Goal: Information Seeking & Learning: Learn about a topic

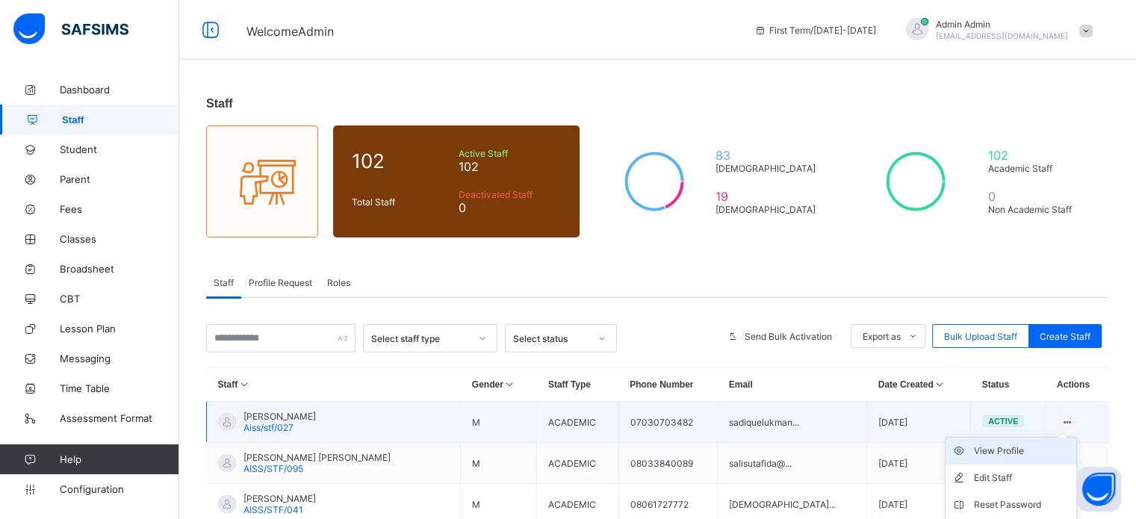
click at [1023, 454] on div "View Profile" at bounding box center [1022, 451] width 96 height 15
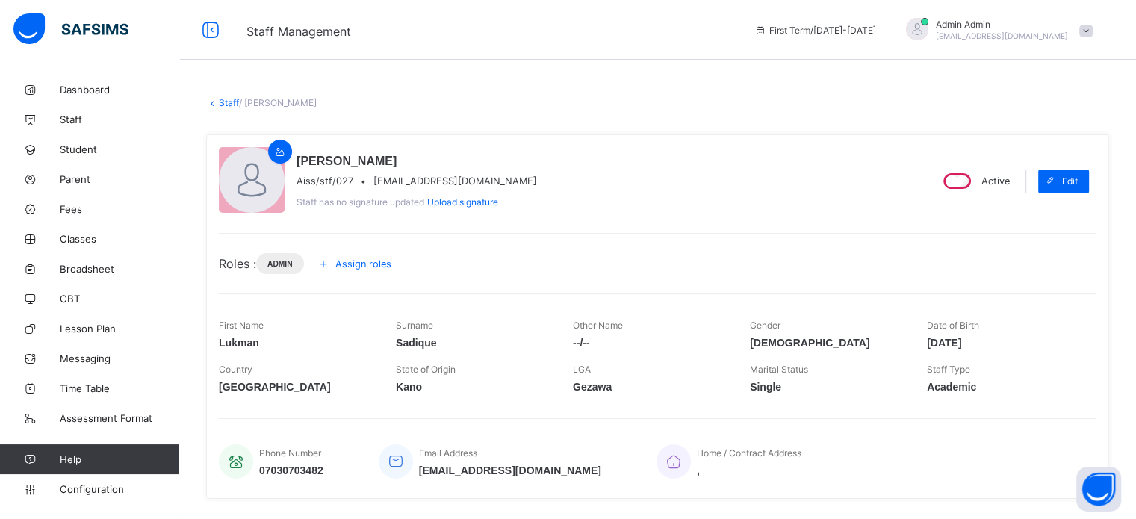
click at [410, 182] on span "sadiquelukman1@gmail.com" at bounding box center [456, 181] width 164 height 11
copy span "sadiquelukman1@gmail.com"
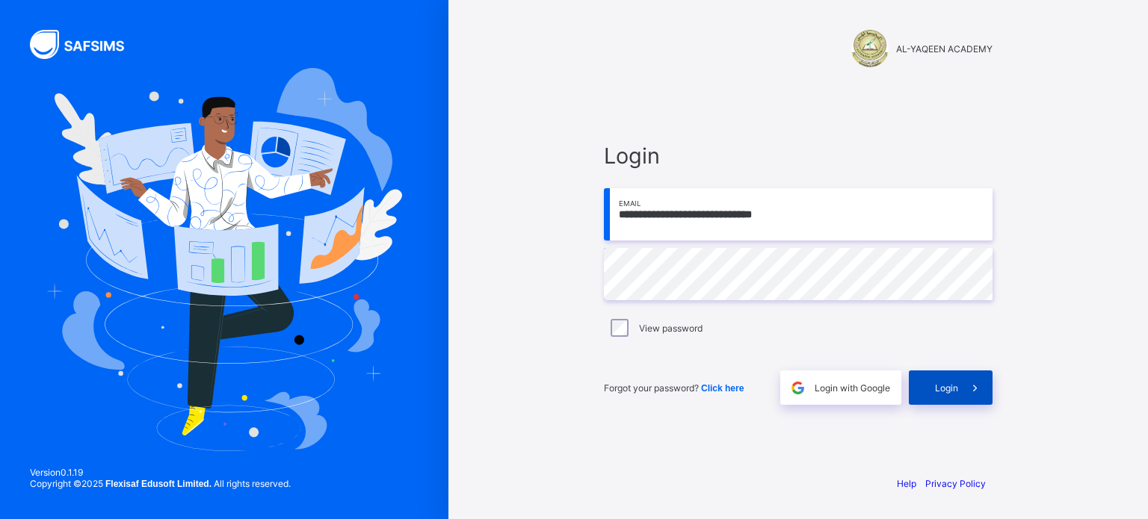
click at [944, 390] on span "Login" at bounding box center [946, 388] width 23 height 11
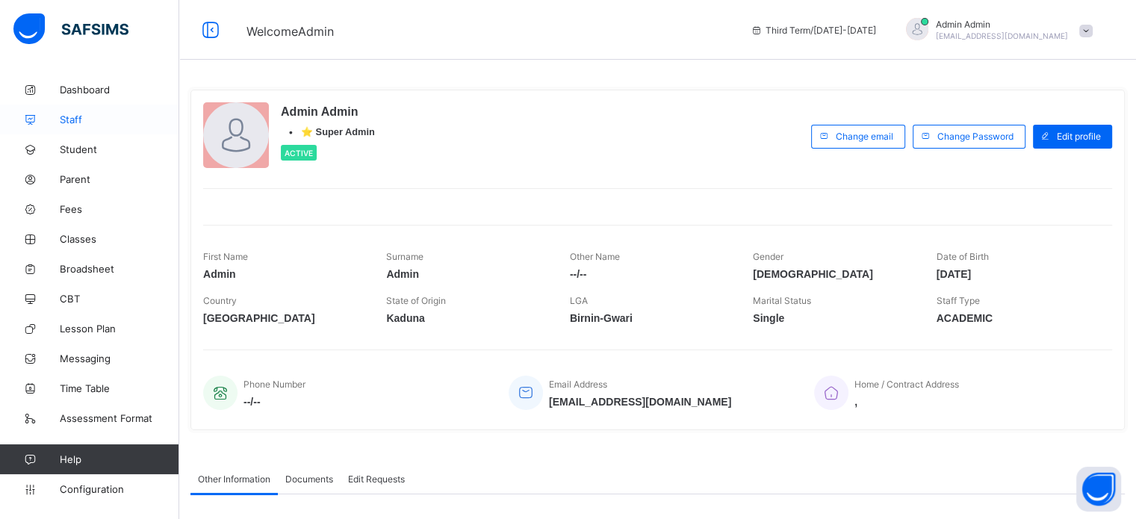
click at [72, 123] on span "Staff" at bounding box center [120, 120] width 120 height 12
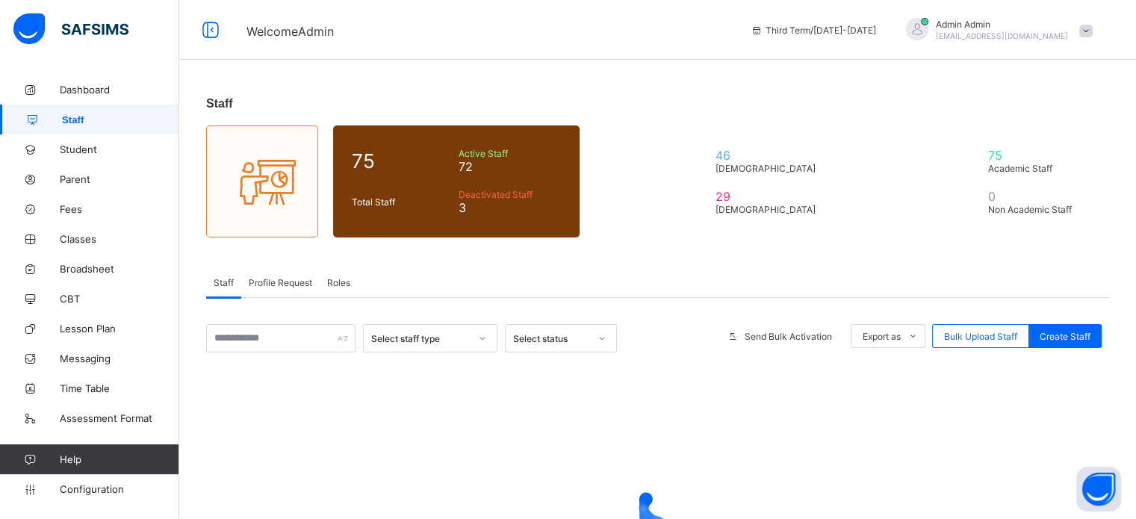
click at [339, 285] on span "Roles" at bounding box center [338, 282] width 23 height 11
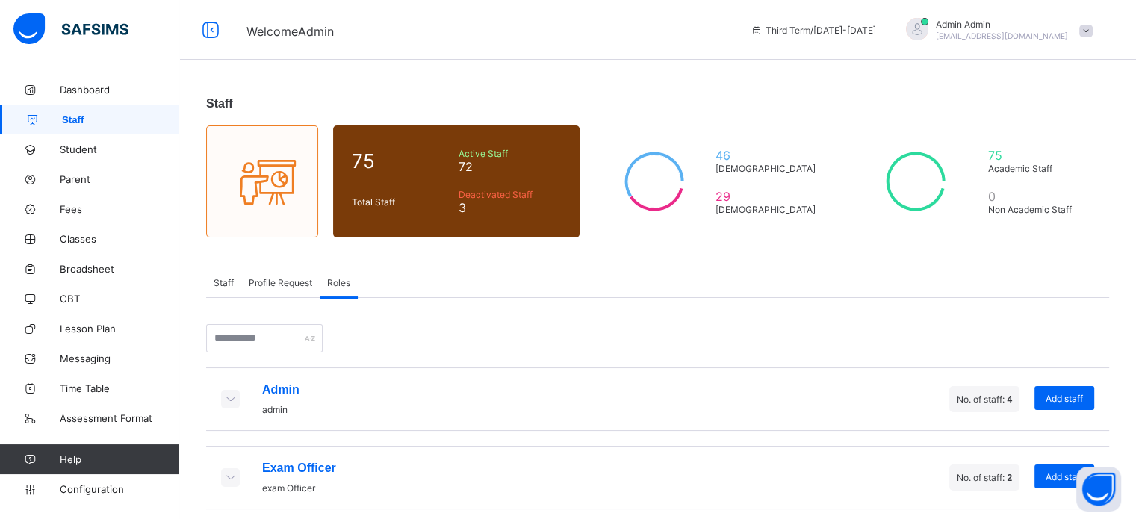
click at [229, 400] on icon at bounding box center [230, 398] width 16 height 13
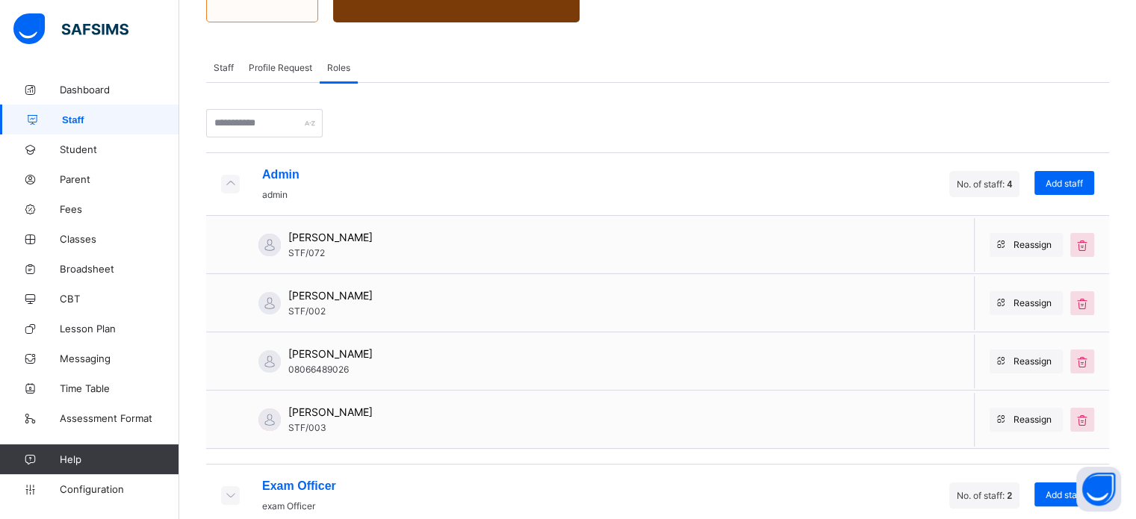
scroll to position [374, 0]
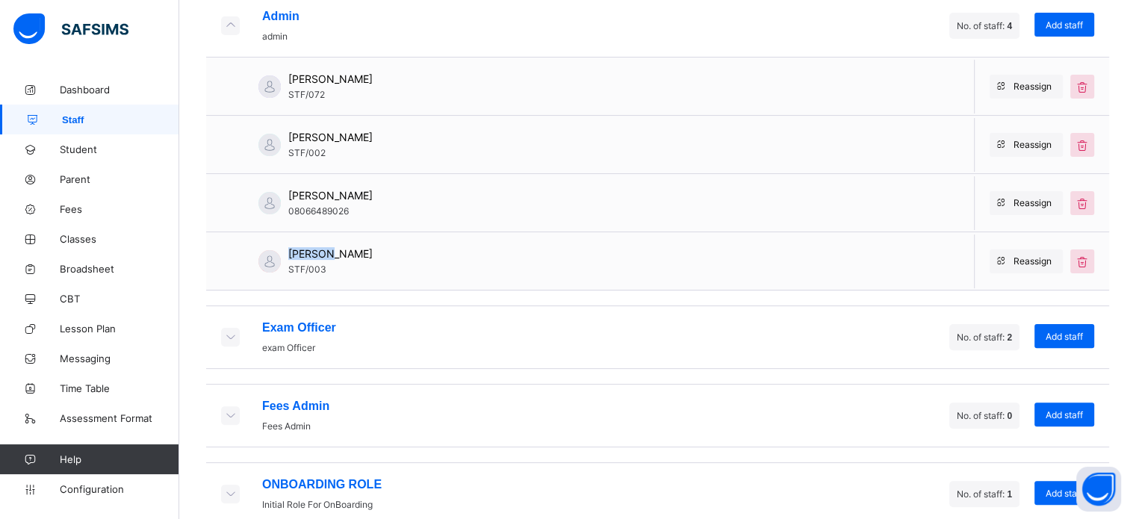
drag, startPoint x: 288, startPoint y: 253, endPoint x: 346, endPoint y: 253, distance: 57.5
click at [341, 253] on span "ZAHRADDEEN ABUBAKAR" at bounding box center [330, 253] width 84 height 13
click at [364, 253] on span "ZAHRADDEEN ABUBAKAR" at bounding box center [330, 253] width 84 height 13
click at [362, 253] on span "ZAHRADDEEN ABUBAKAR" at bounding box center [330, 253] width 84 height 13
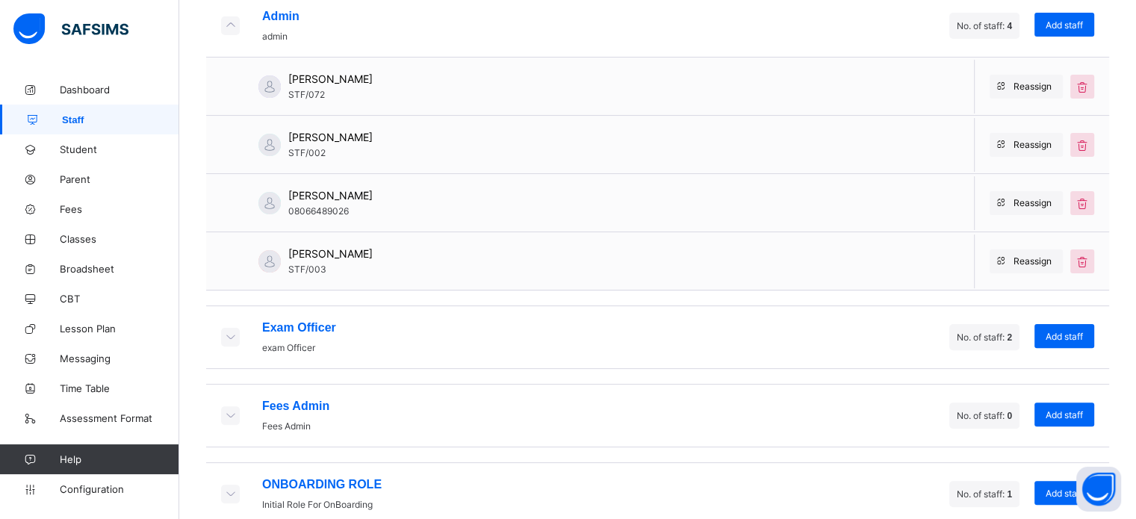
click at [349, 249] on span "ZAHRADDEEN ABUBAKAR" at bounding box center [330, 253] width 84 height 13
copy span "ZAHRADDEEN ABUBAKAR"
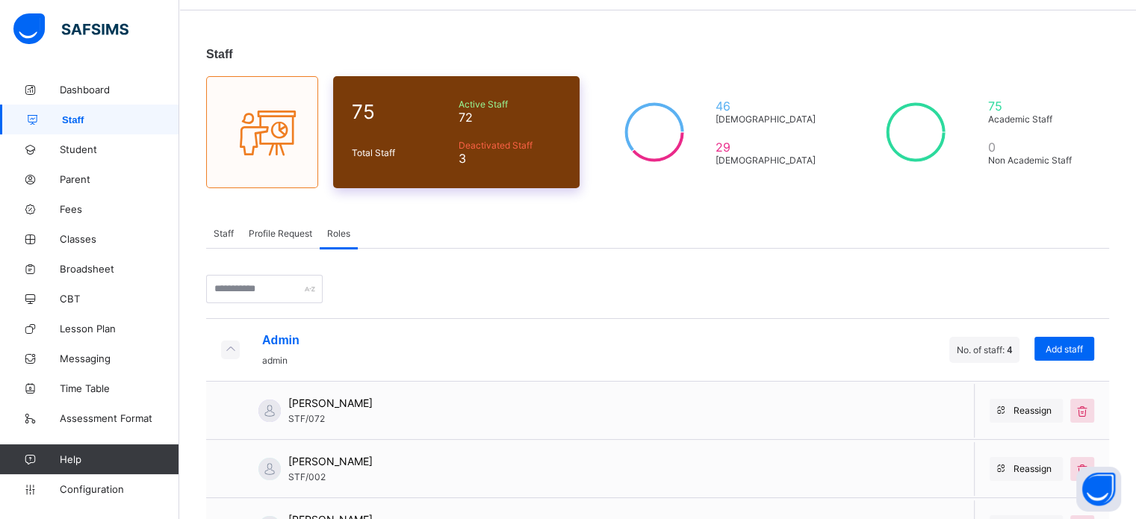
scroll to position [0, 0]
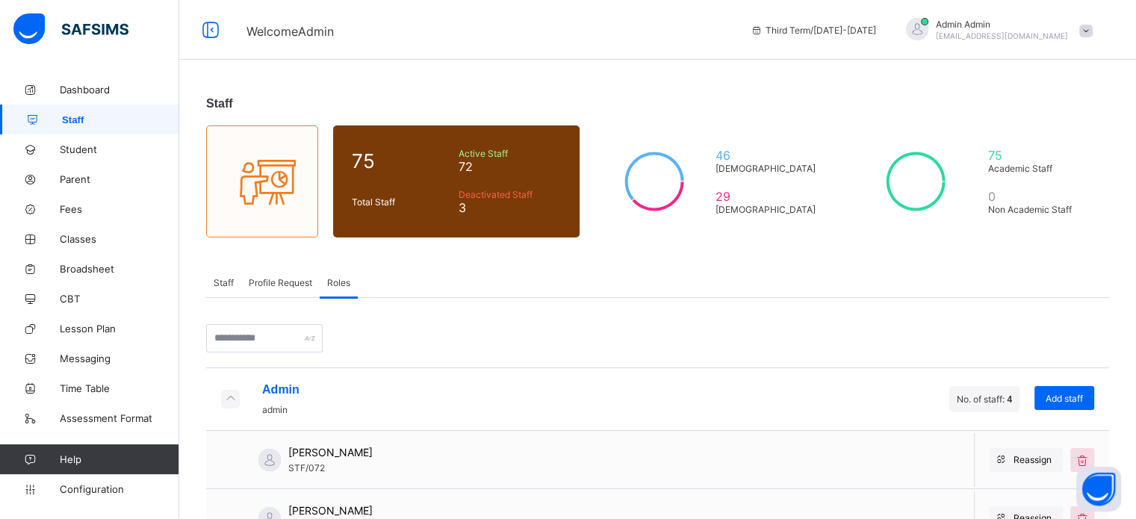
click at [226, 277] on span "Staff" at bounding box center [224, 282] width 20 height 11
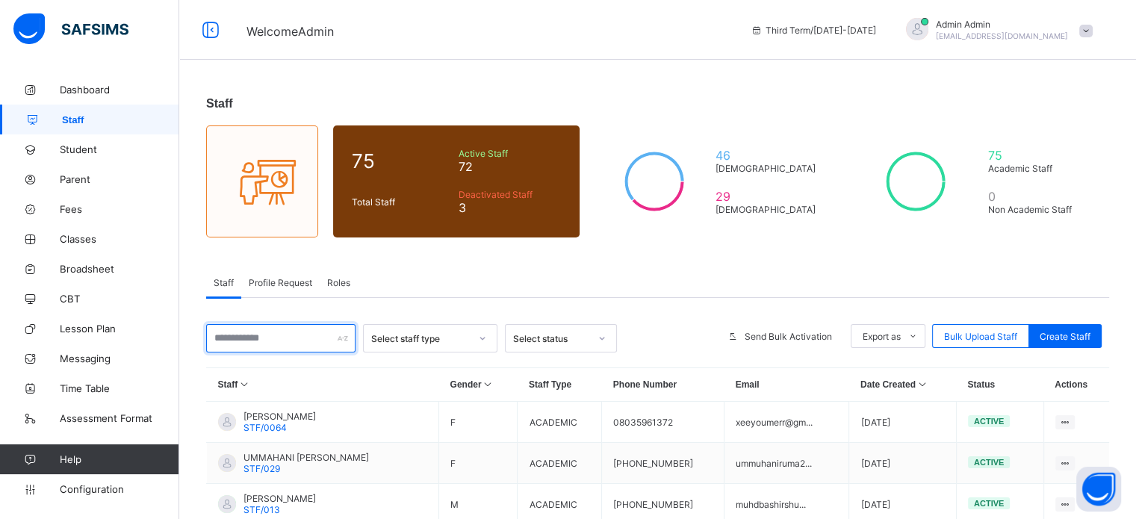
click at [276, 343] on input "text" at bounding box center [280, 338] width 149 height 28
paste input "**********"
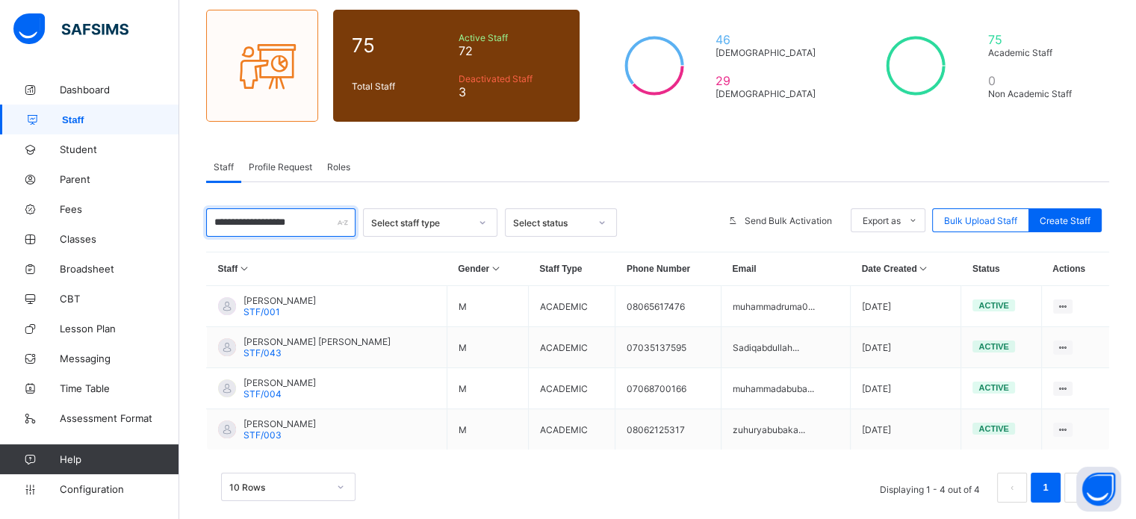
scroll to position [138, 0]
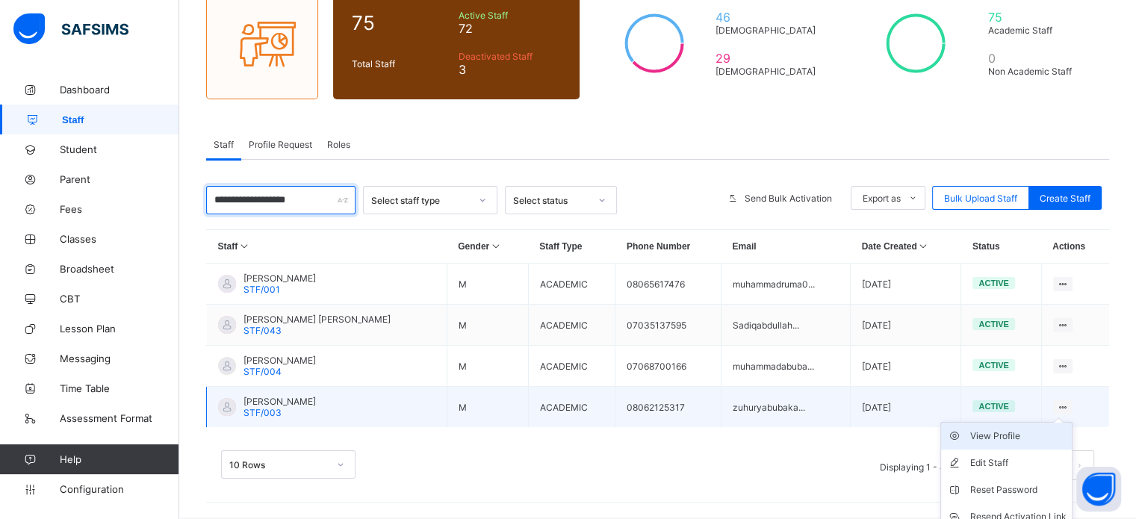
type input "**********"
click at [1013, 433] on div "View Profile" at bounding box center [1018, 436] width 96 height 15
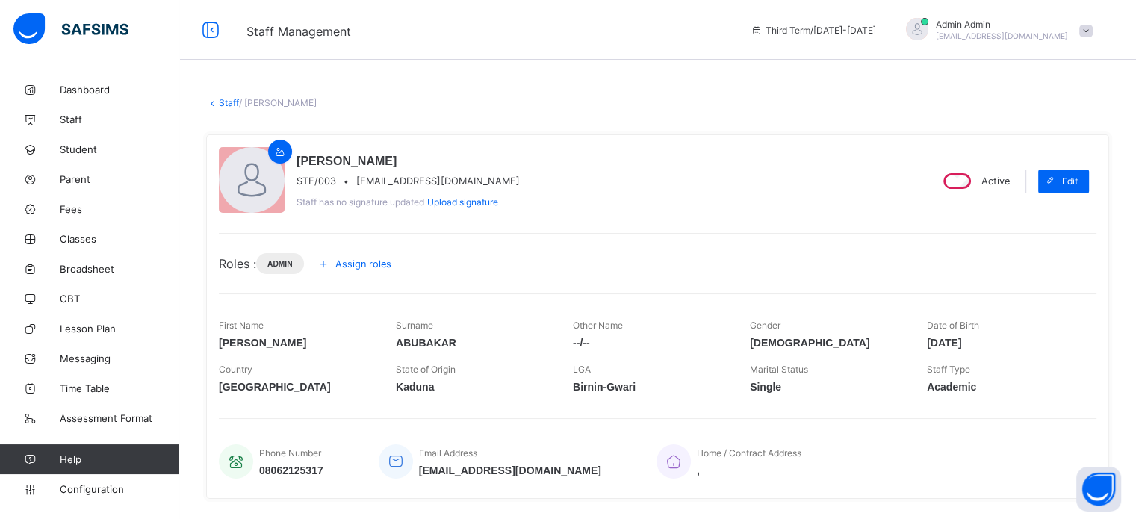
click at [448, 181] on span "zuhuryabubakar@gmail.com" at bounding box center [438, 181] width 164 height 11
copy span "zuhuryabubakar@gmail.com"
click at [230, 105] on link "Staff" at bounding box center [229, 102] width 20 height 11
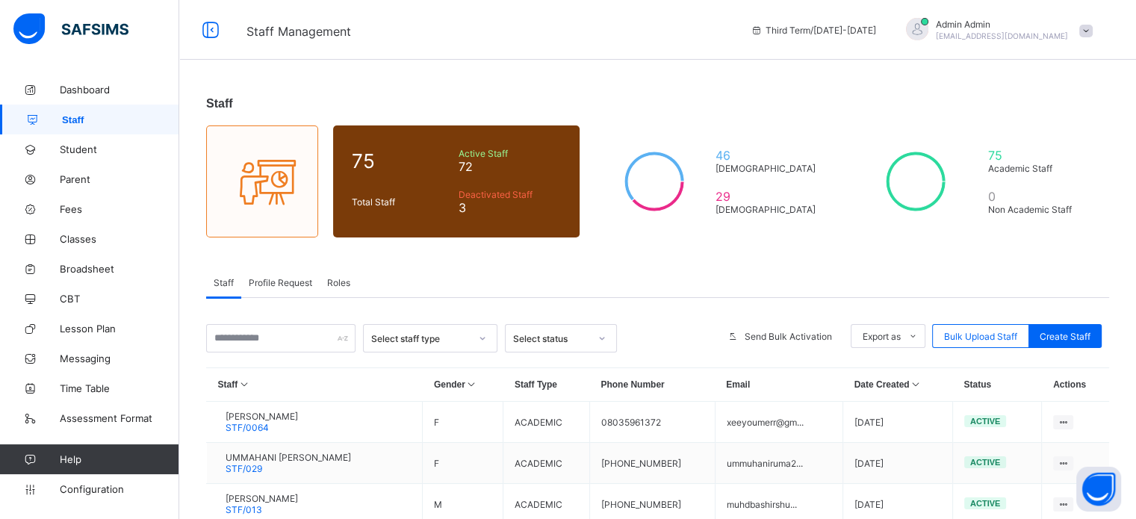
click at [328, 287] on div "Roles" at bounding box center [339, 282] width 38 height 30
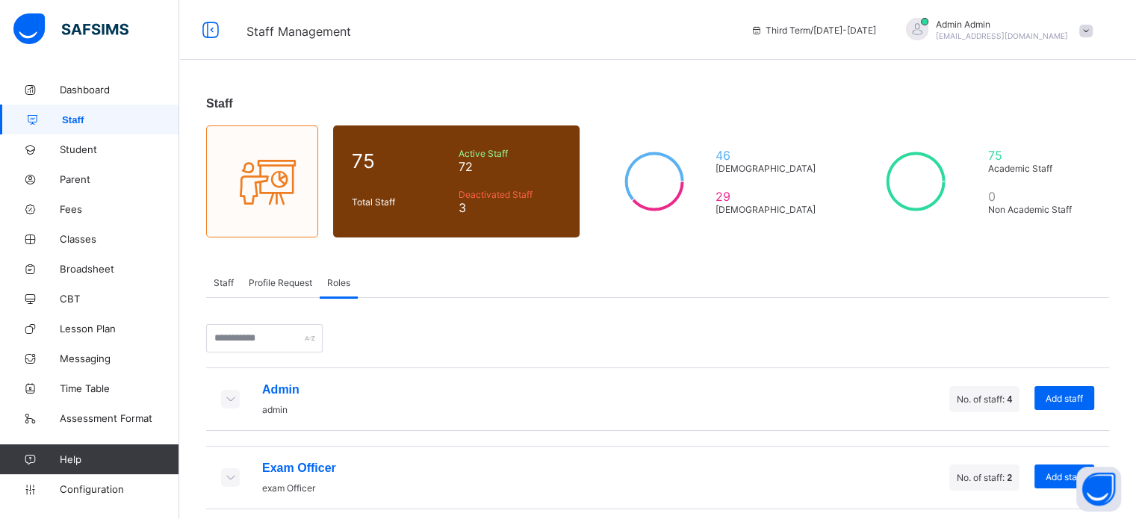
click at [230, 397] on icon at bounding box center [230, 398] width 16 height 13
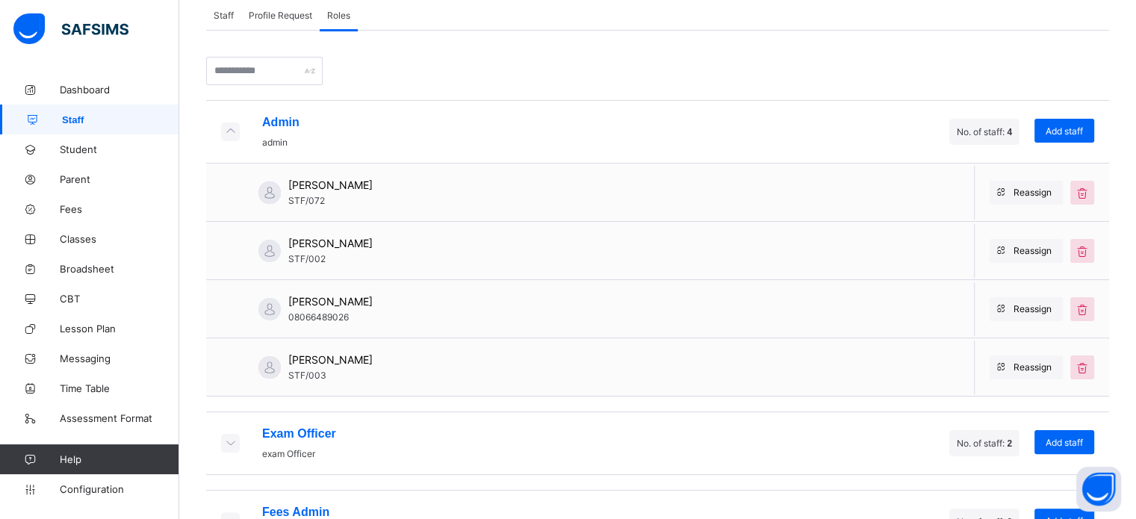
scroll to position [299, 0]
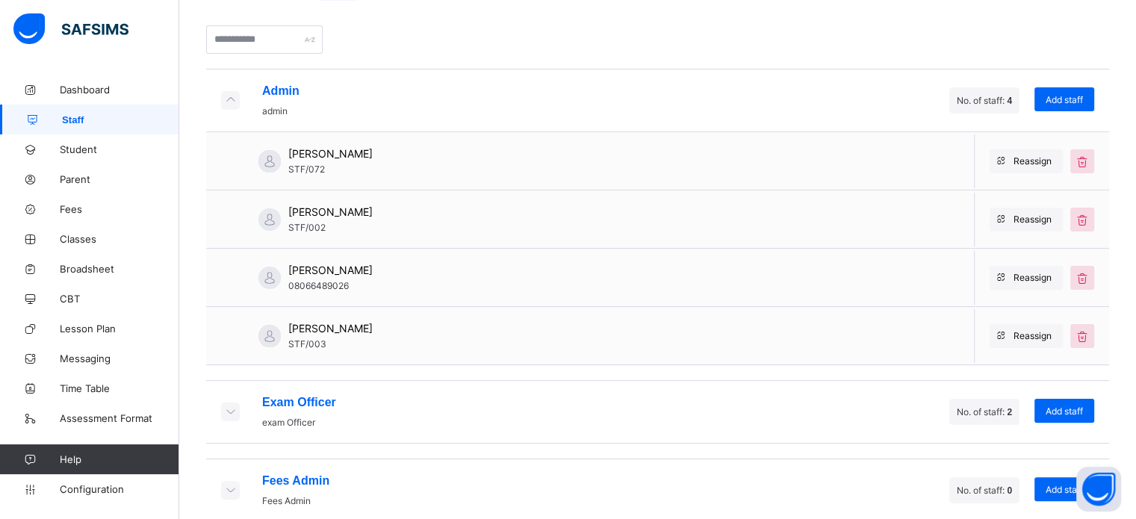
click at [301, 270] on span "IBRAHIM IDRIS" at bounding box center [330, 270] width 84 height 13
click at [300, 216] on span "BASHIR ABDULLAHI" at bounding box center [330, 211] width 84 height 13
click at [300, 214] on span "BASHIR ABDULLAHI" at bounding box center [330, 211] width 84 height 13
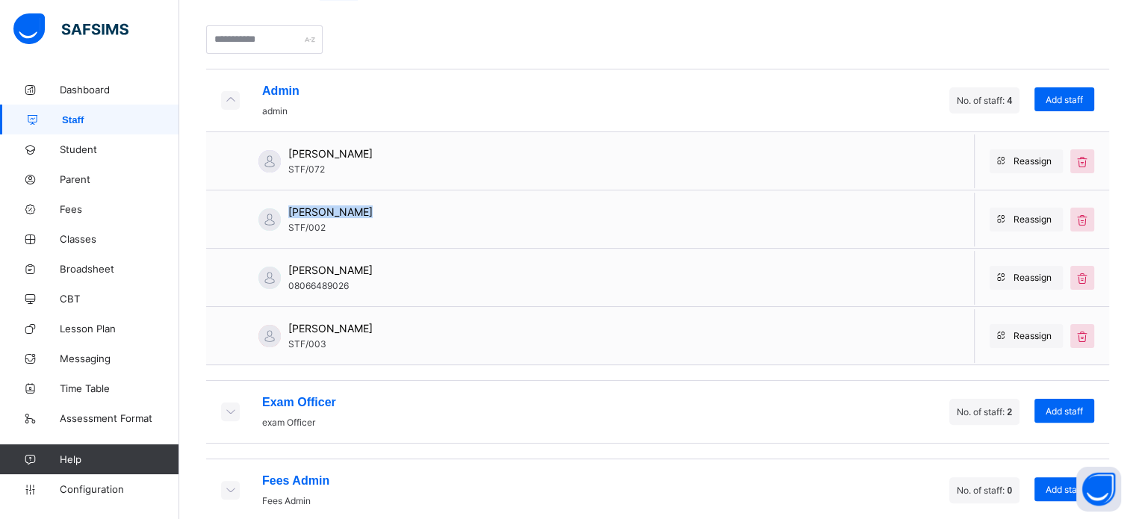
click at [300, 214] on span "BASHIR ABDULLAHI" at bounding box center [330, 211] width 84 height 13
copy span "BASHIR ABDULLAHI"
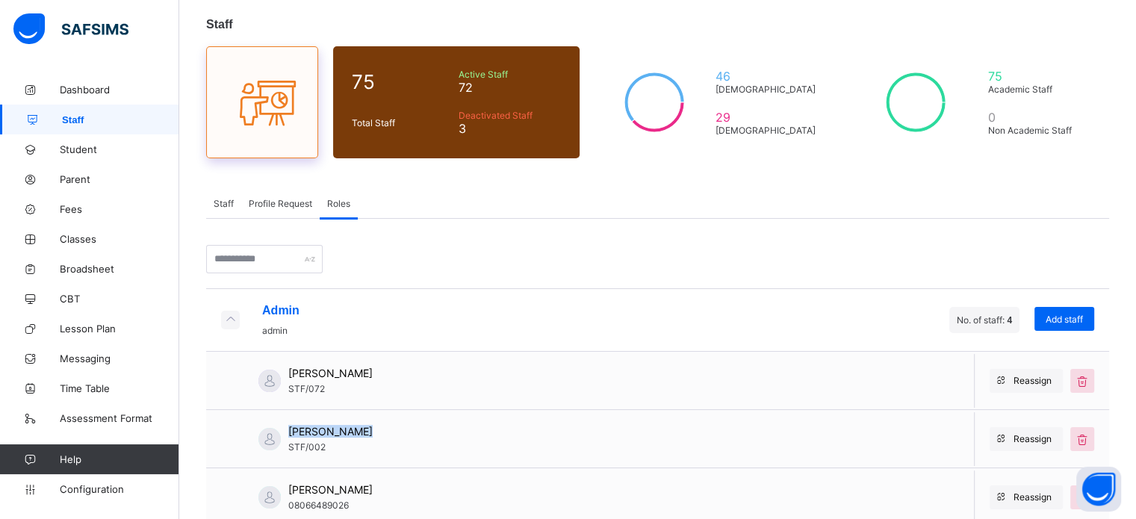
scroll to position [75, 0]
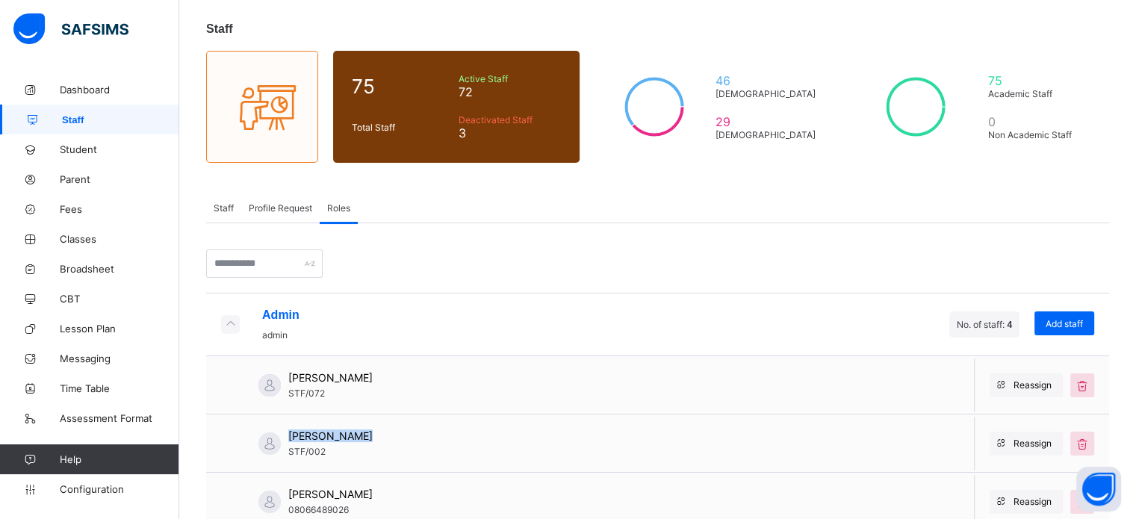
click at [219, 205] on span "Staff" at bounding box center [224, 207] width 20 height 11
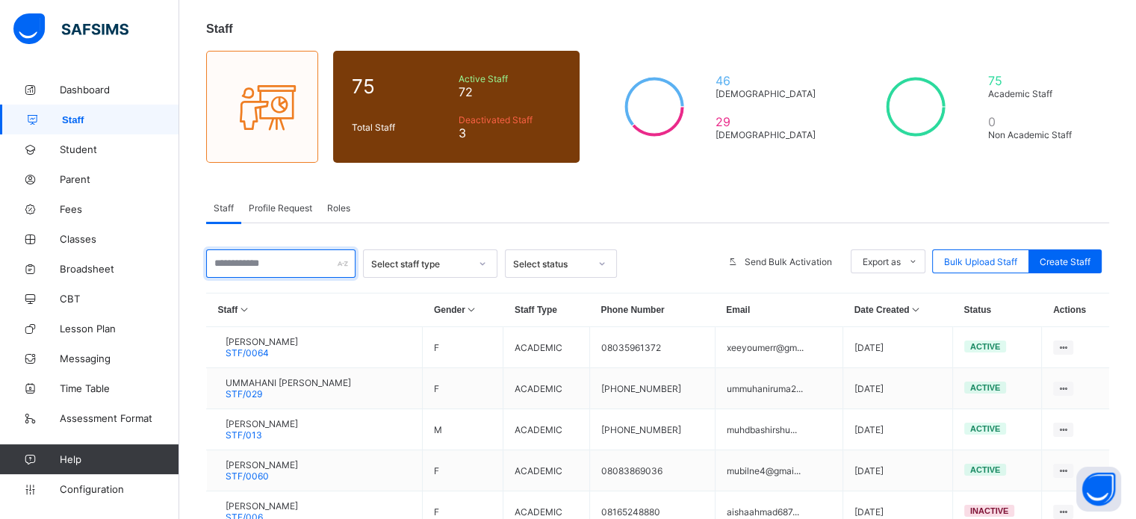
click at [276, 266] on input "text" at bounding box center [280, 264] width 149 height 28
paste input "**********"
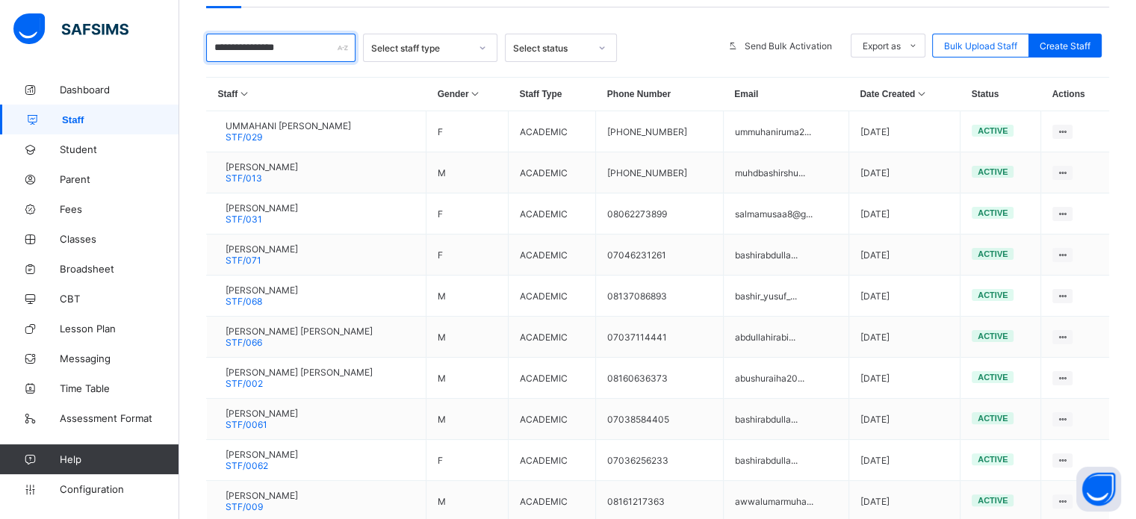
scroll to position [299, 0]
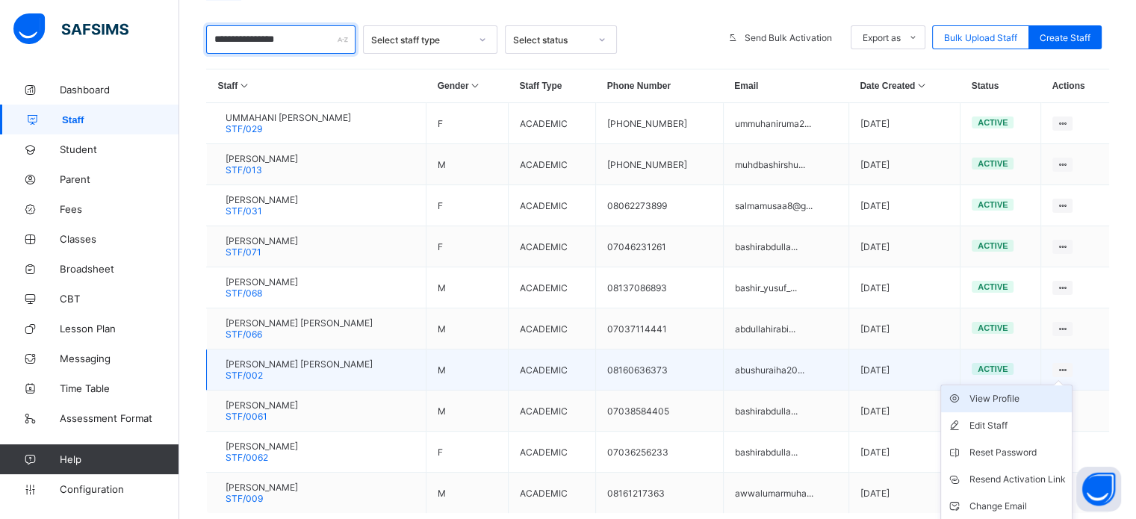
type input "**********"
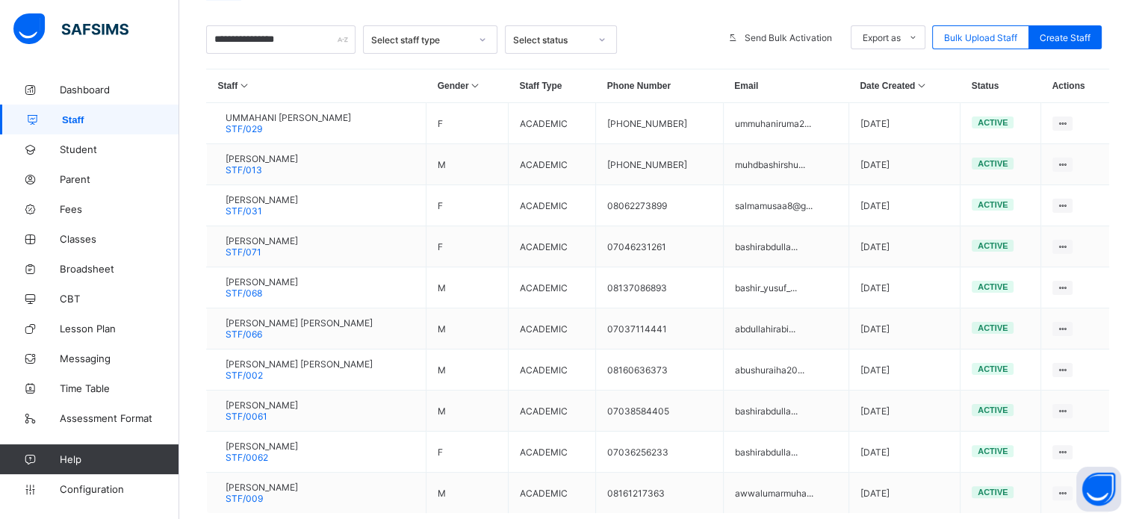
drag, startPoint x: 1013, startPoint y: 403, endPoint x: 1003, endPoint y: 400, distance: 10.2
click at [0, 0] on div "View Profile" at bounding box center [0, 0] width 0 height 0
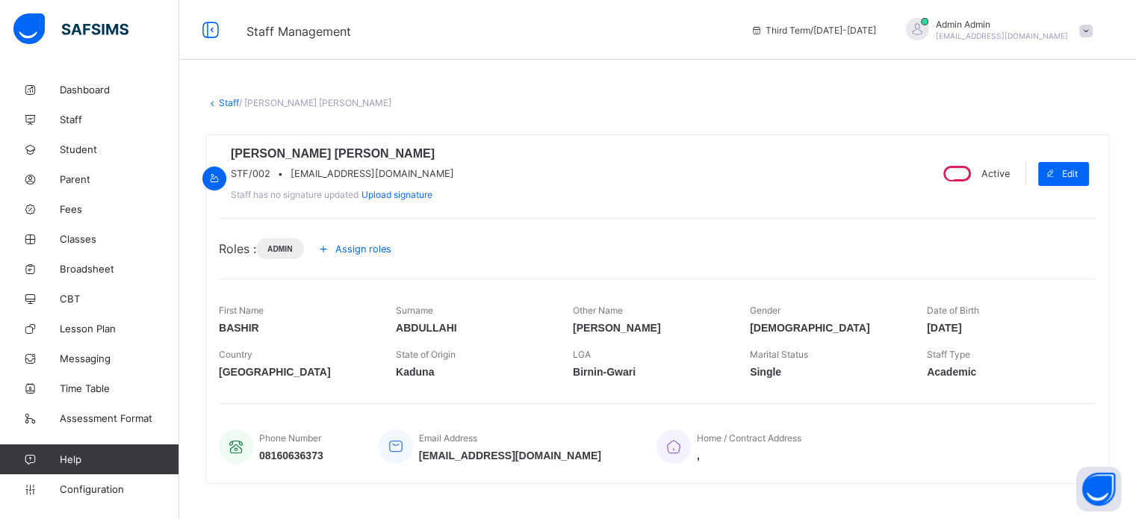
click at [387, 179] on span "abushuraiha2017@gmail.com" at bounding box center [373, 173] width 164 height 11
click at [386, 179] on span "abushuraiha2017@gmail.com" at bounding box center [373, 173] width 164 height 11
click at [221, 101] on link "Staff" at bounding box center [229, 102] width 20 height 11
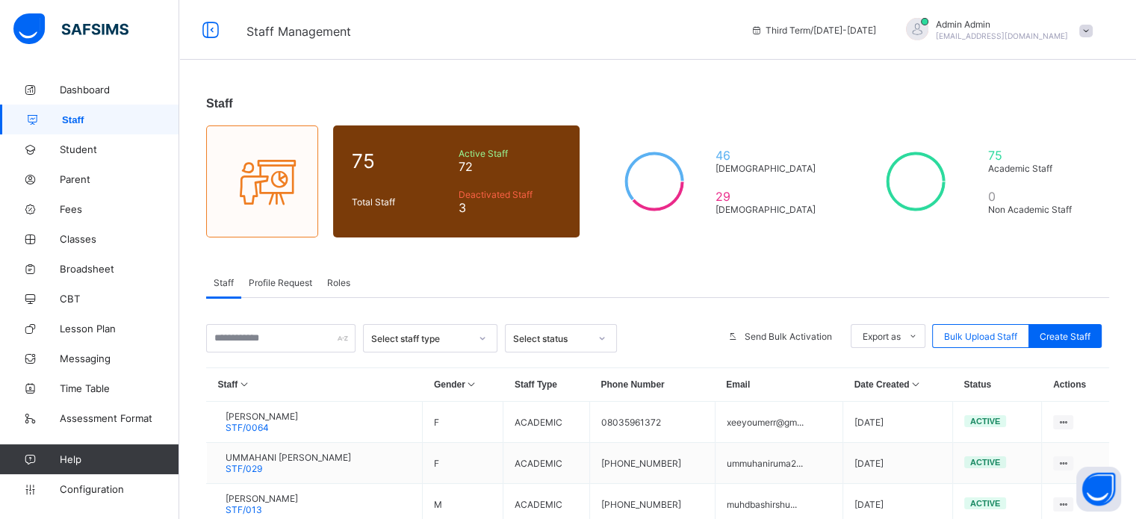
click at [339, 280] on span "Roles" at bounding box center [338, 282] width 23 height 11
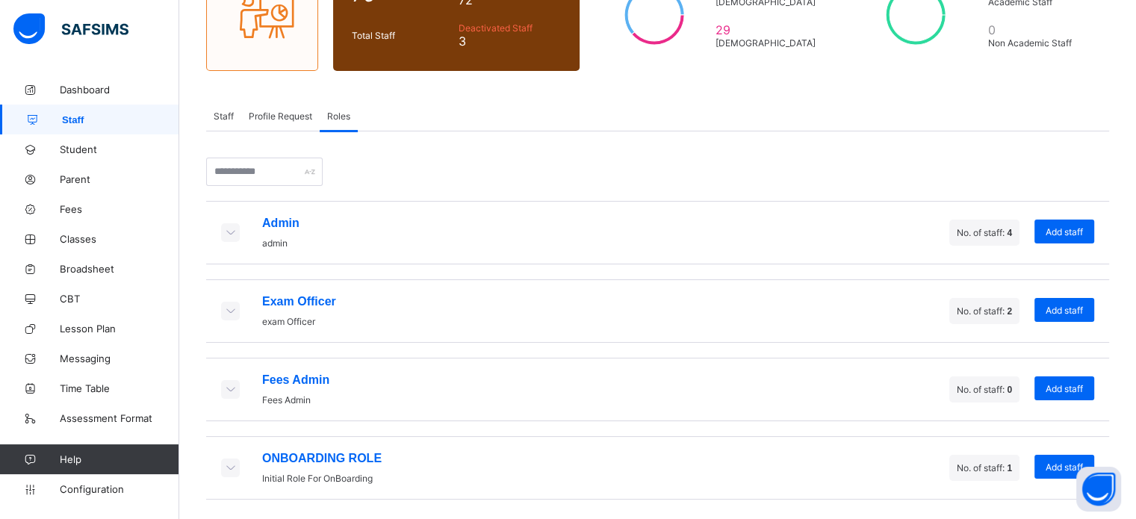
scroll to position [173, 0]
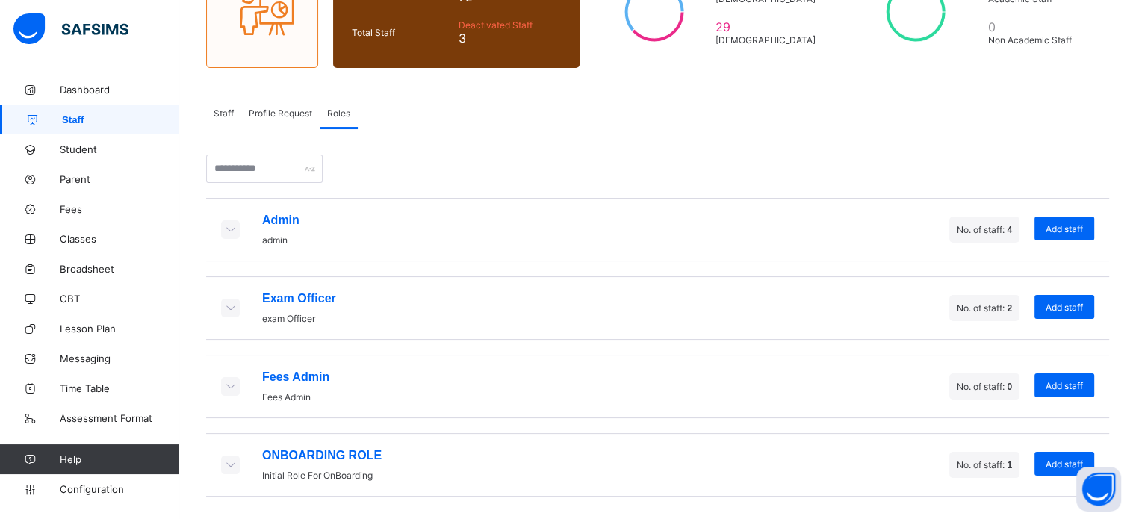
click at [227, 223] on icon at bounding box center [230, 229] width 16 height 13
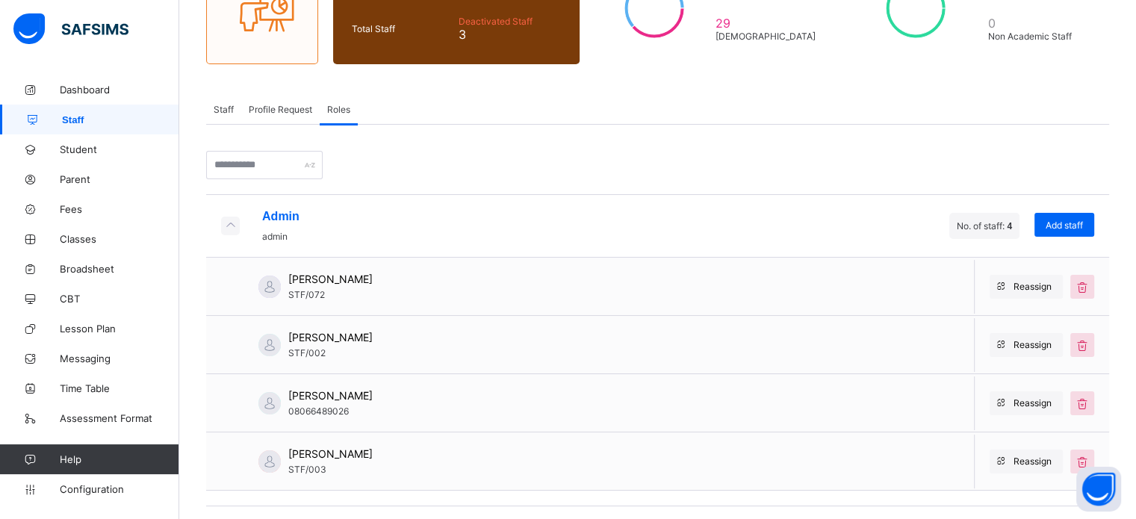
click at [216, 111] on span "Staff" at bounding box center [224, 109] width 20 height 11
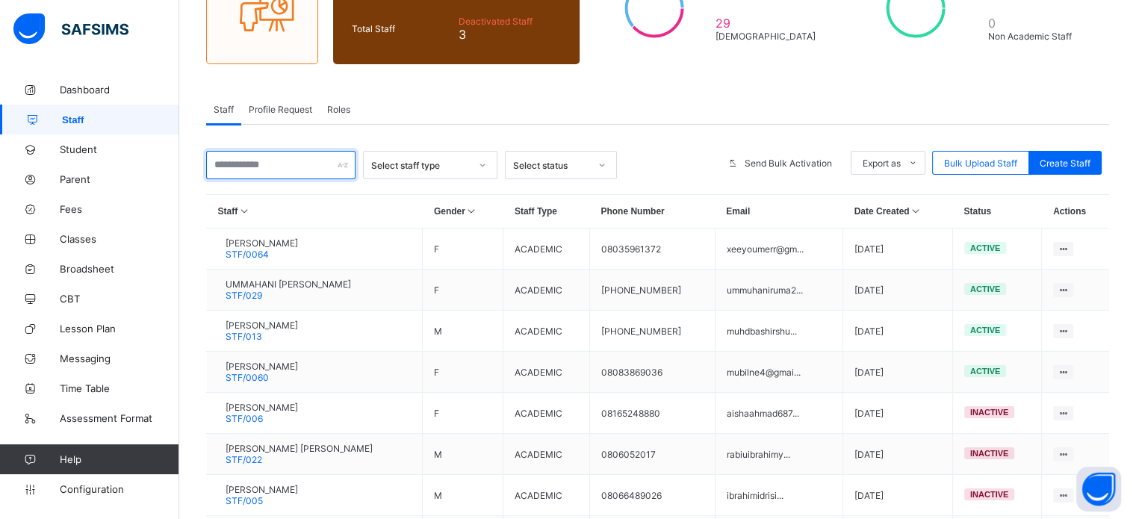
click at [258, 158] on input "text" at bounding box center [280, 165] width 149 height 28
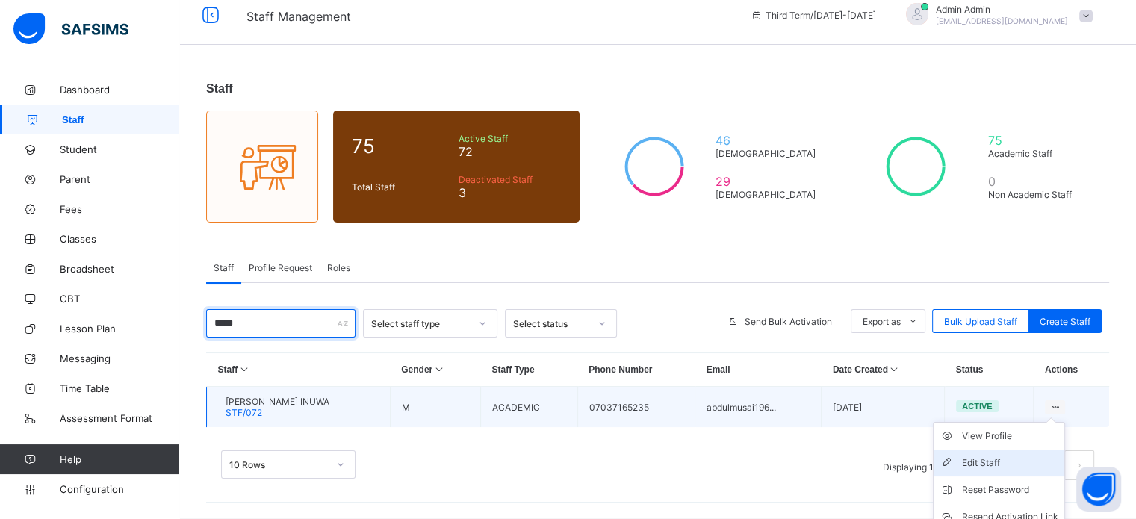
scroll to position [81, 0]
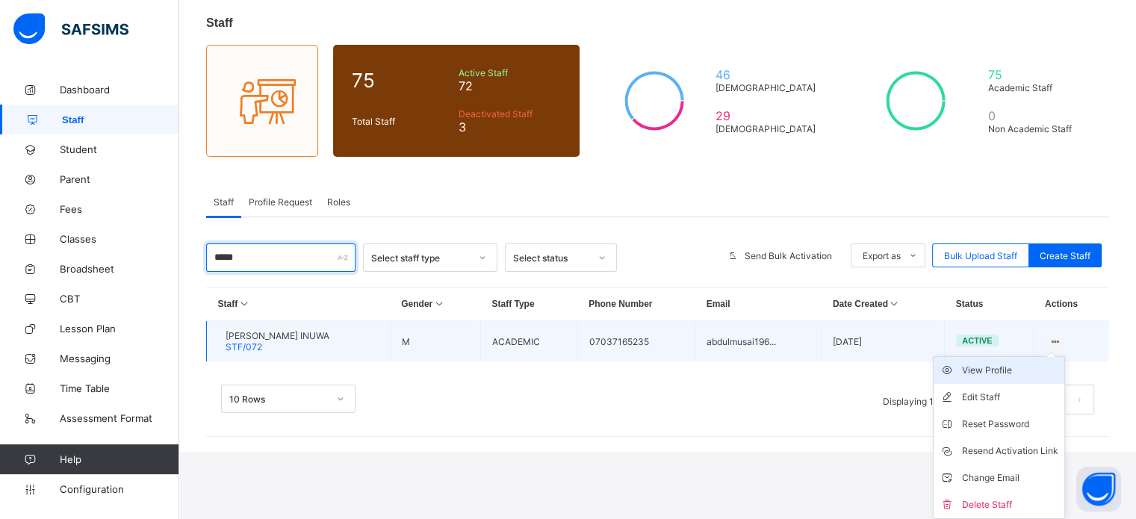
type input "*****"
click at [1026, 370] on div "View Profile" at bounding box center [1010, 370] width 96 height 15
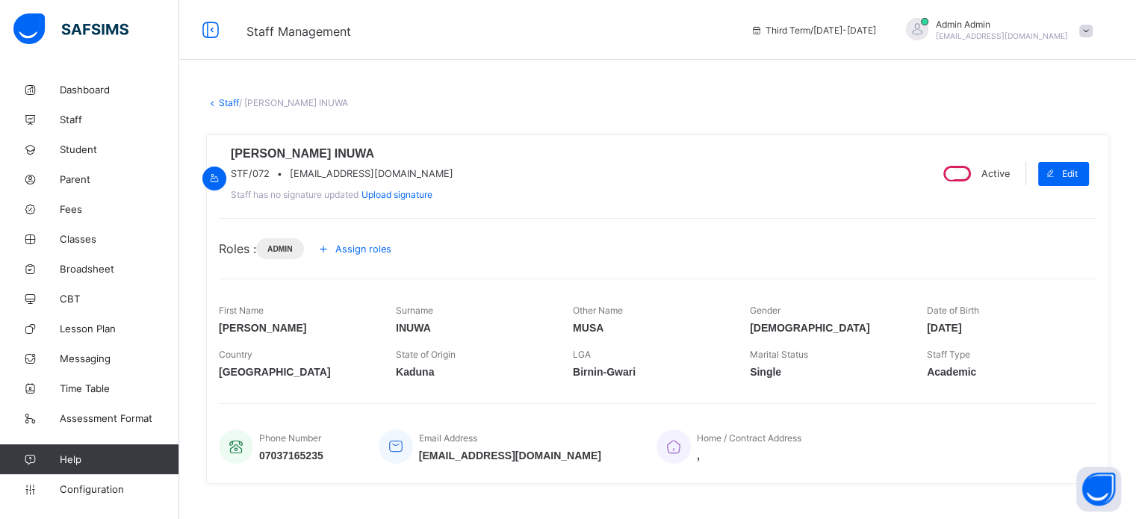
click at [401, 179] on span "abdulmusai1960@gmail.com" at bounding box center [372, 173] width 164 height 11
copy span "abdulmusai1960@gmail.com"
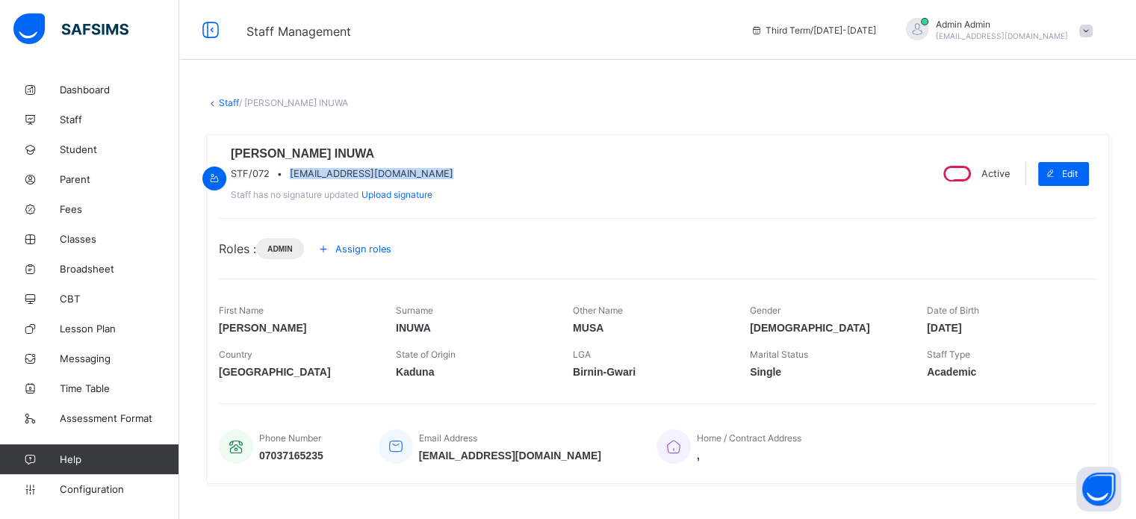
click at [226, 101] on link "Staff" at bounding box center [229, 102] width 20 height 11
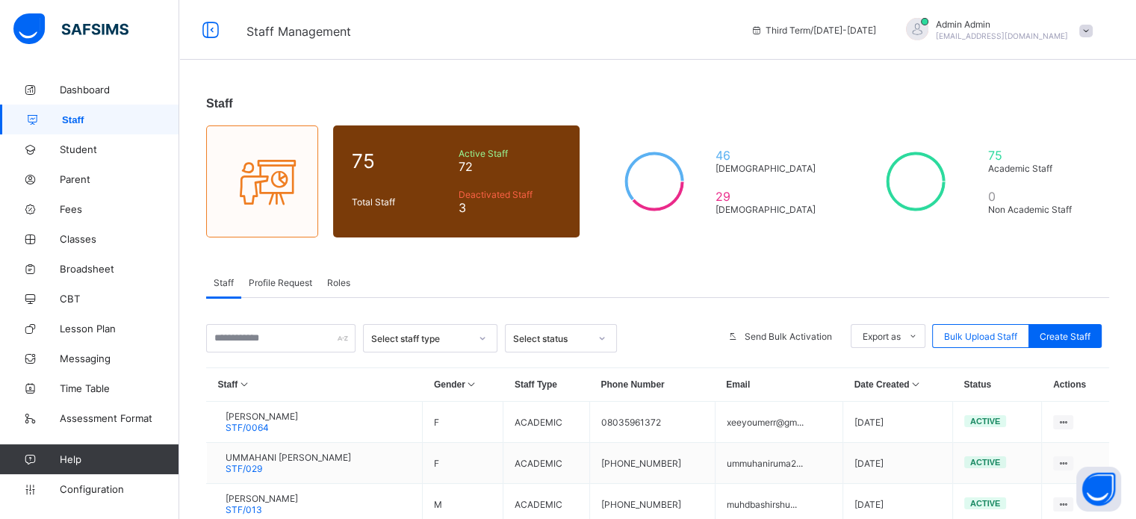
click at [337, 285] on span "Roles" at bounding box center [338, 282] width 23 height 11
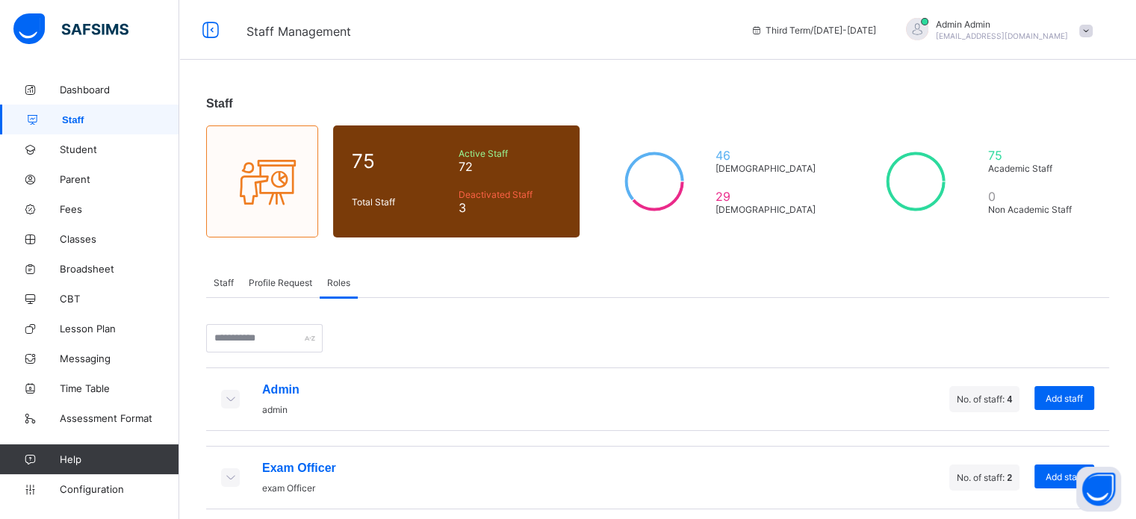
click at [235, 399] on icon at bounding box center [230, 398] width 16 height 13
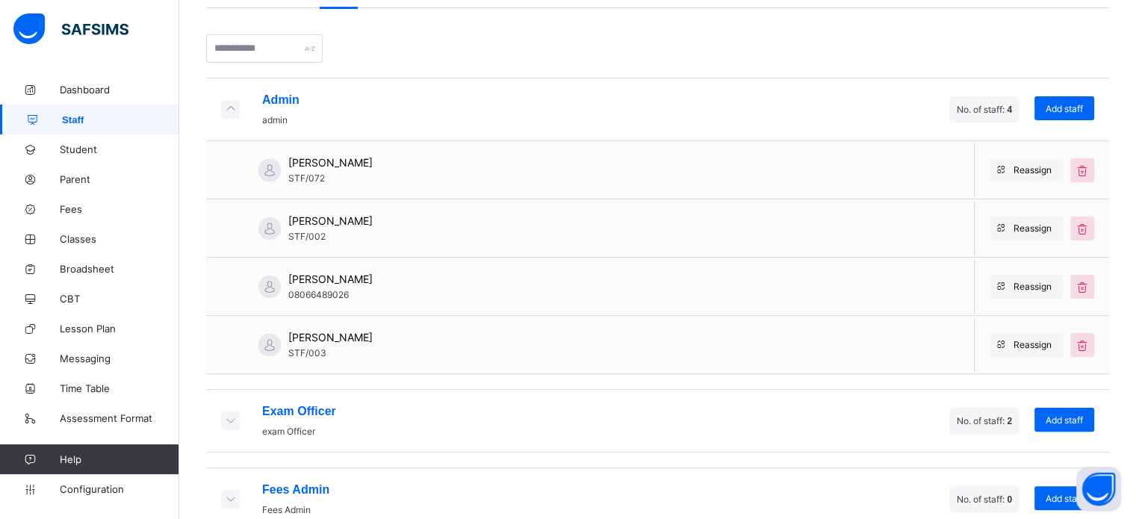
scroll to position [299, 0]
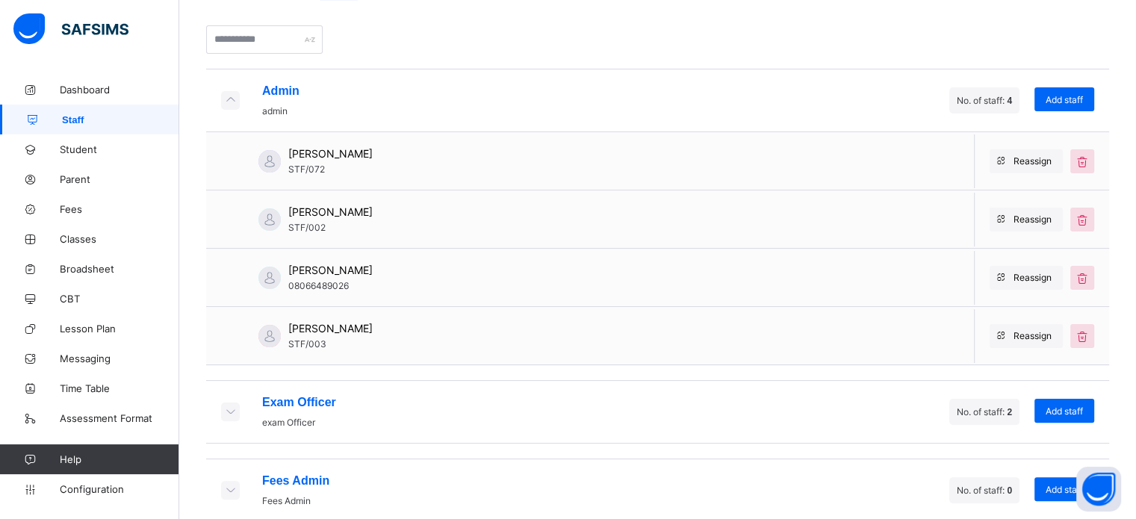
click at [323, 276] on span "IBRAHIM IDRIS" at bounding box center [330, 270] width 84 height 13
click at [323, 274] on span "IBRAHIM IDRIS" at bounding box center [330, 270] width 84 height 13
copy span "IBRAHIM IDRIS"
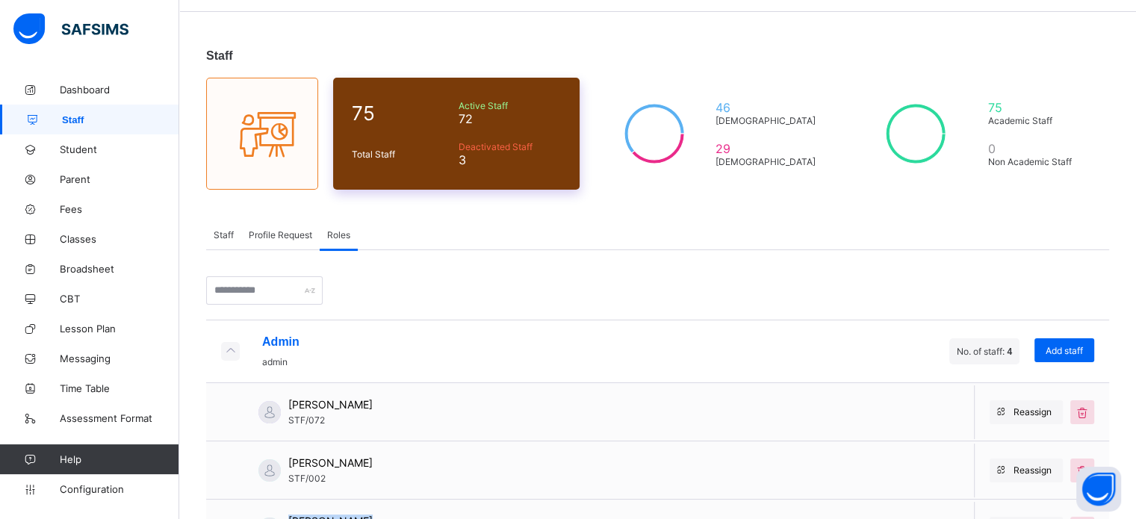
scroll to position [0, 0]
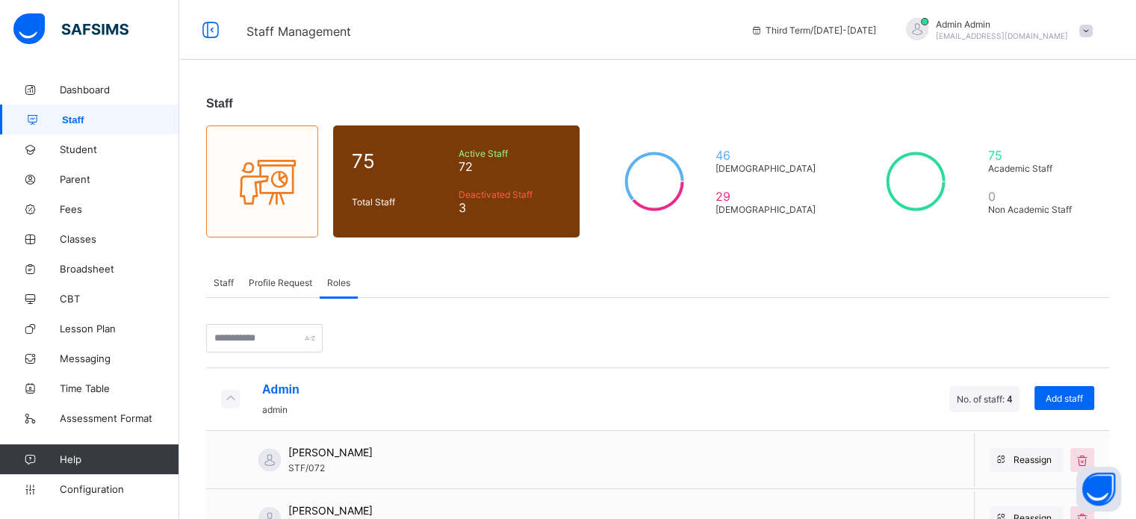
click at [218, 282] on span "Staff" at bounding box center [224, 282] width 20 height 11
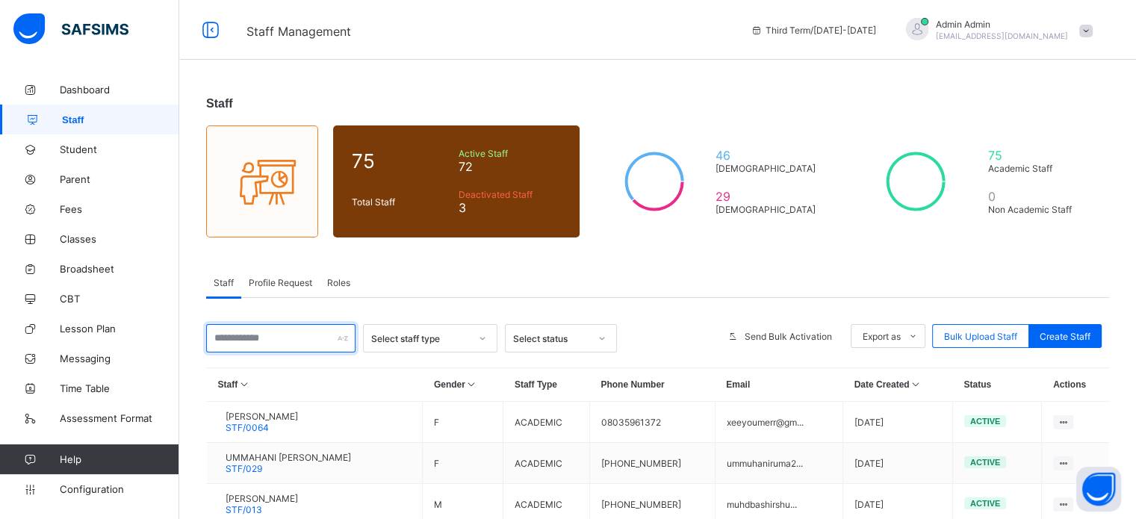
click at [275, 340] on input "text" at bounding box center [280, 338] width 149 height 28
paste input "**********"
type input "**********"
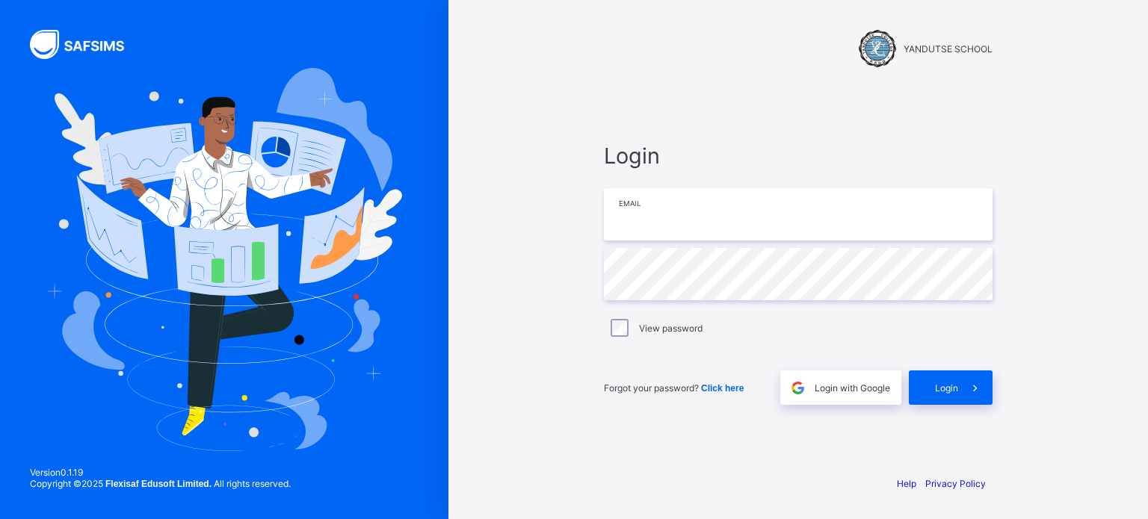
type input "**********"
click at [938, 392] on span "Login" at bounding box center [946, 388] width 23 height 11
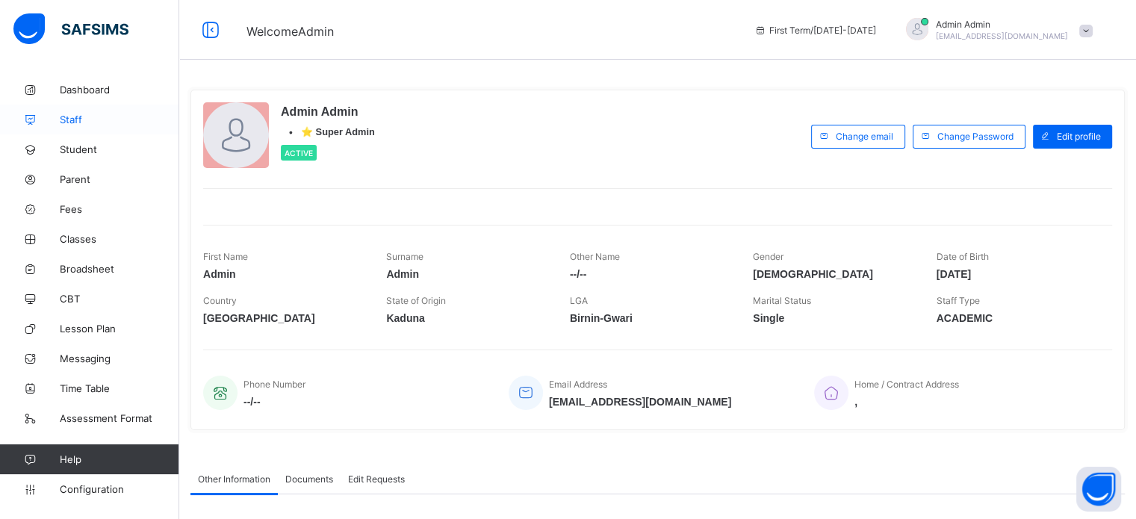
click at [75, 124] on span "Staff" at bounding box center [120, 120] width 120 height 12
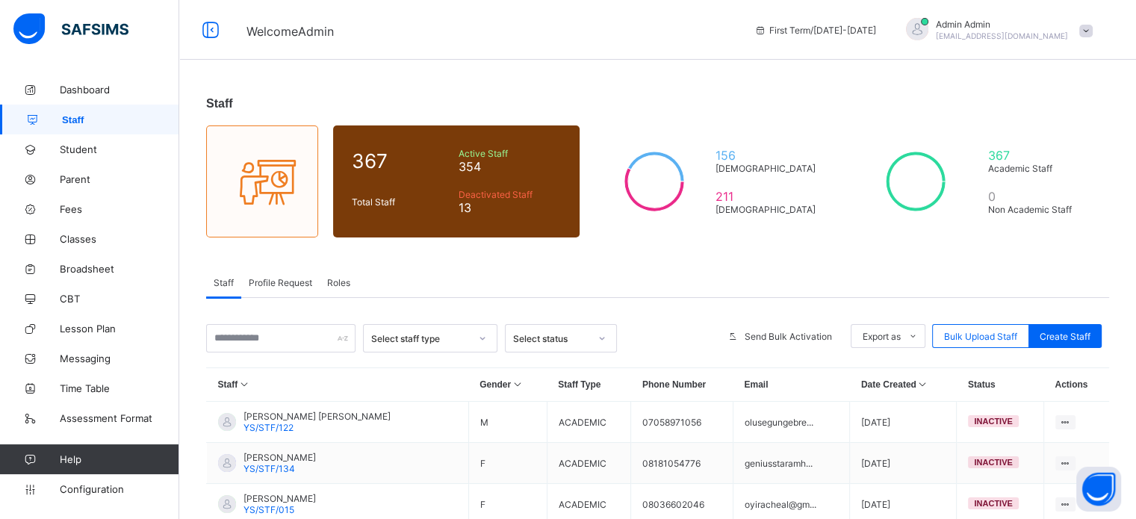
click at [335, 285] on span "Roles" at bounding box center [338, 282] width 23 height 11
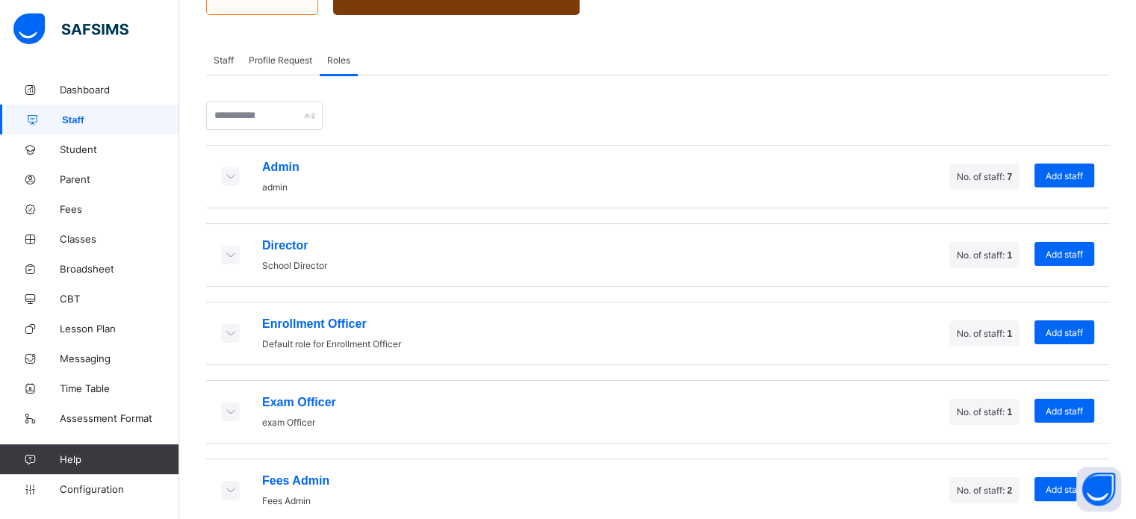
scroll to position [224, 0]
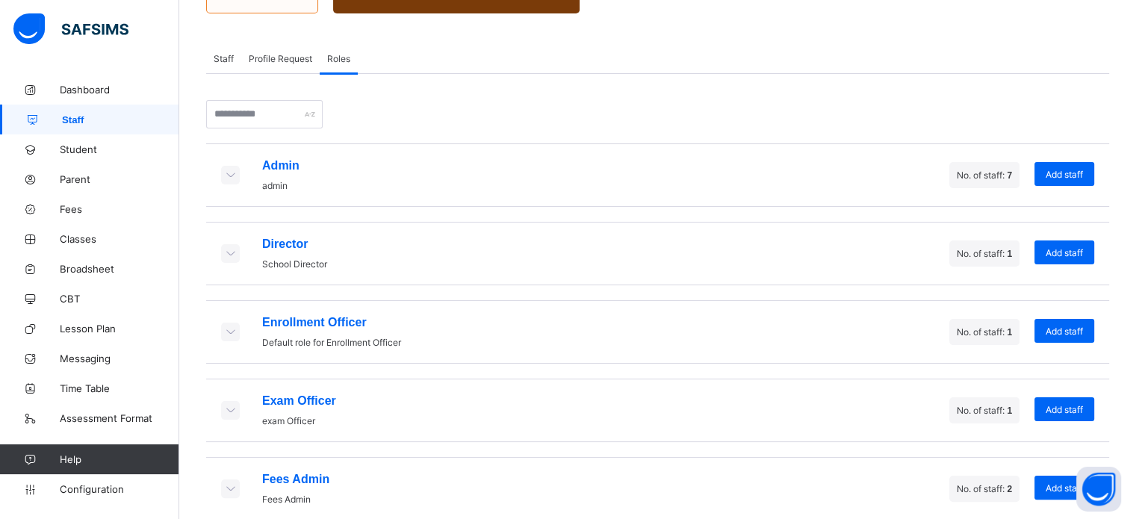
click at [230, 177] on icon at bounding box center [230, 174] width 16 height 13
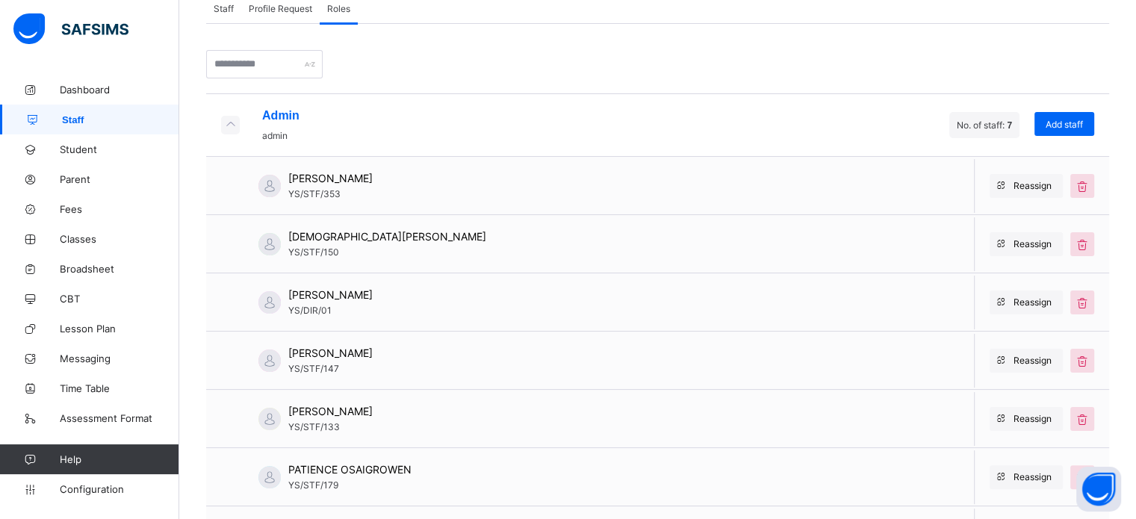
scroll to position [374, 0]
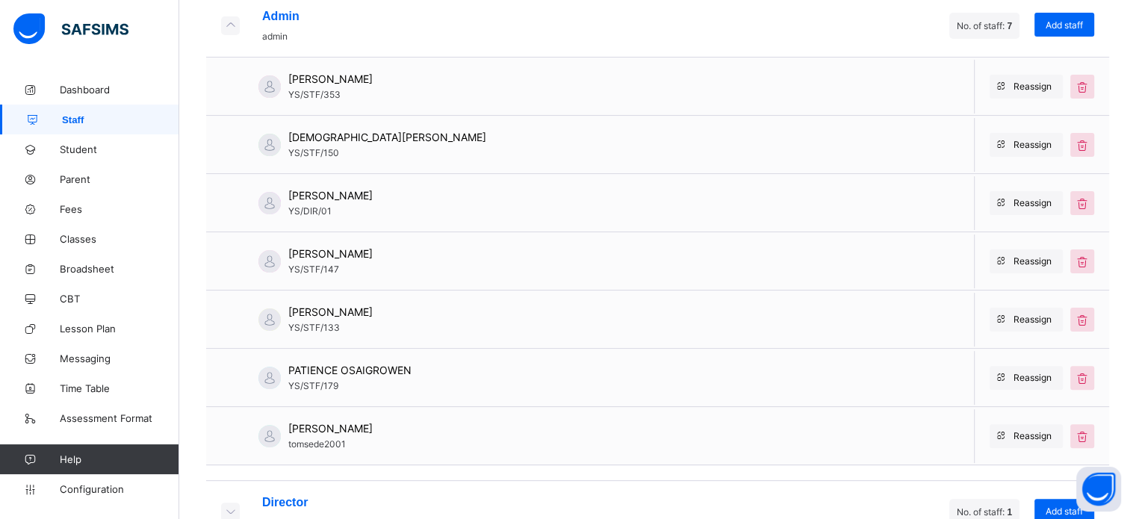
click at [316, 143] on span "Christiana Mohmoh" at bounding box center [387, 137] width 198 height 13
copy span "Christiana Mohmoh"
click at [71, 489] on span "Configuration" at bounding box center [119, 489] width 119 height 12
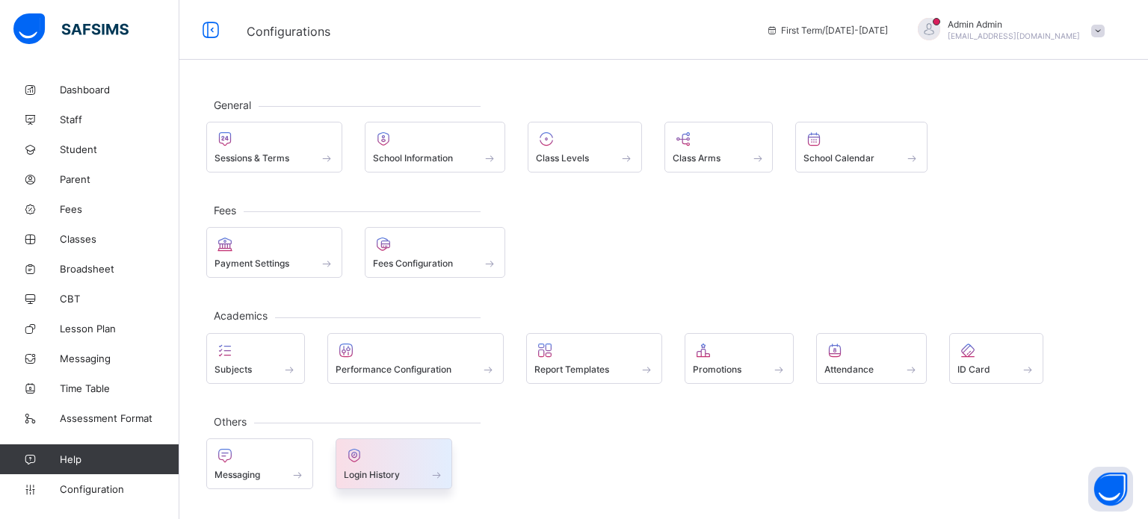
click at [362, 460] on icon at bounding box center [354, 456] width 21 height 18
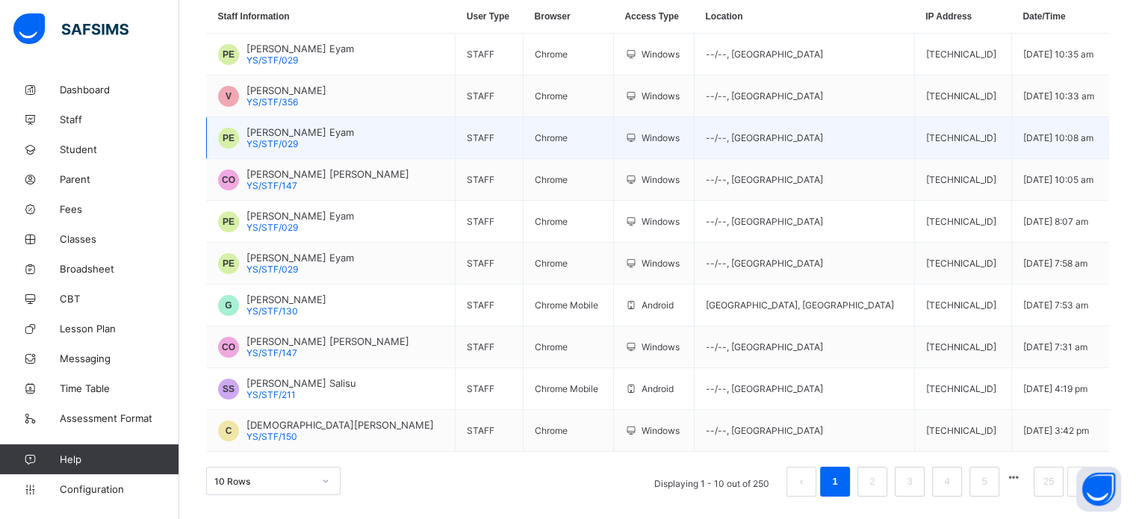
scroll to position [191, 0]
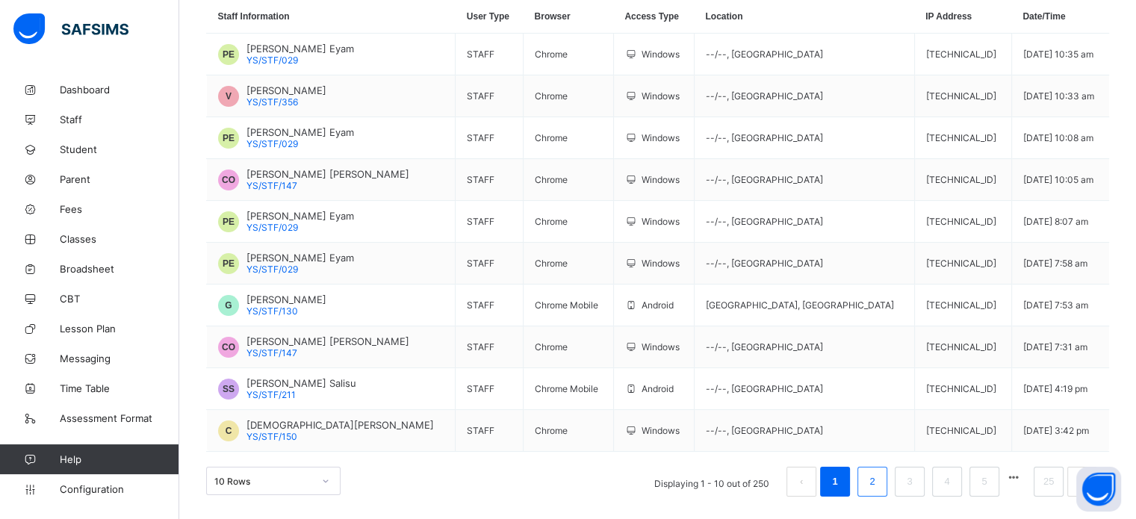
click at [876, 481] on link "2" at bounding box center [872, 481] width 14 height 19
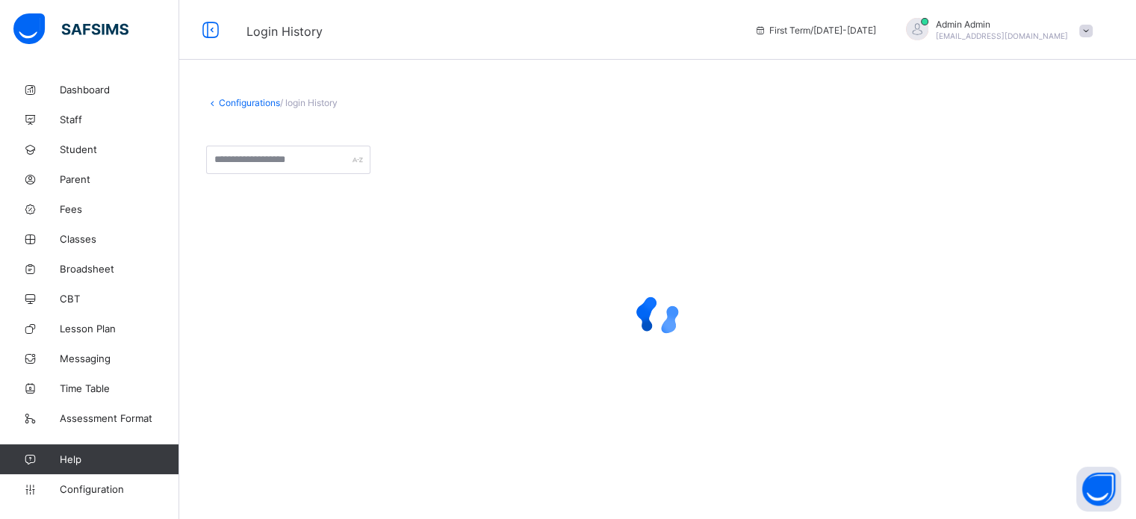
scroll to position [0, 0]
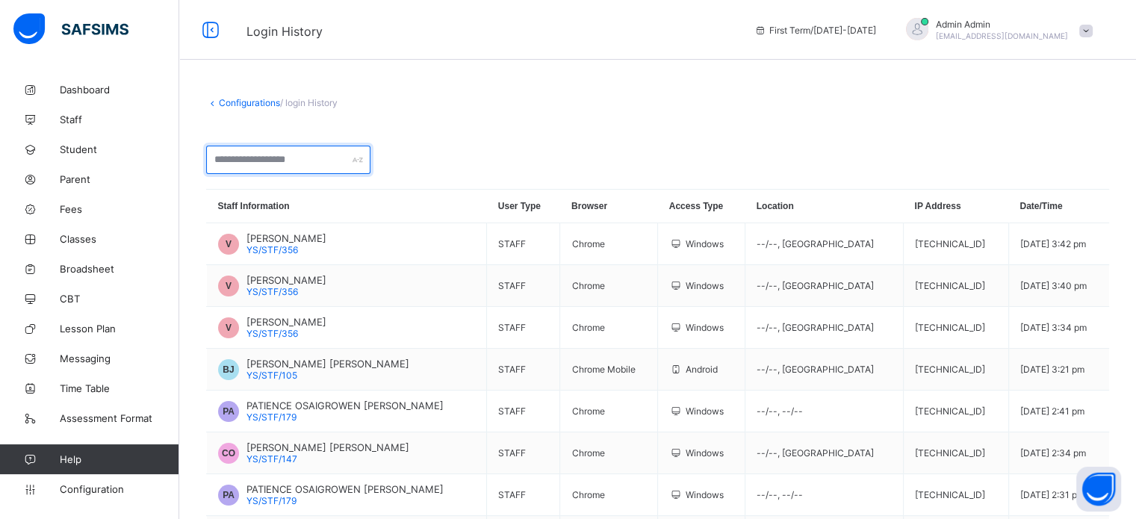
click at [260, 161] on input "text" at bounding box center [288, 160] width 164 height 28
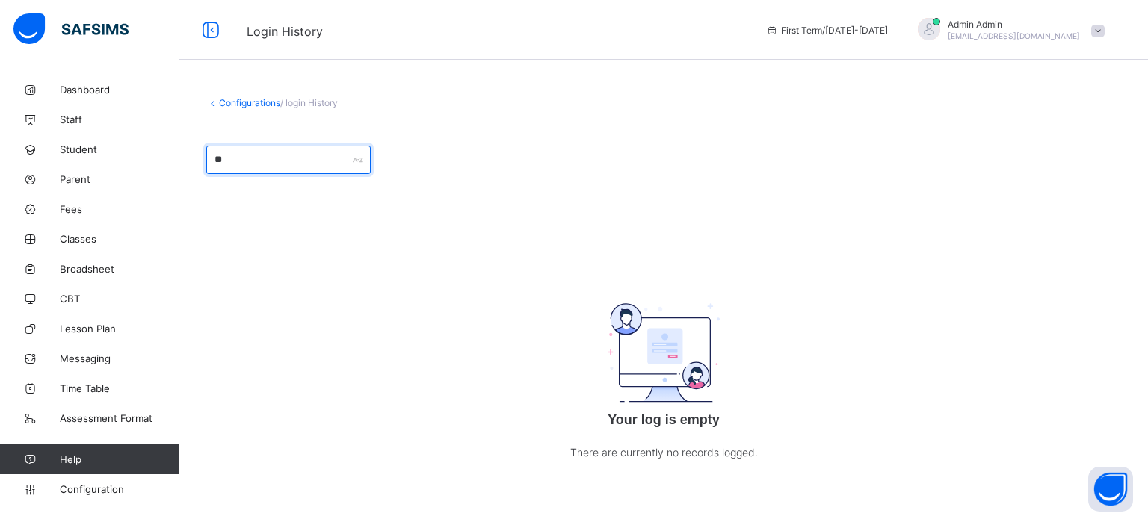
type input "*"
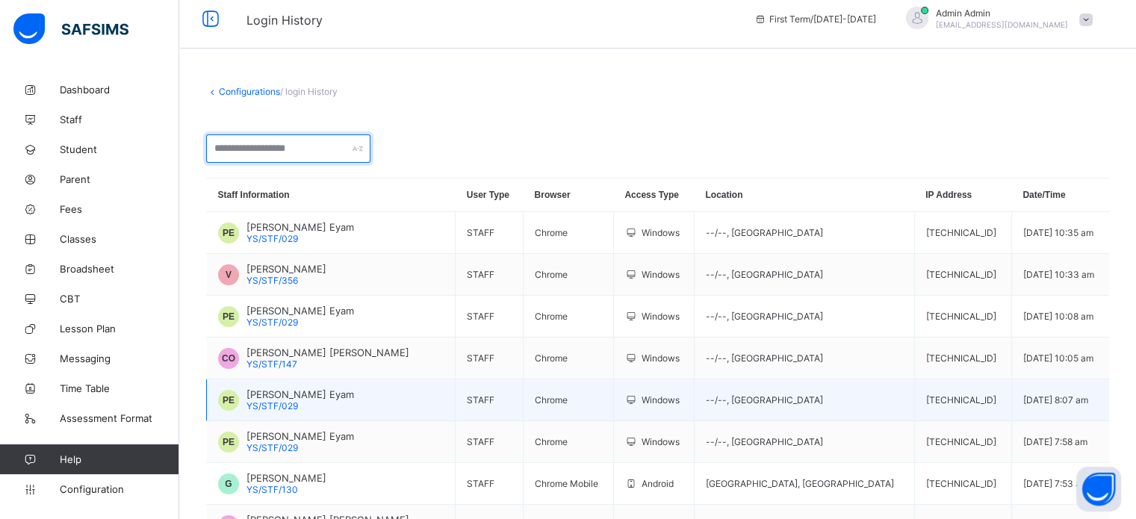
scroll to position [191, 0]
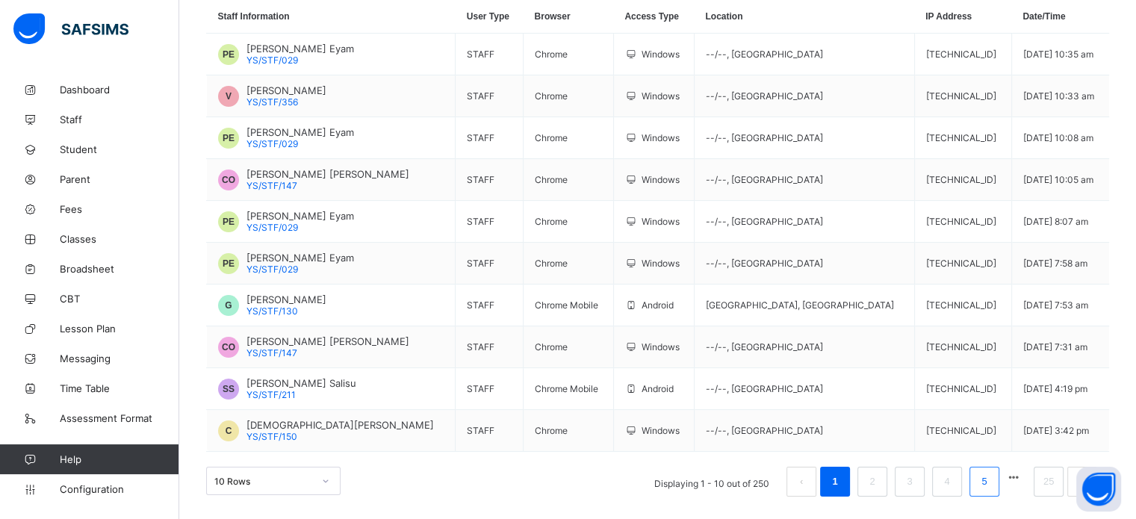
click at [991, 477] on link "5" at bounding box center [984, 481] width 14 height 19
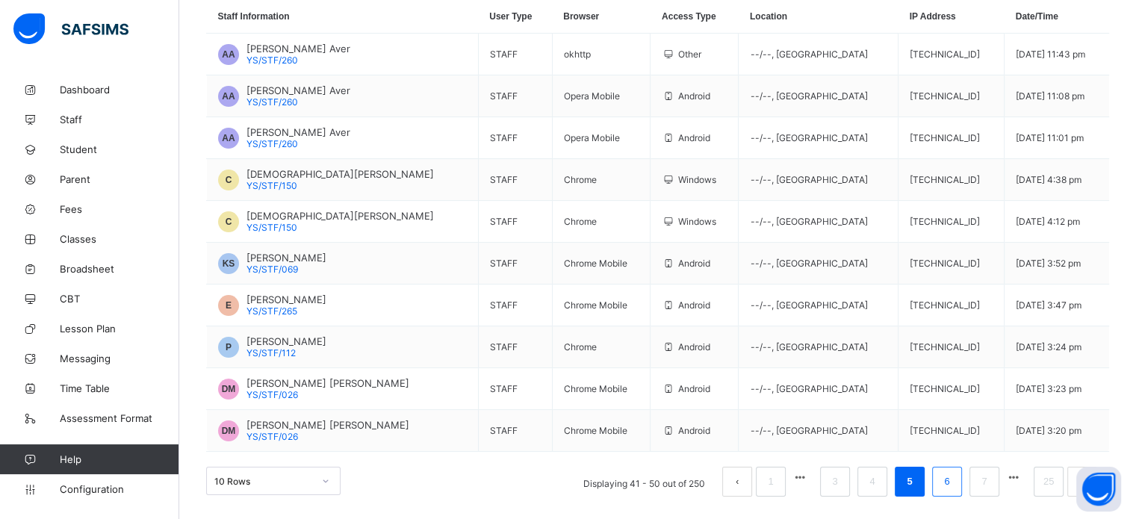
click at [944, 481] on li "6" at bounding box center [947, 482] width 30 height 30
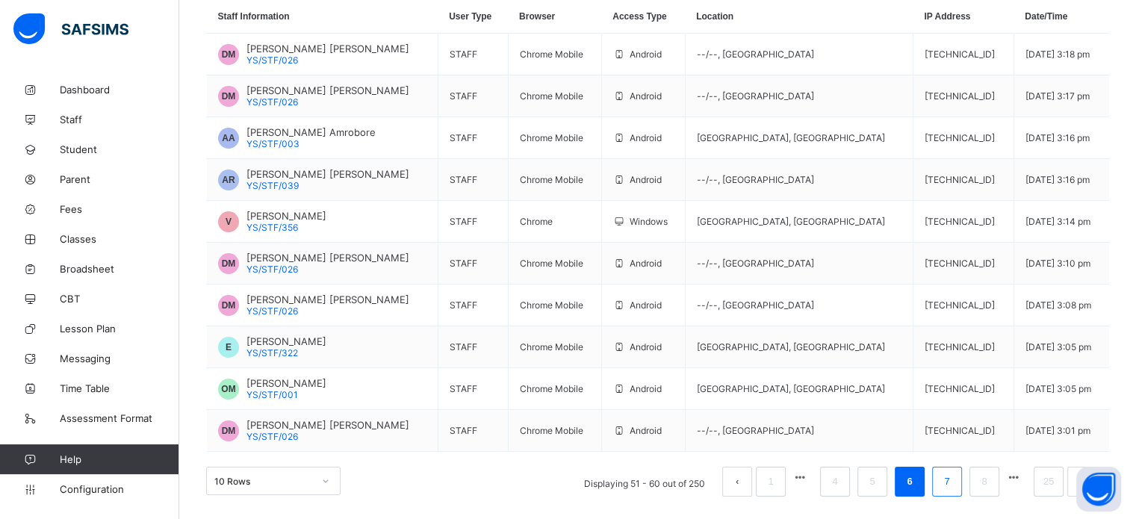
click at [962, 479] on li "7" at bounding box center [947, 482] width 30 height 30
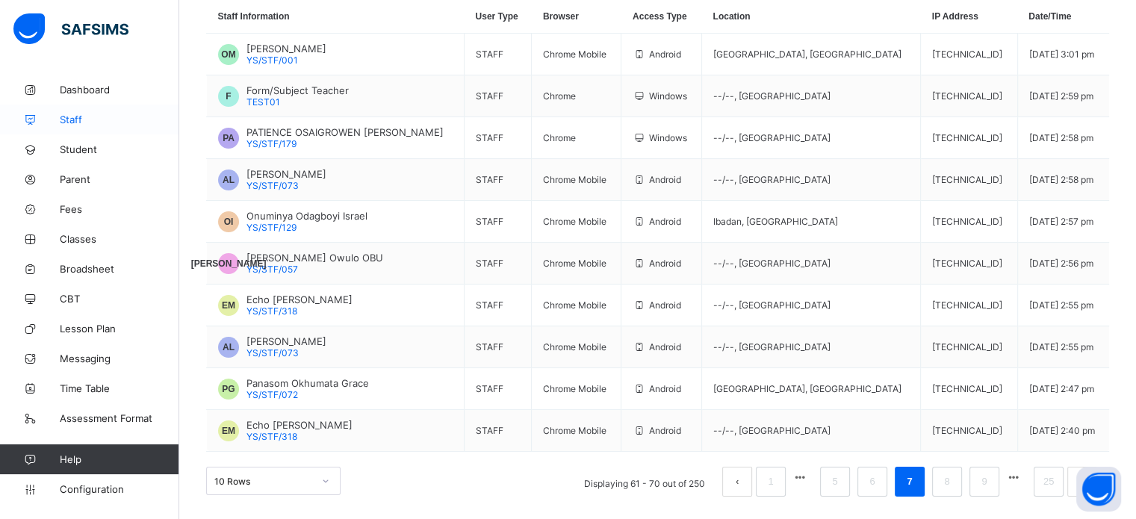
click at [68, 118] on span "Staff" at bounding box center [120, 120] width 120 height 12
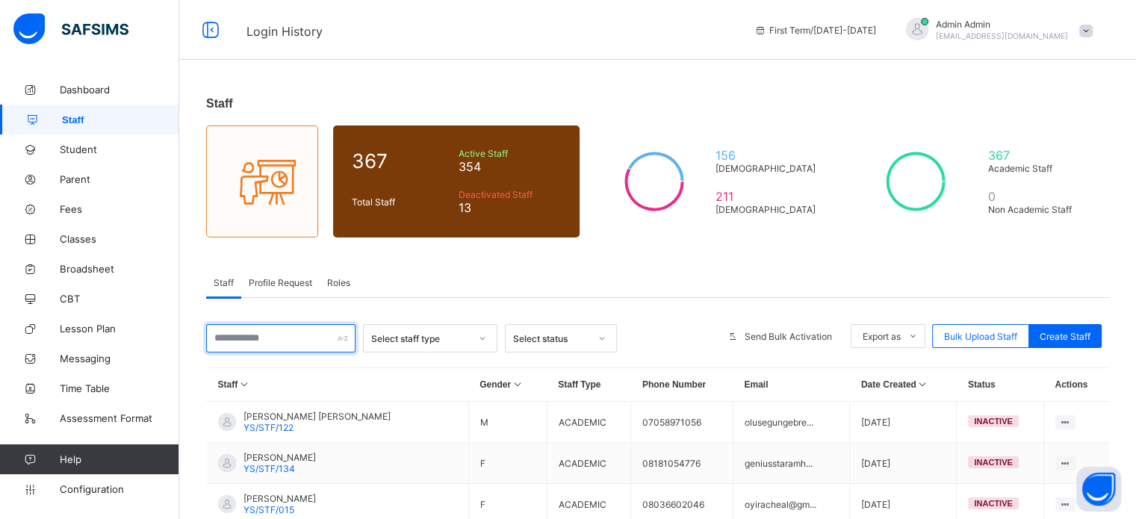
click at [300, 340] on input "text" at bounding box center [280, 338] width 149 height 28
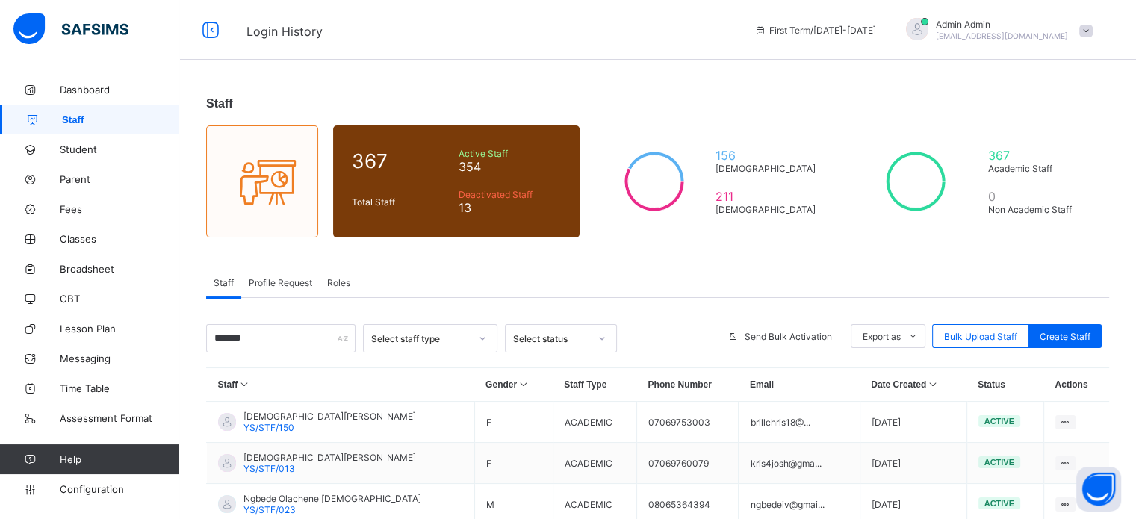
click at [332, 282] on span "Roles" at bounding box center [338, 282] width 23 height 11
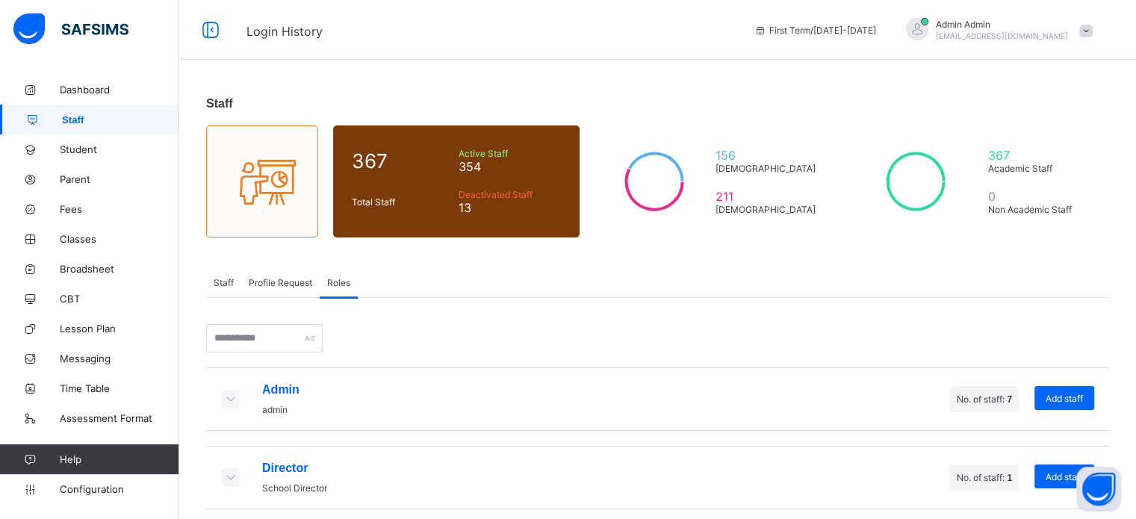
click at [231, 399] on icon at bounding box center [230, 398] width 16 height 13
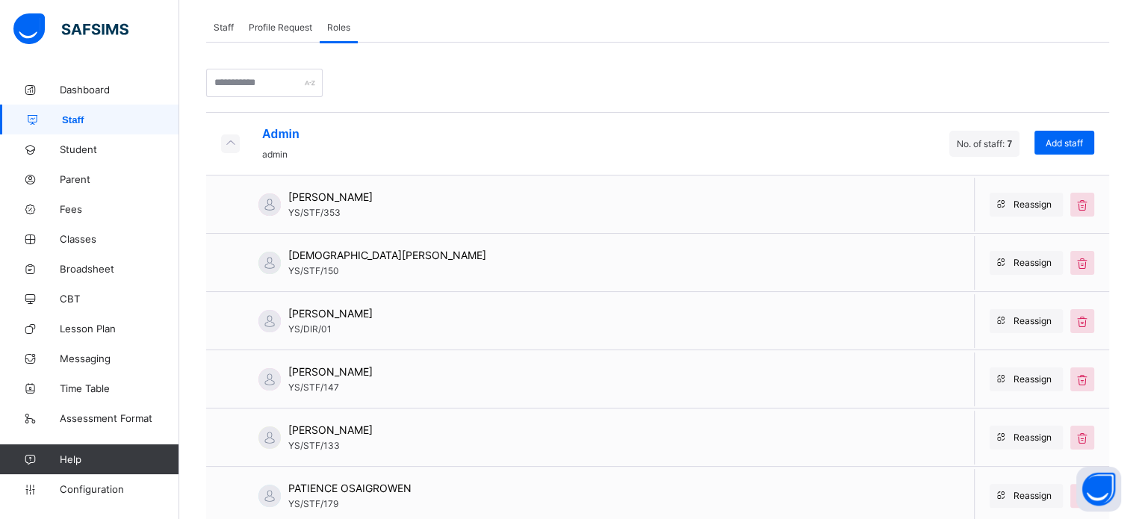
scroll to position [224, 0]
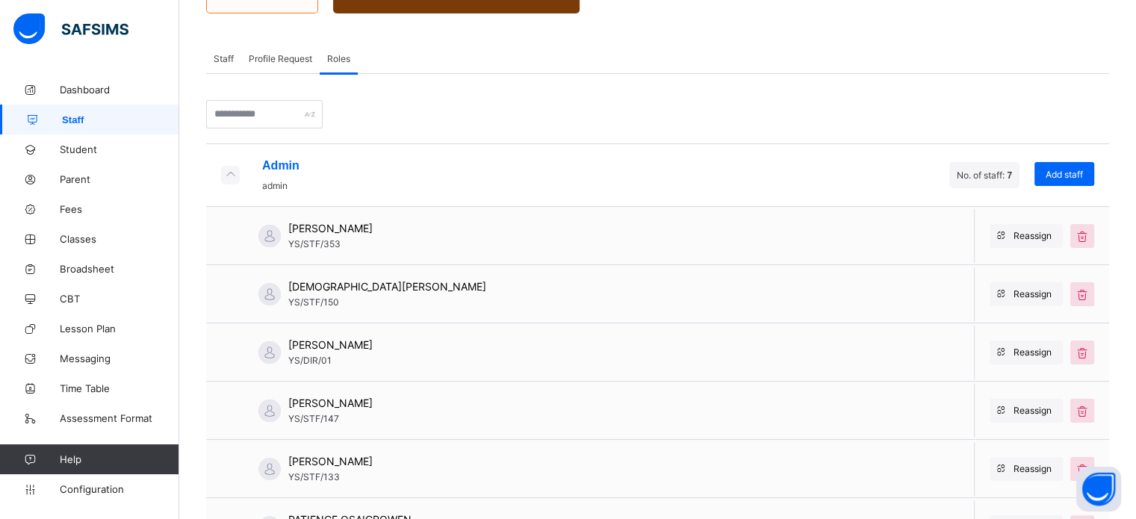
click at [220, 58] on span "Staff" at bounding box center [224, 58] width 20 height 11
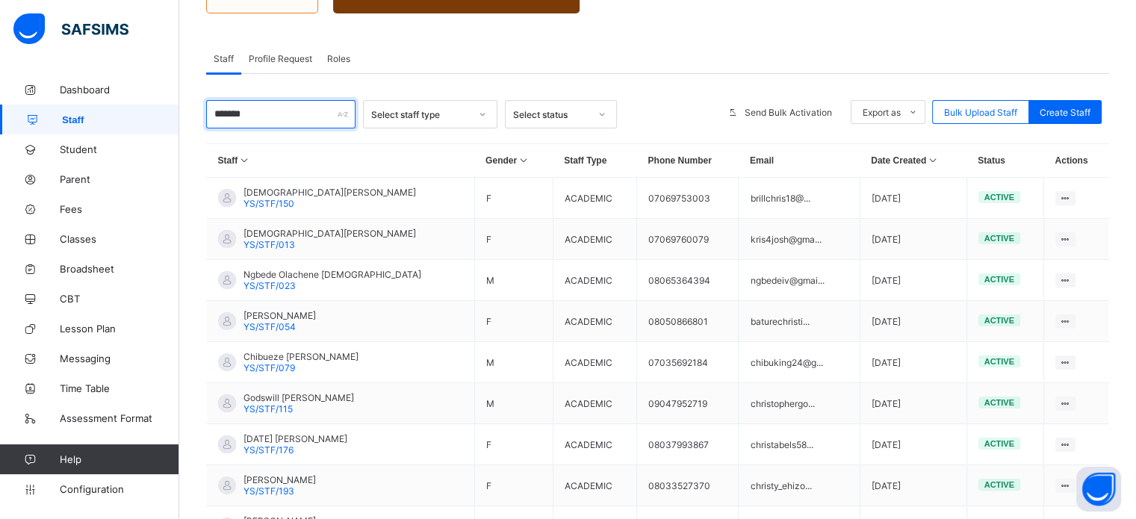
drag, startPoint x: 285, startPoint y: 114, endPoint x: 194, endPoint y: 101, distance: 92.0
click at [194, 101] on div "Staff 367 Total Staff Active Staff 354 Deactivated Staff 13 156 Male 211 Female…" at bounding box center [657, 265] width 957 height 828
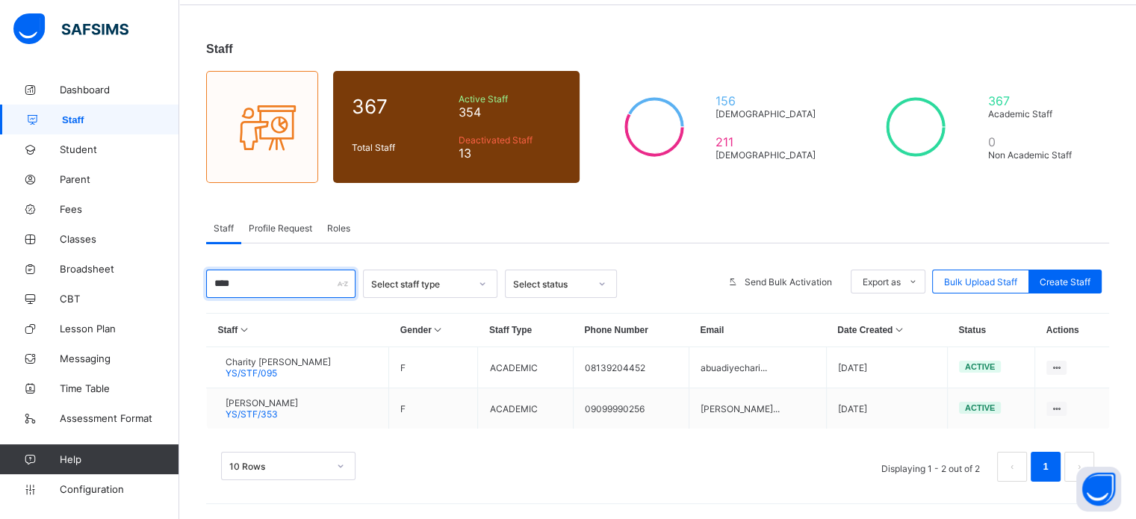
scroll to position [56, 0]
drag, startPoint x: 283, startPoint y: 279, endPoint x: 184, endPoint y: 274, distance: 99.5
click at [185, 276] on div "Staff 367 Total Staff Active Staff 354 Deactivated Staff 13 156 Male 211 Female…" at bounding box center [657, 269] width 957 height 499
type input "*"
type input "*****"
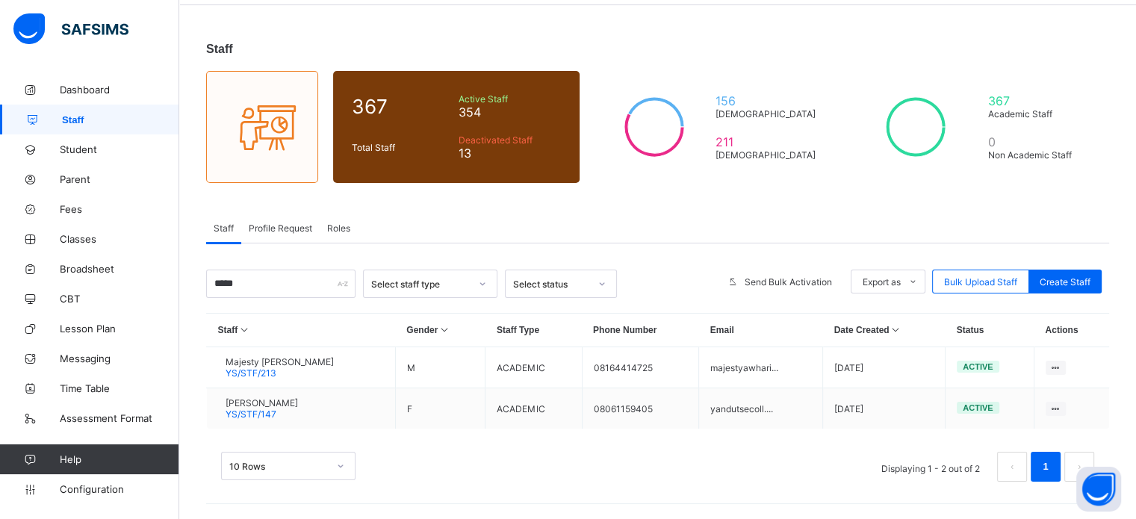
click at [335, 229] on span "Roles" at bounding box center [338, 228] width 23 height 11
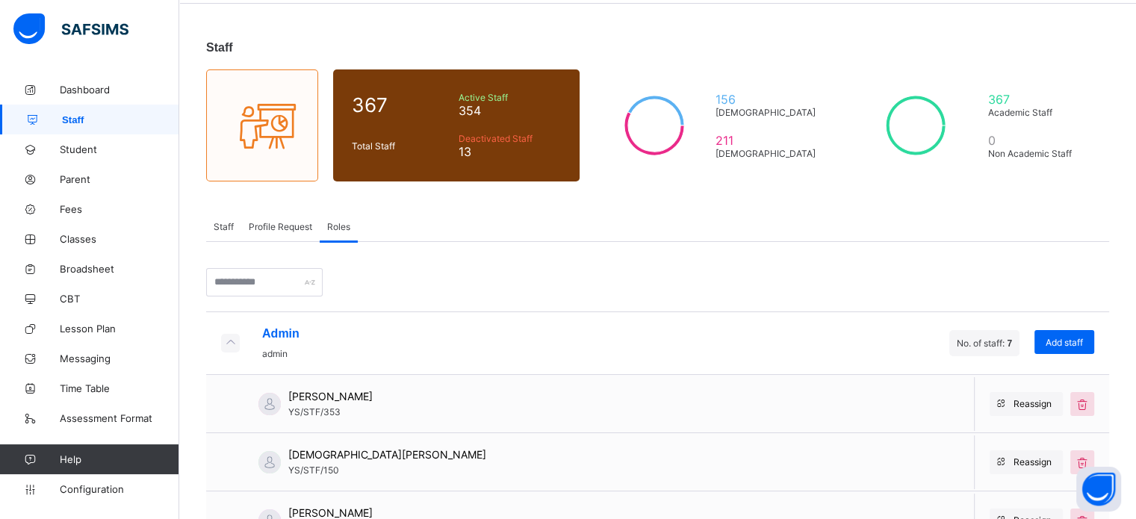
click at [235, 223] on div "Staff" at bounding box center [223, 226] width 35 height 30
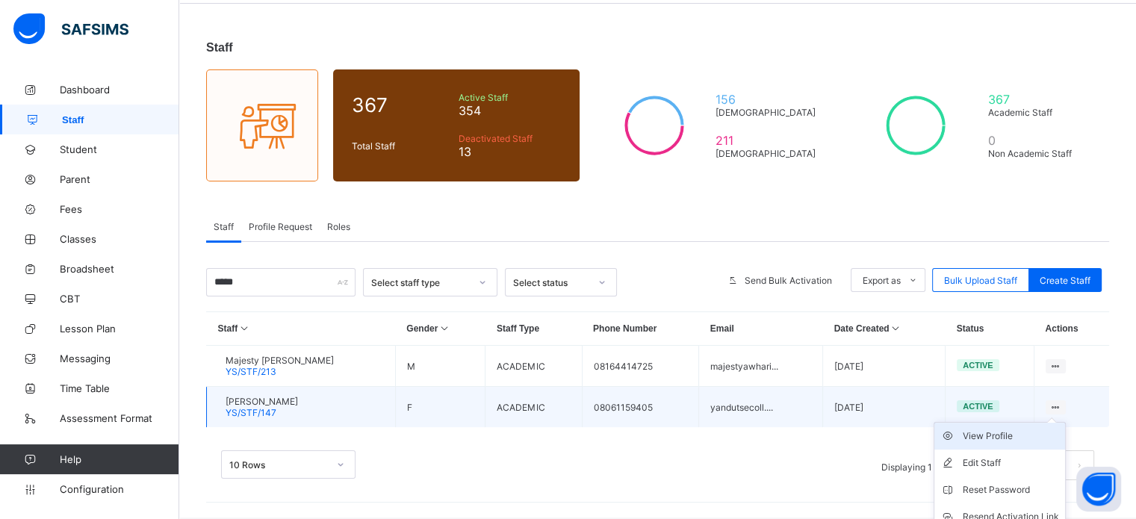
click at [1010, 442] on div "View Profile" at bounding box center [1011, 436] width 96 height 15
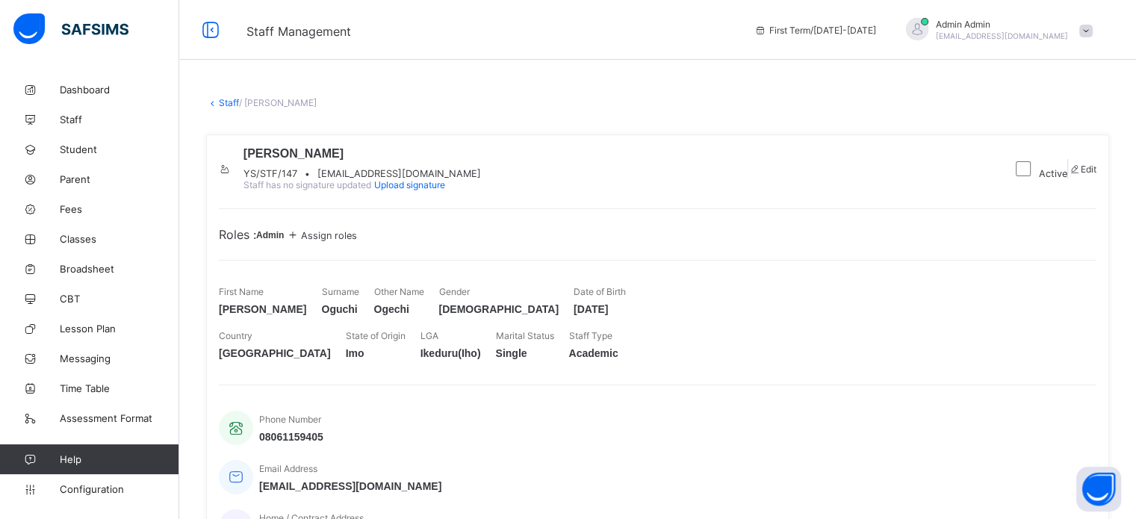
click at [448, 179] on span "yandutsecoll.admissions@gmail.com" at bounding box center [400, 173] width 164 height 11
copy span "yandutsecoll.admissions@gmail.com"
click at [229, 98] on link "Staff" at bounding box center [229, 102] width 20 height 11
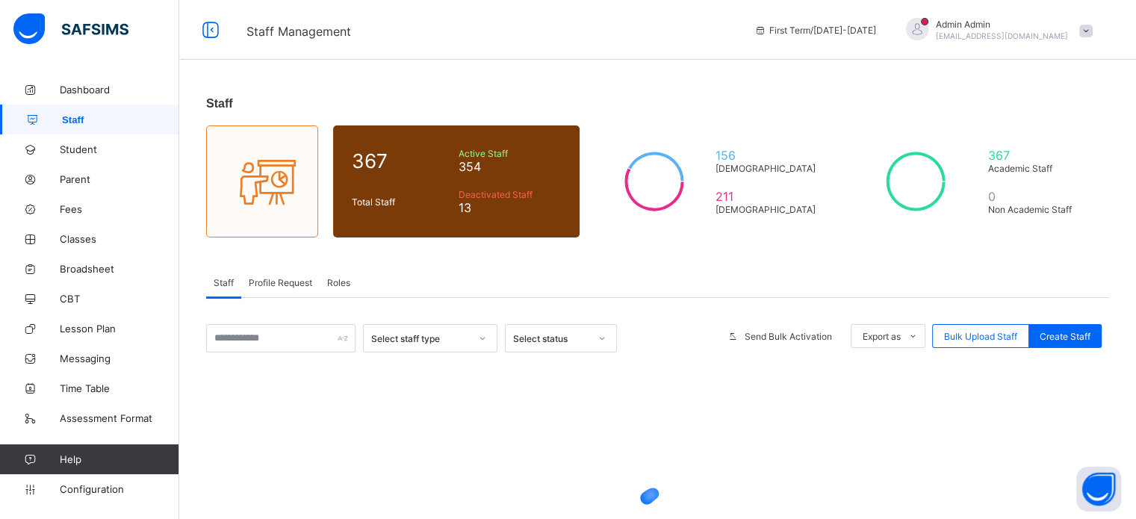
click at [340, 285] on span "Roles" at bounding box center [338, 282] width 23 height 11
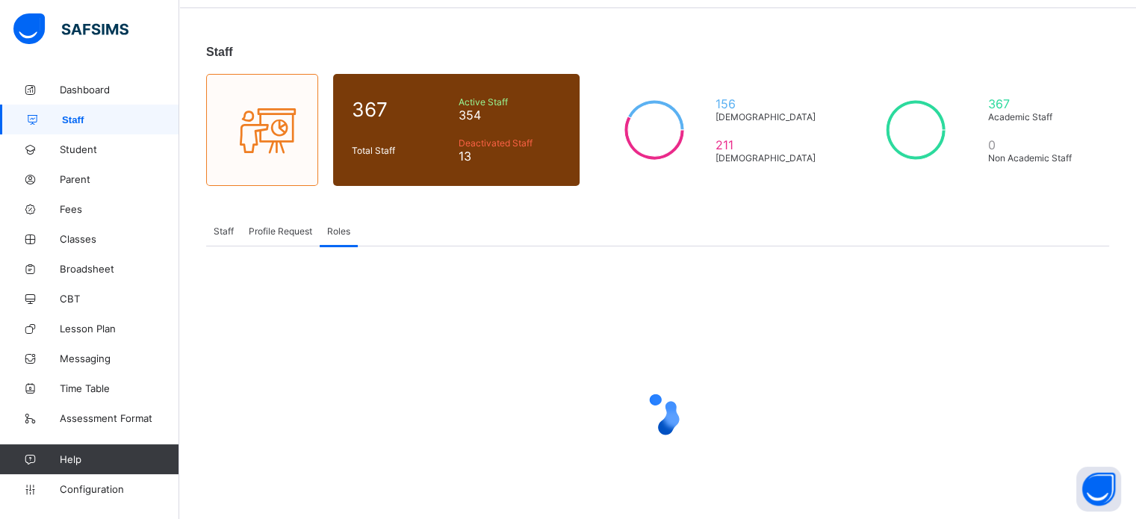
scroll to position [111, 0]
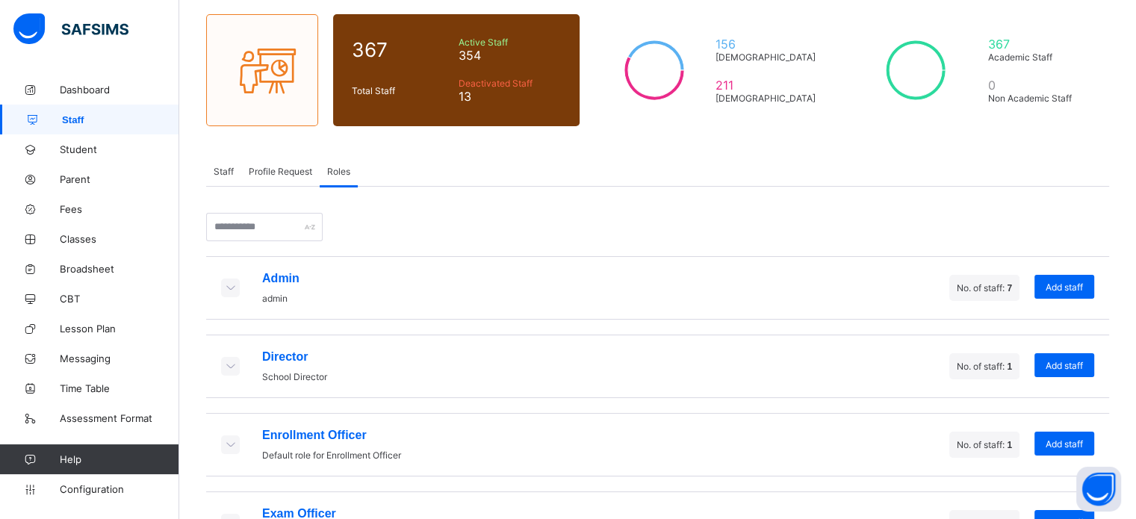
click at [231, 289] on icon at bounding box center [230, 287] width 16 height 13
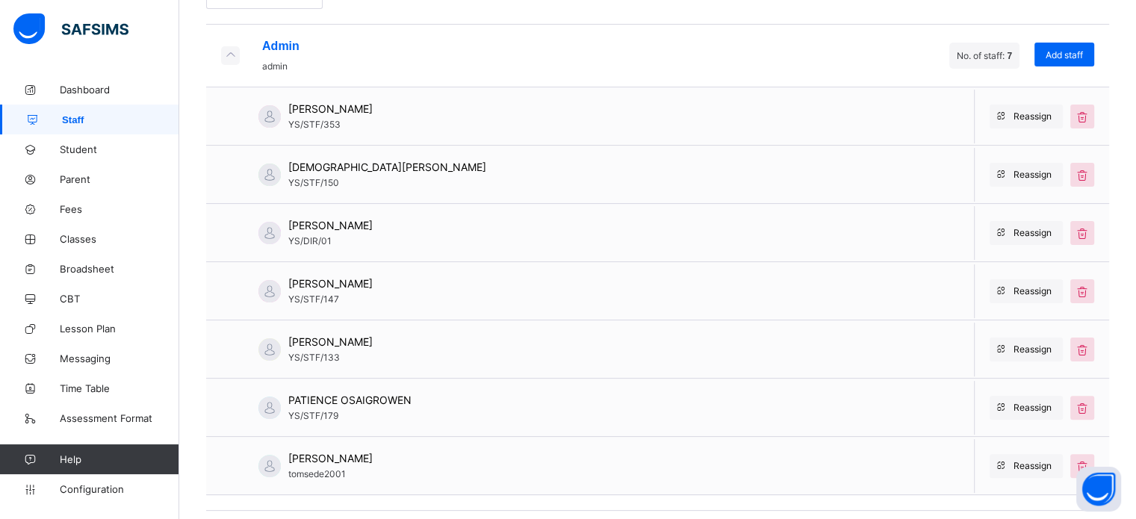
scroll to position [261, 0]
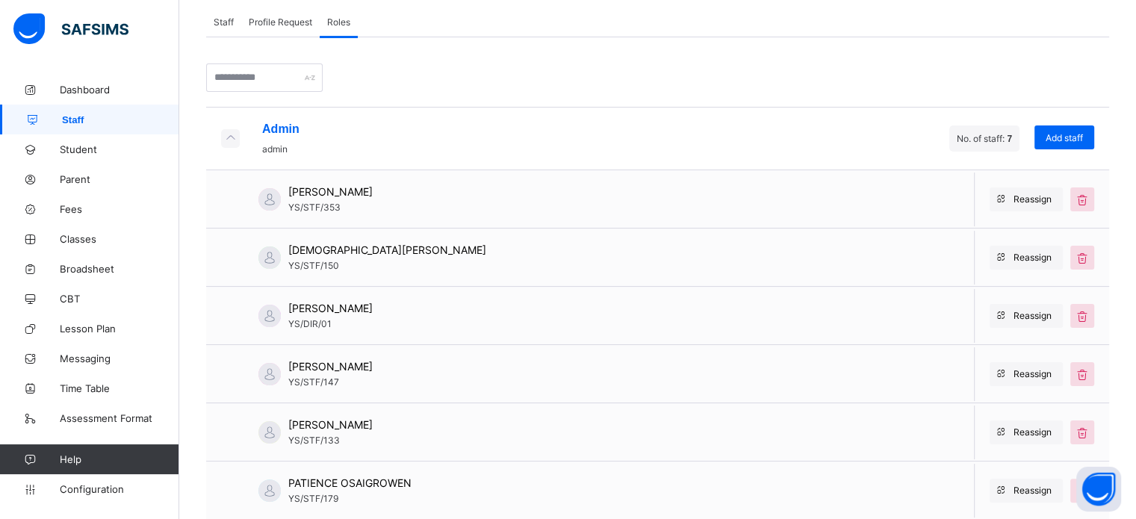
click at [230, 23] on span "Staff" at bounding box center [224, 21] width 20 height 11
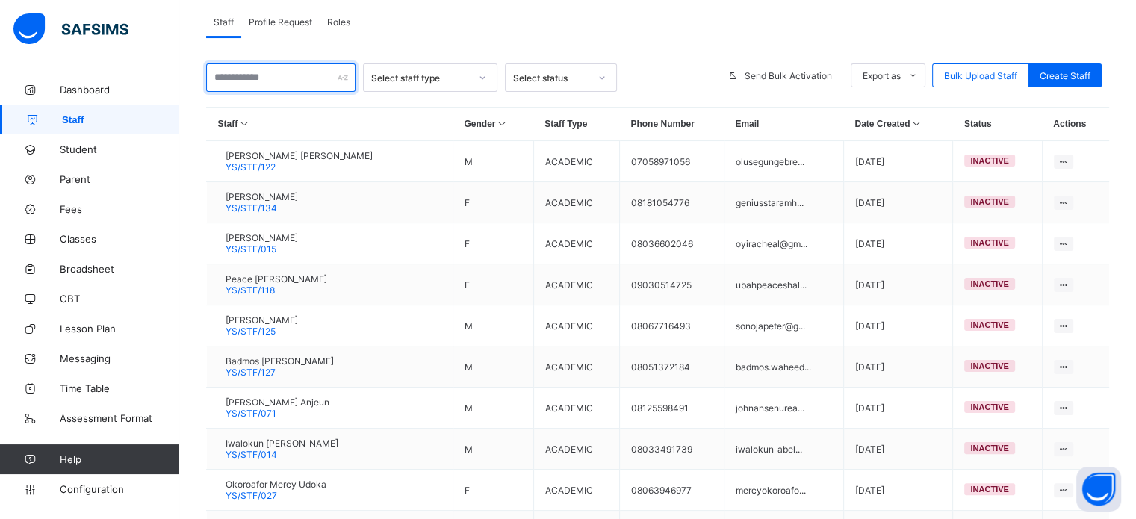
click at [289, 81] on input "text" at bounding box center [280, 78] width 149 height 28
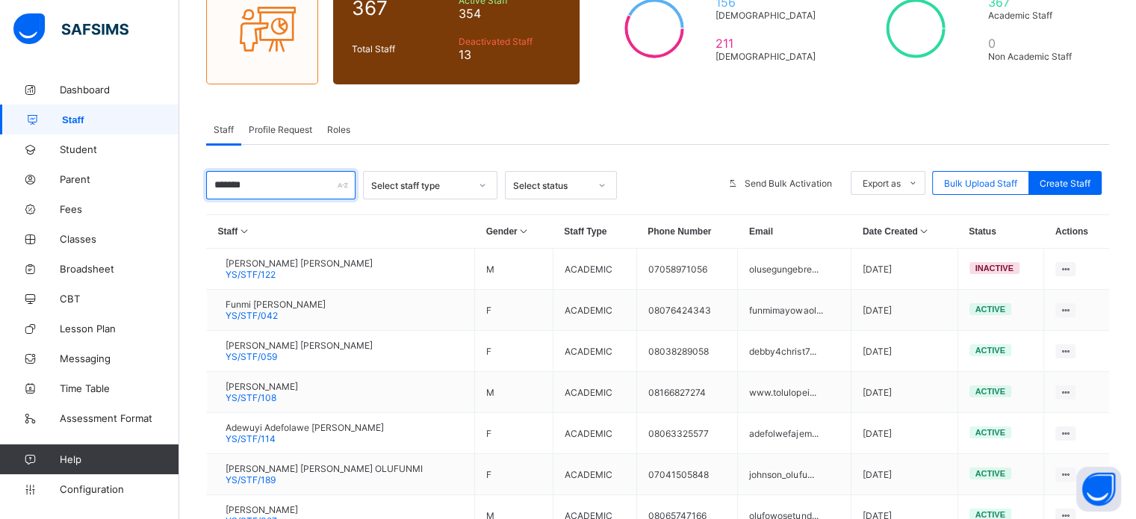
scroll to position [15, 0]
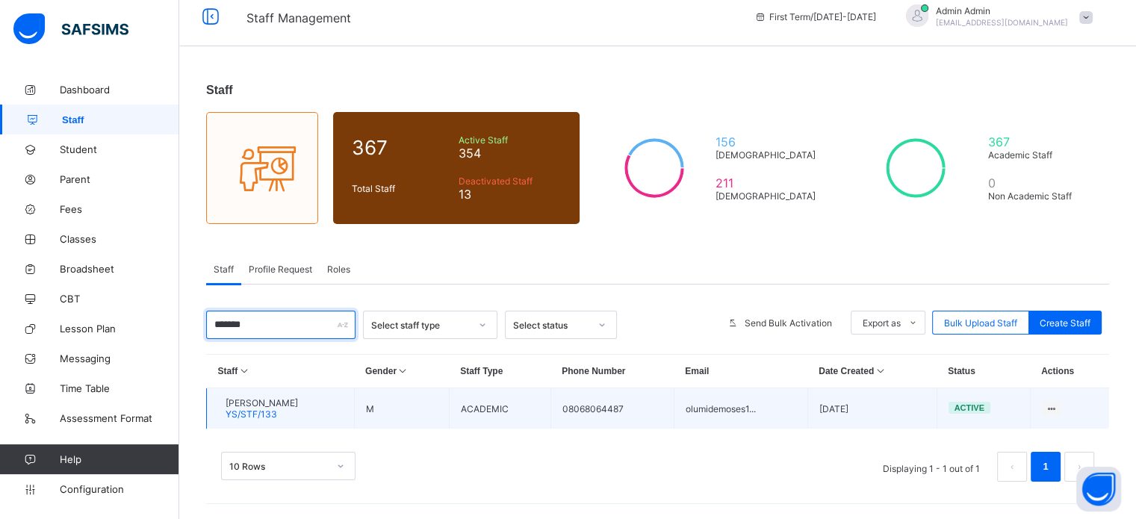
type input "*******"
click at [723, 412] on td "olumidemoses1..." at bounding box center [741, 409] width 134 height 41
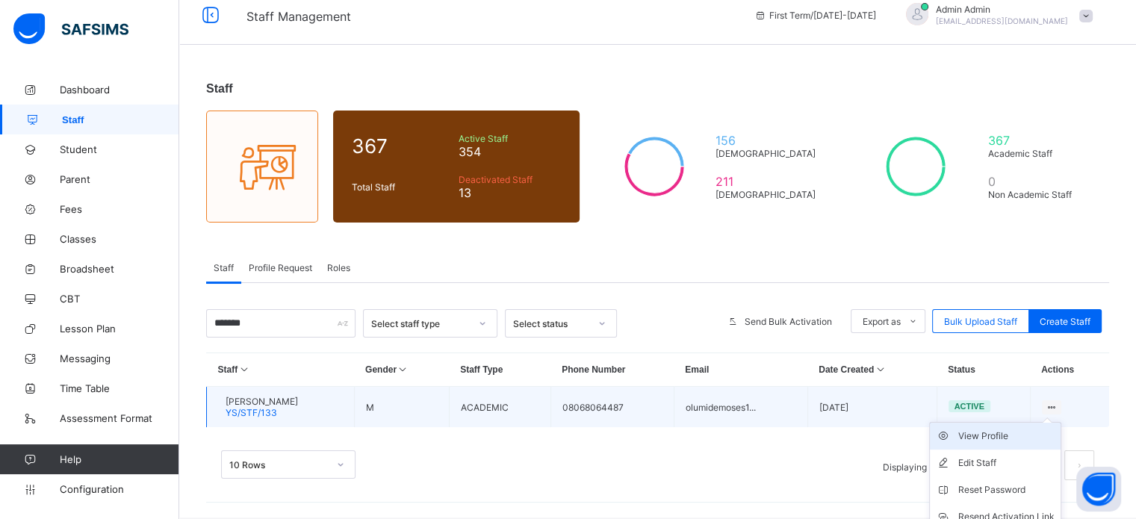
click at [1031, 436] on div "View Profile" at bounding box center [1007, 436] width 96 height 15
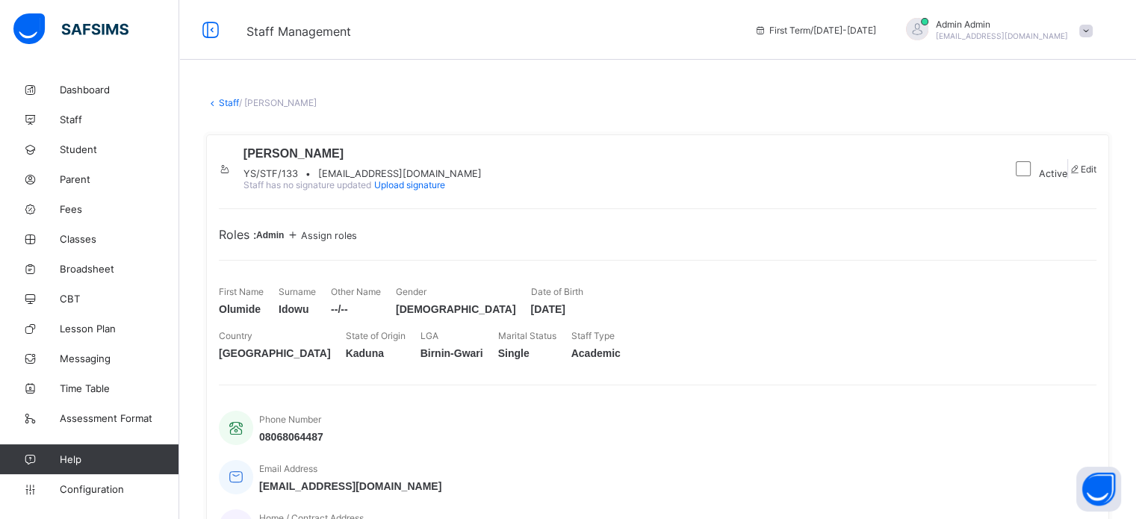
click at [408, 179] on span "olumidemoses1@gmail.com" at bounding box center [400, 173] width 164 height 11
copy span "olumidemoses1@gmail.com"
click at [232, 107] on link "Staff" at bounding box center [229, 102] width 20 height 11
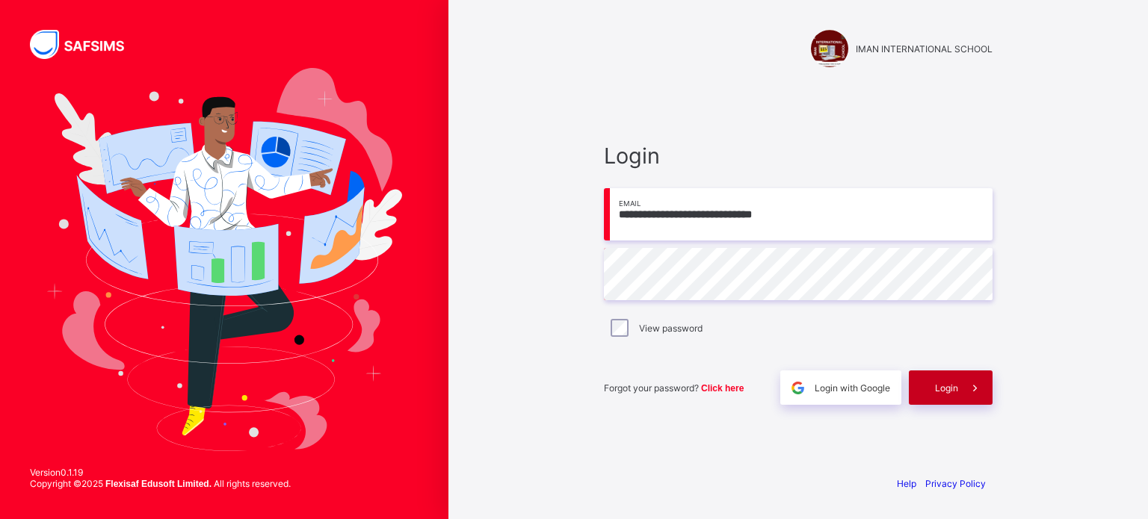
click at [944, 386] on span "Login" at bounding box center [946, 388] width 23 height 11
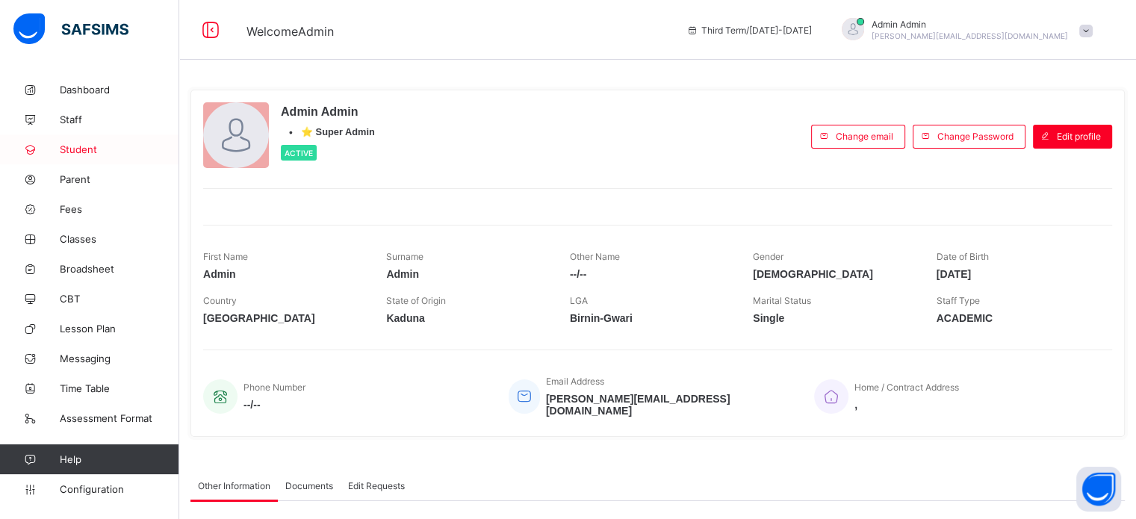
click at [72, 155] on span "Student" at bounding box center [120, 149] width 120 height 12
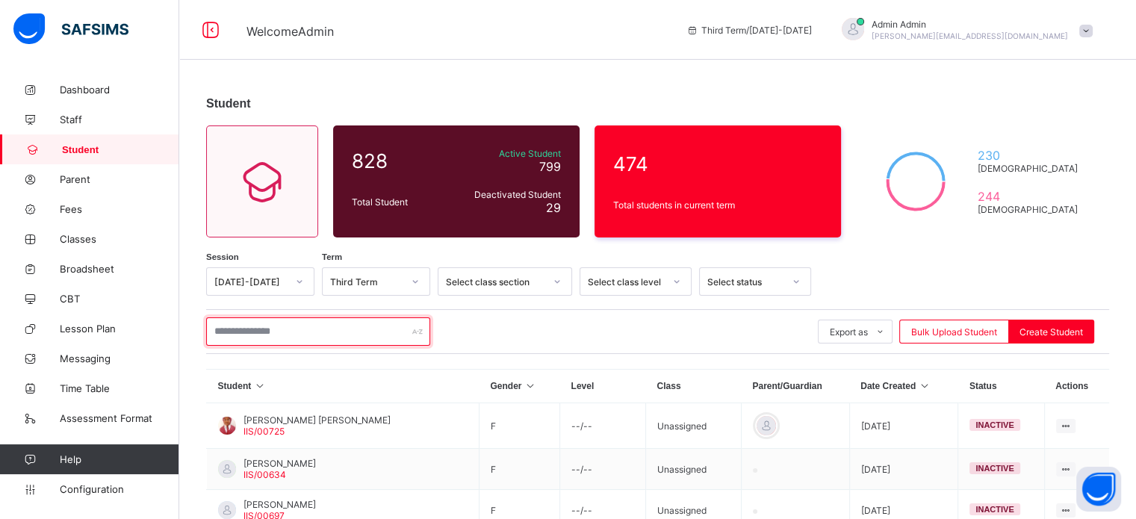
click at [305, 332] on input "text" at bounding box center [318, 332] width 224 height 28
click at [117, 487] on span "Configuration" at bounding box center [119, 489] width 119 height 12
click at [116, 485] on span "Configuration" at bounding box center [119, 489] width 119 height 12
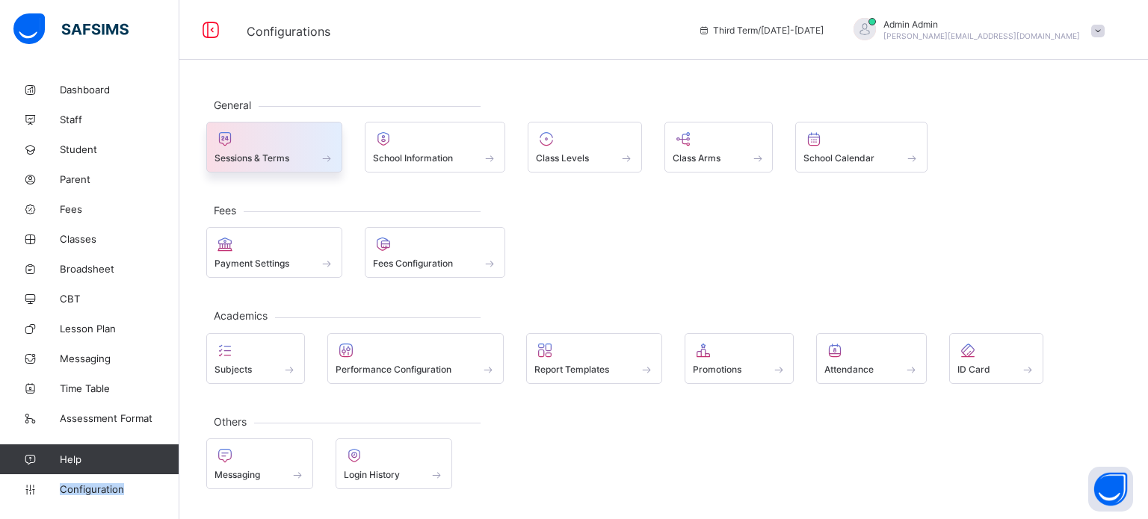
click at [269, 164] on div "Sessions & Terms" at bounding box center [274, 147] width 136 height 51
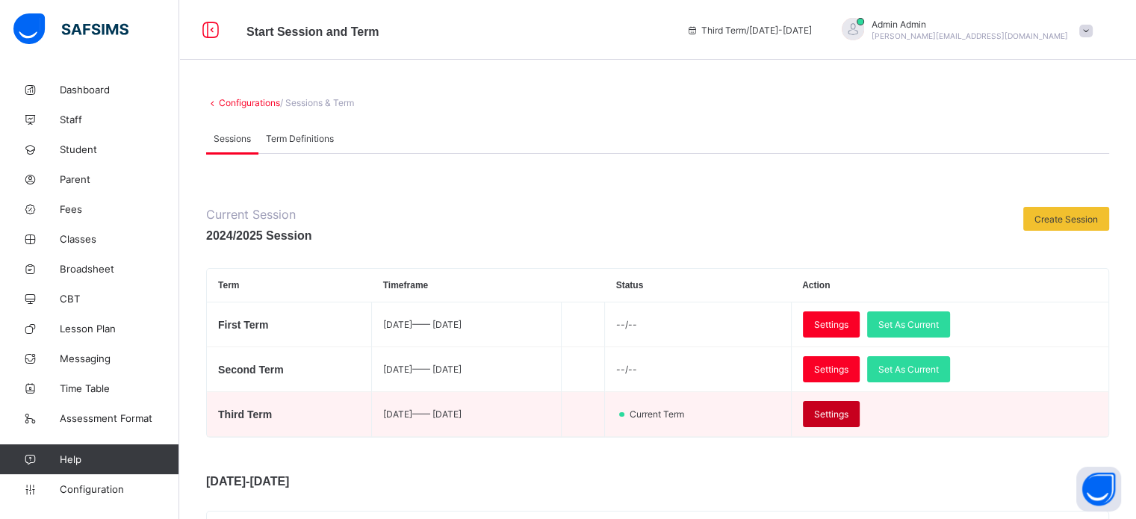
click at [849, 418] on span "Settings" at bounding box center [831, 414] width 34 height 11
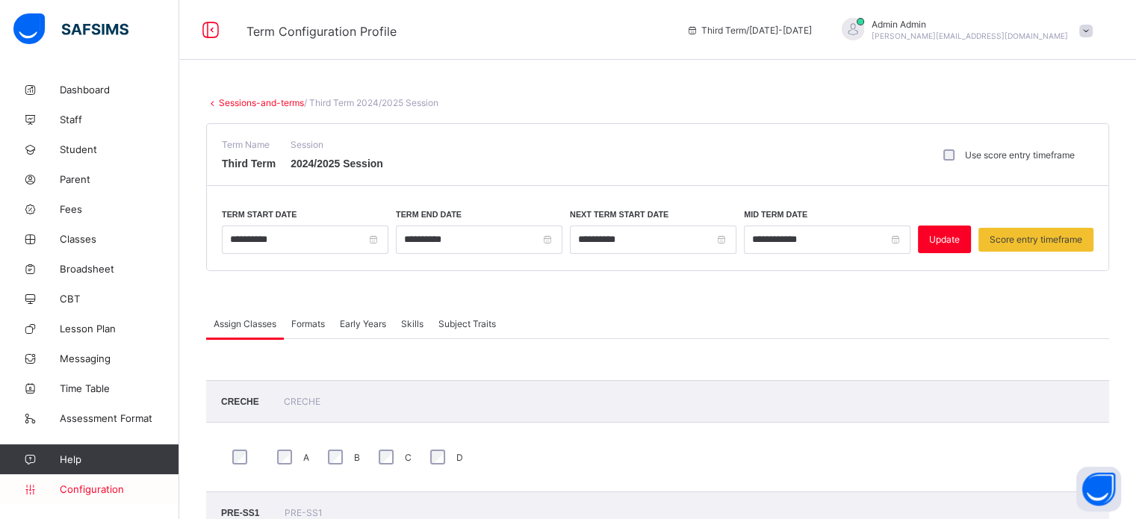
click at [106, 486] on span "Configuration" at bounding box center [119, 489] width 119 height 12
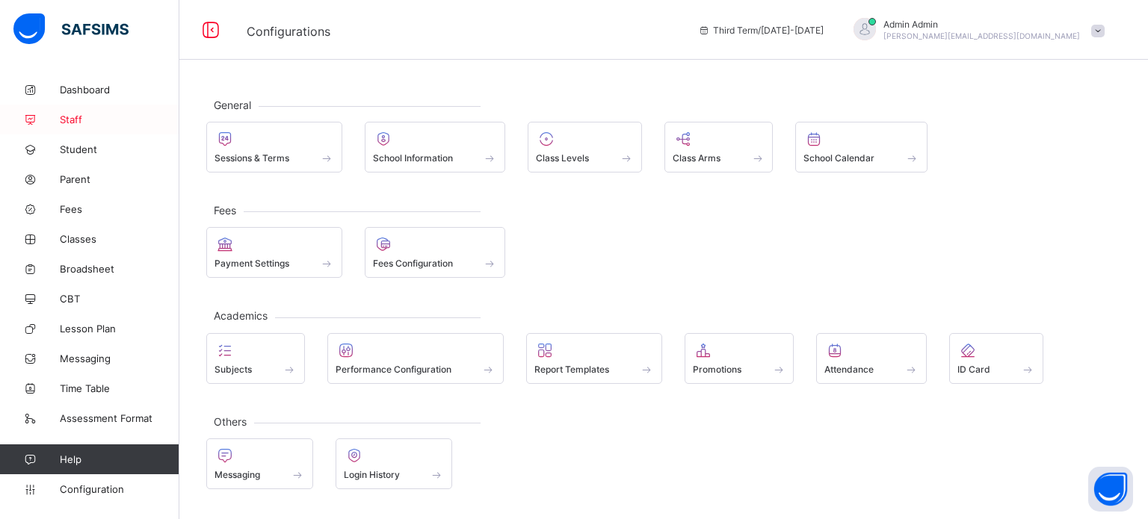
click at [72, 119] on span "Staff" at bounding box center [120, 120] width 120 height 12
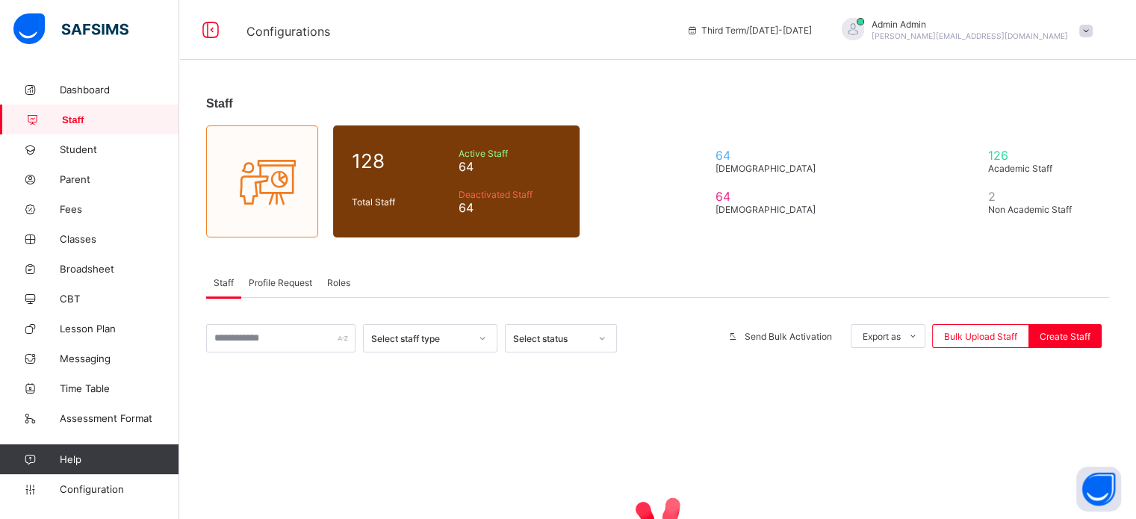
click at [338, 284] on span "Roles" at bounding box center [338, 282] width 23 height 11
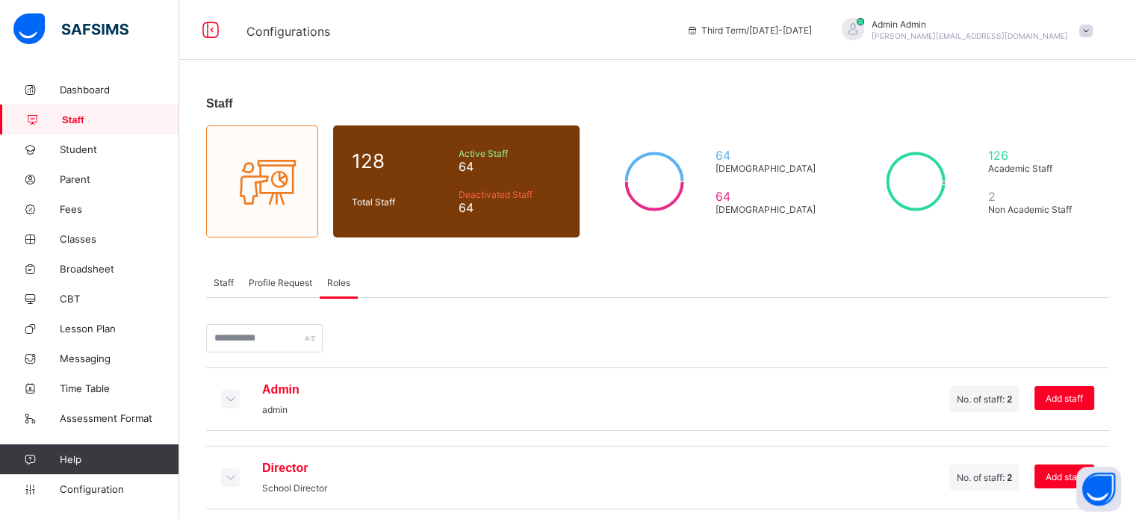
click at [225, 397] on icon at bounding box center [230, 398] width 16 height 13
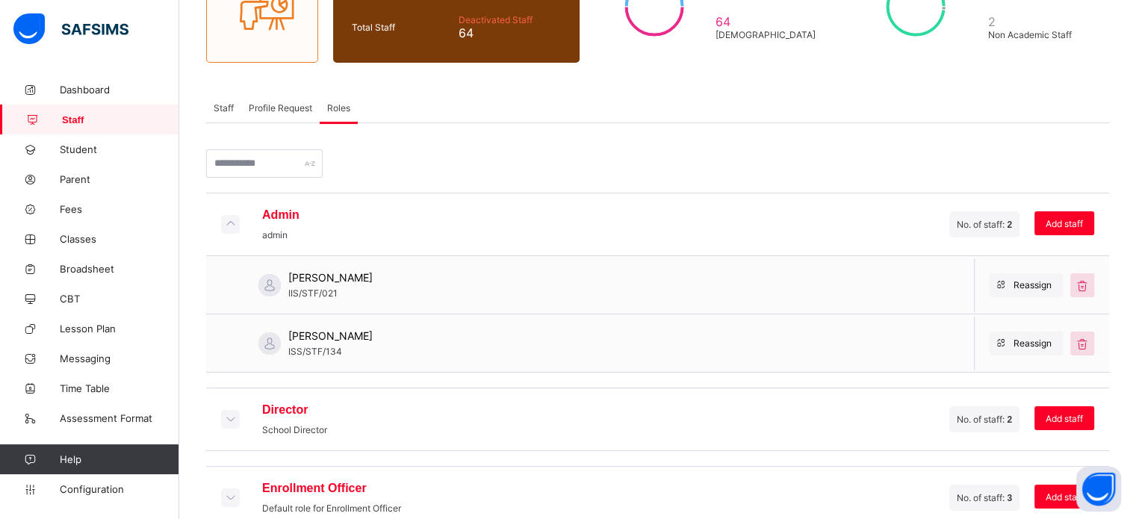
scroll to position [224, 0]
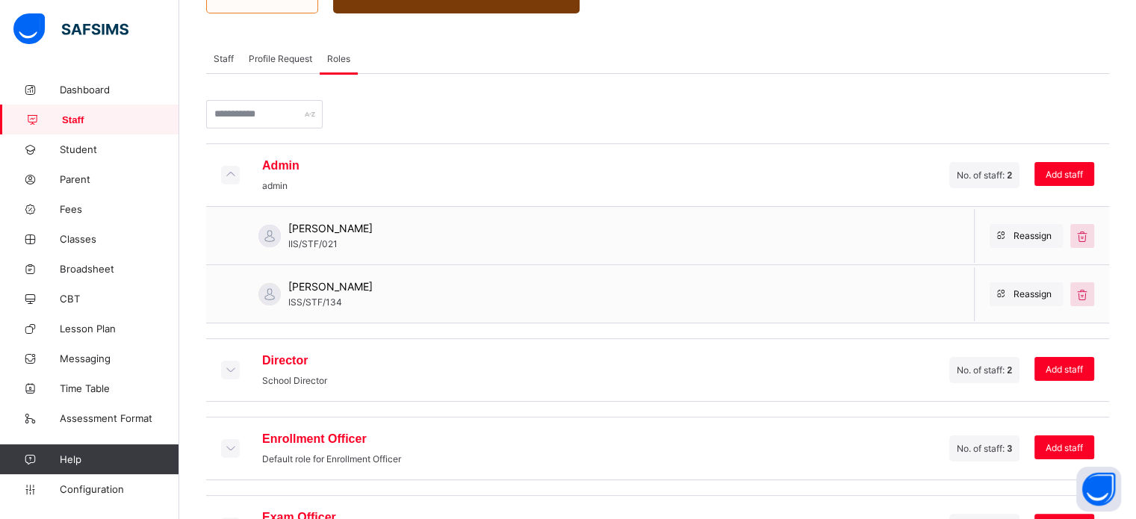
click at [231, 53] on span "Staff" at bounding box center [224, 58] width 20 height 11
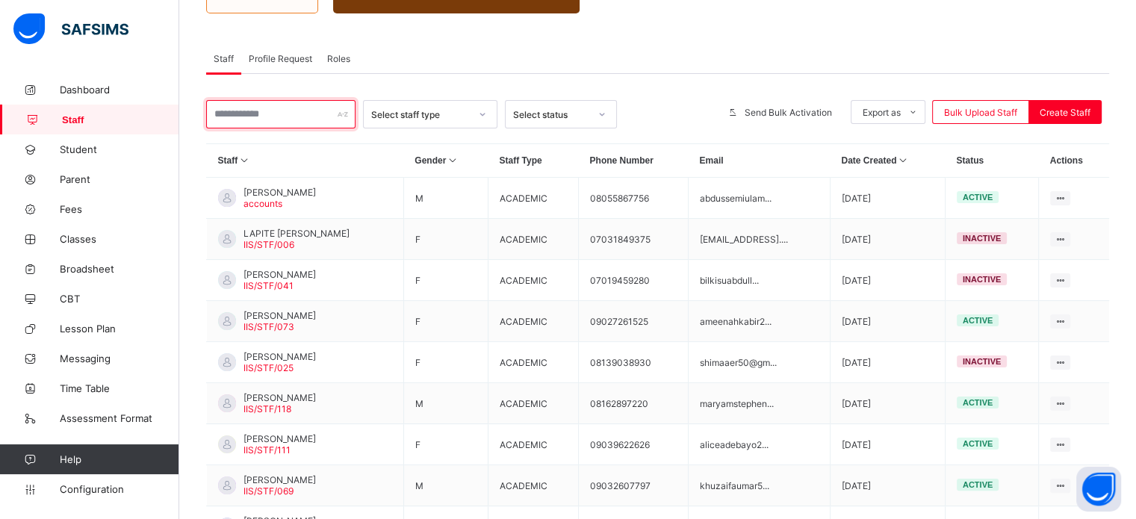
click at [262, 113] on input "text" at bounding box center [280, 114] width 149 height 28
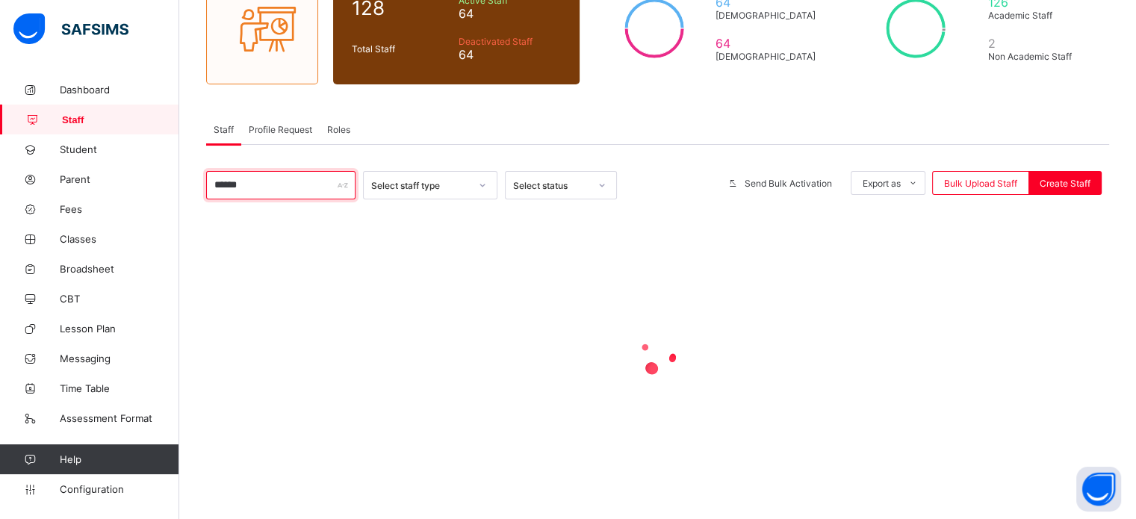
scroll to position [97, 0]
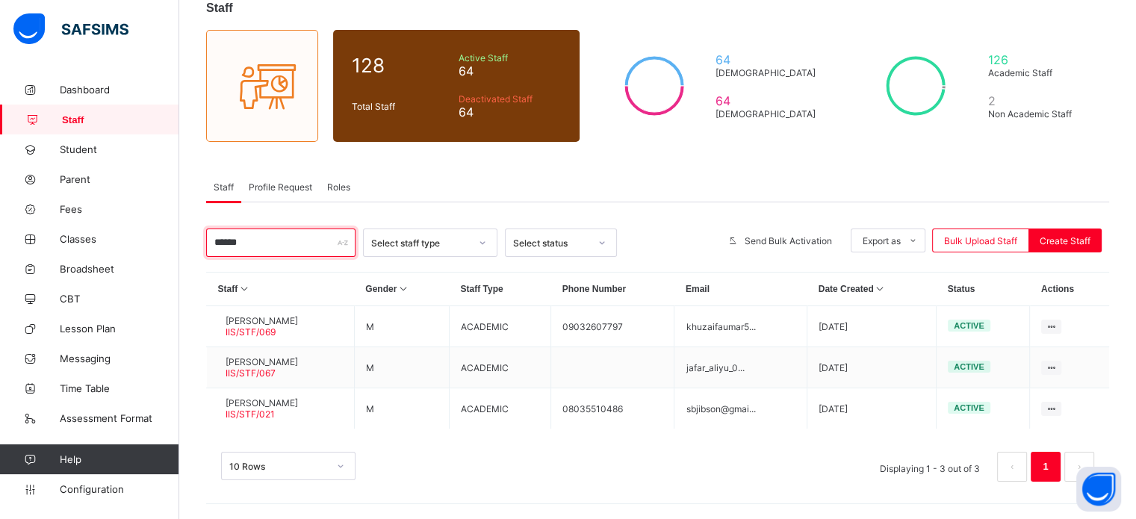
type input "******"
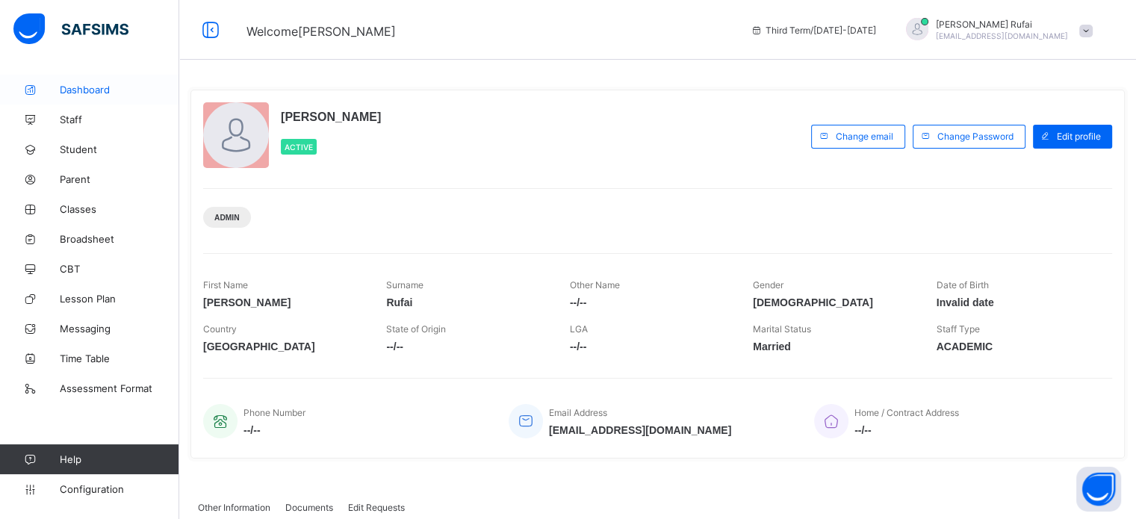
click at [89, 91] on span "Dashboard" at bounding box center [120, 90] width 120 height 12
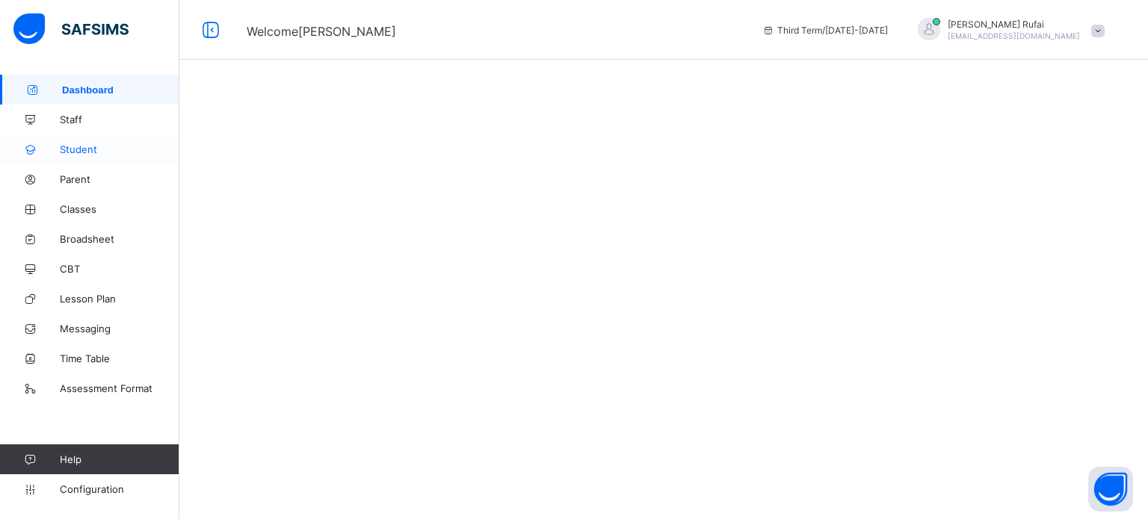
click at [78, 119] on span "Staff" at bounding box center [120, 120] width 120 height 12
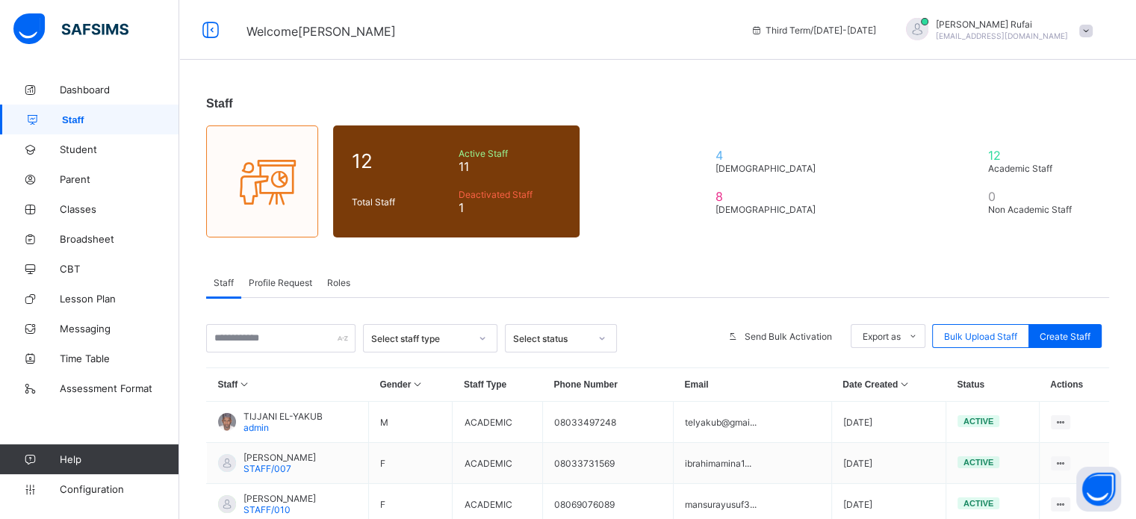
click at [337, 286] on span "Roles" at bounding box center [338, 282] width 23 height 11
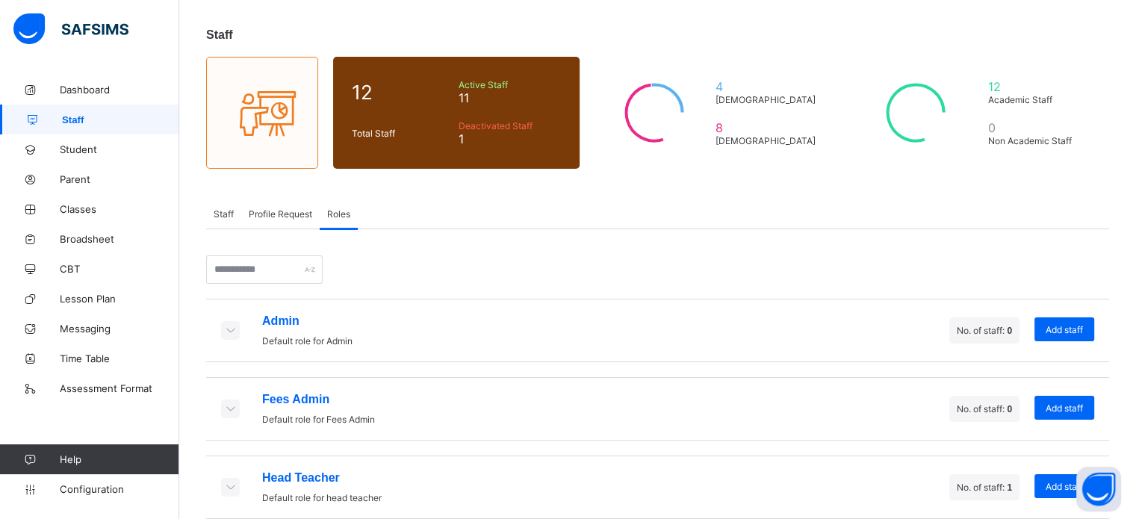
scroll to position [149, 0]
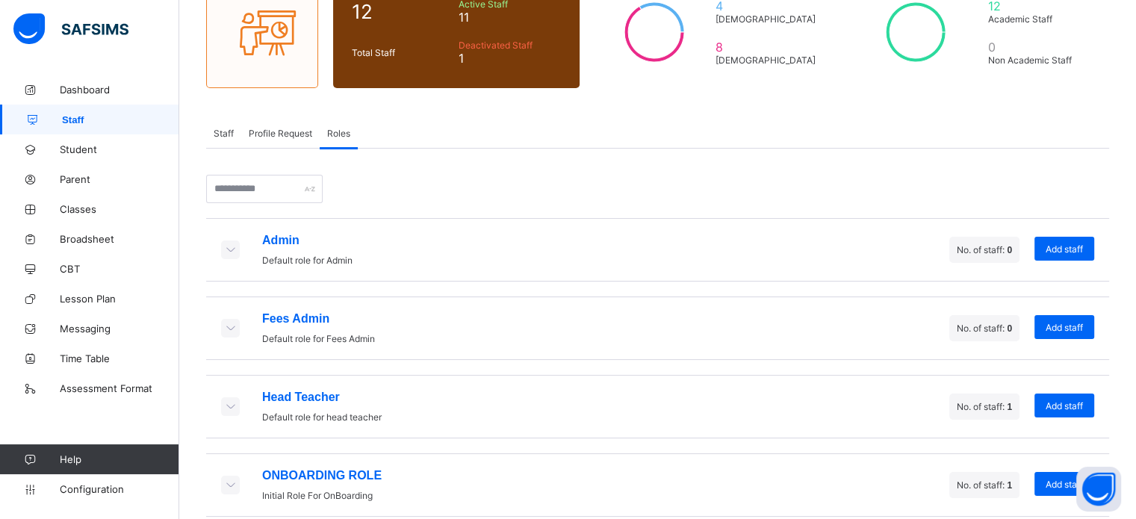
click at [227, 250] on icon at bounding box center [230, 249] width 16 height 13
click at [236, 250] on icon at bounding box center [230, 249] width 16 height 13
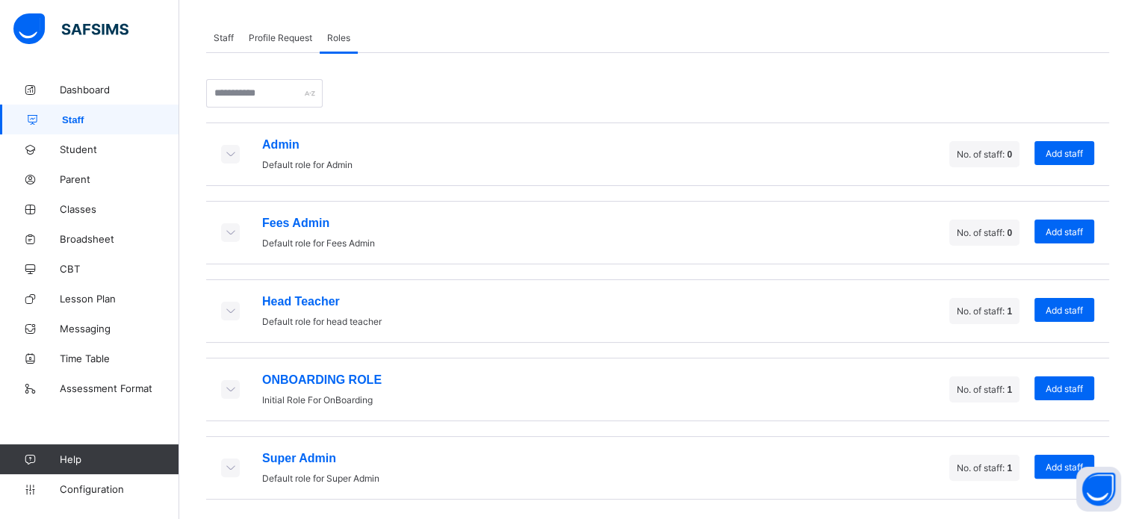
scroll to position [252, 0]
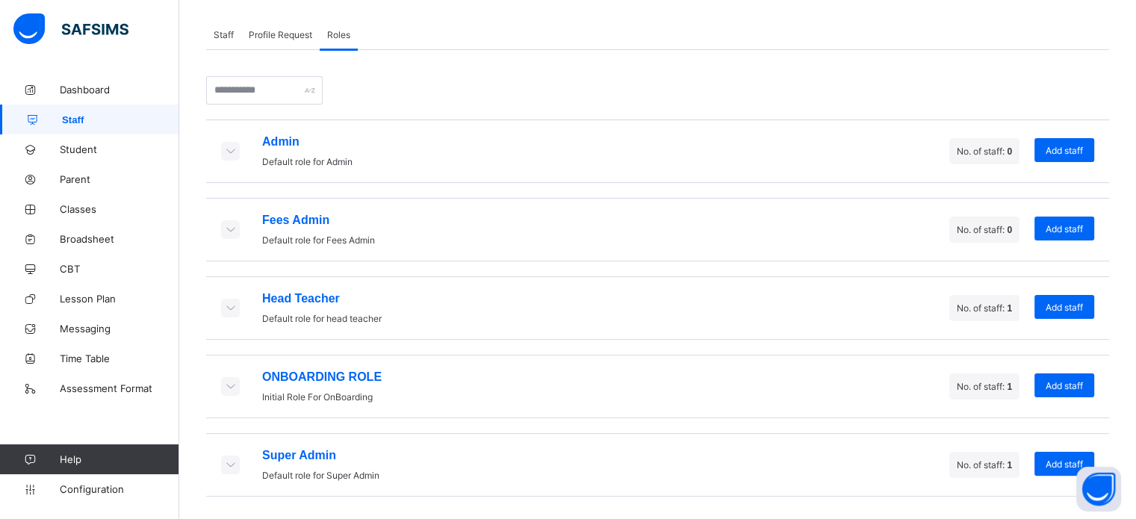
click at [235, 153] on icon at bounding box center [230, 150] width 16 height 13
click at [233, 466] on icon at bounding box center [230, 464] width 16 height 13
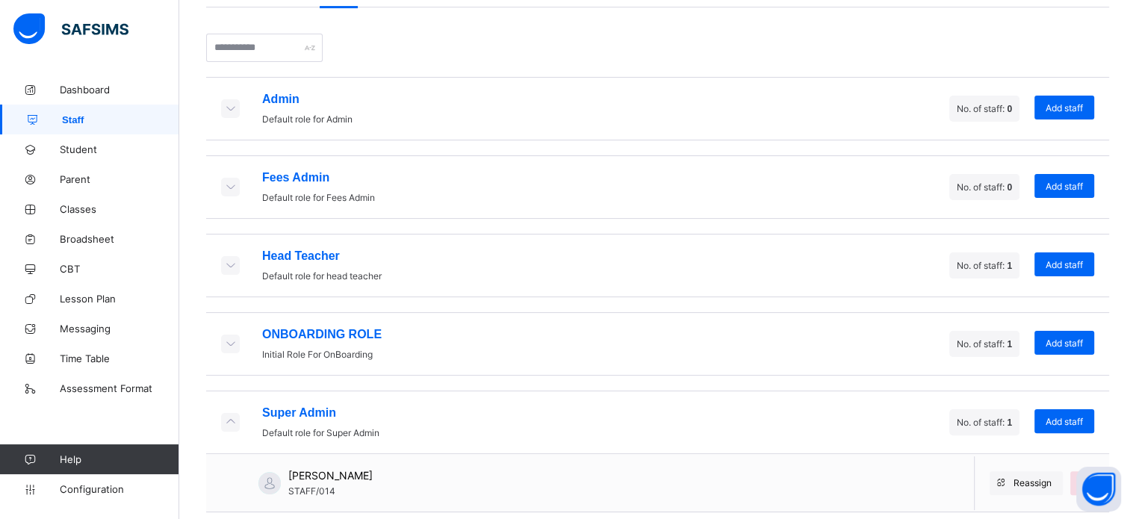
scroll to position [311, 0]
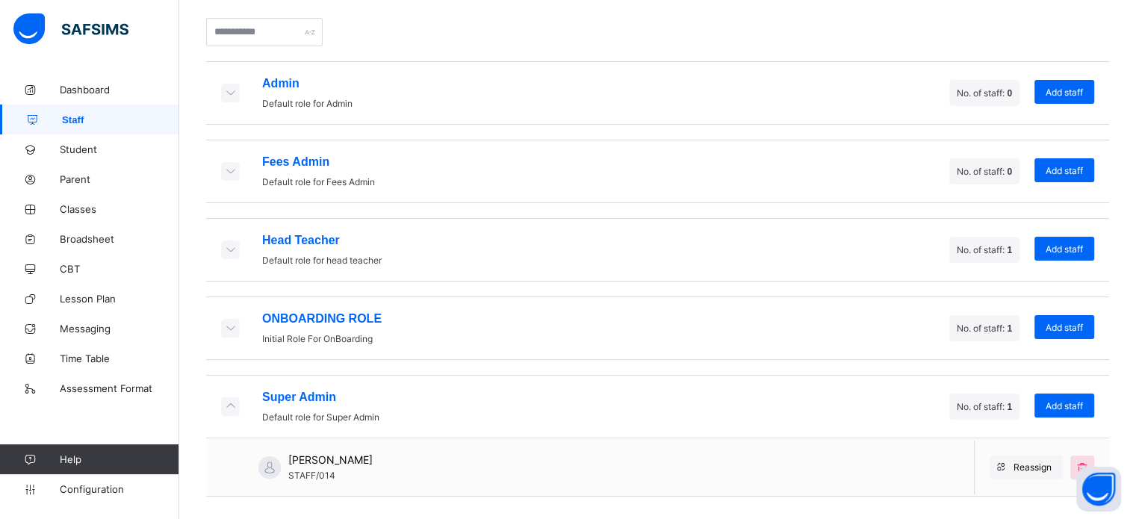
click at [388, 455] on div "[PERSON_NAME] STAFF/014" at bounding box center [297, 468] width 182 height 58
click at [385, 451] on div "[PERSON_NAME] STAFF/014" at bounding box center [297, 468] width 182 height 58
click at [384, 451] on div "[PERSON_NAME] STAFF/014" at bounding box center [297, 468] width 182 height 58
click at [69, 123] on span "Staff" at bounding box center [120, 119] width 117 height 11
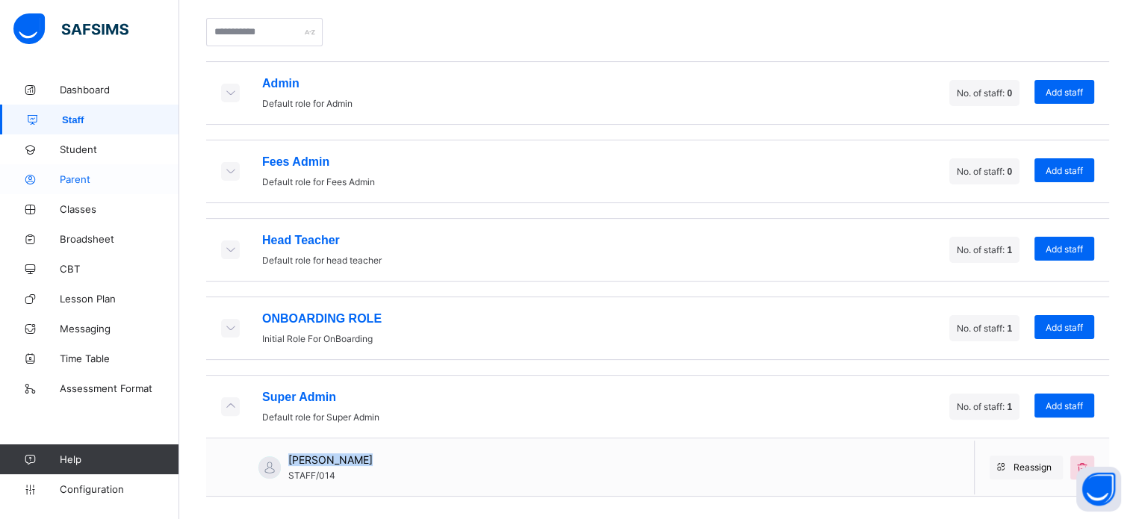
scroll to position [87, 0]
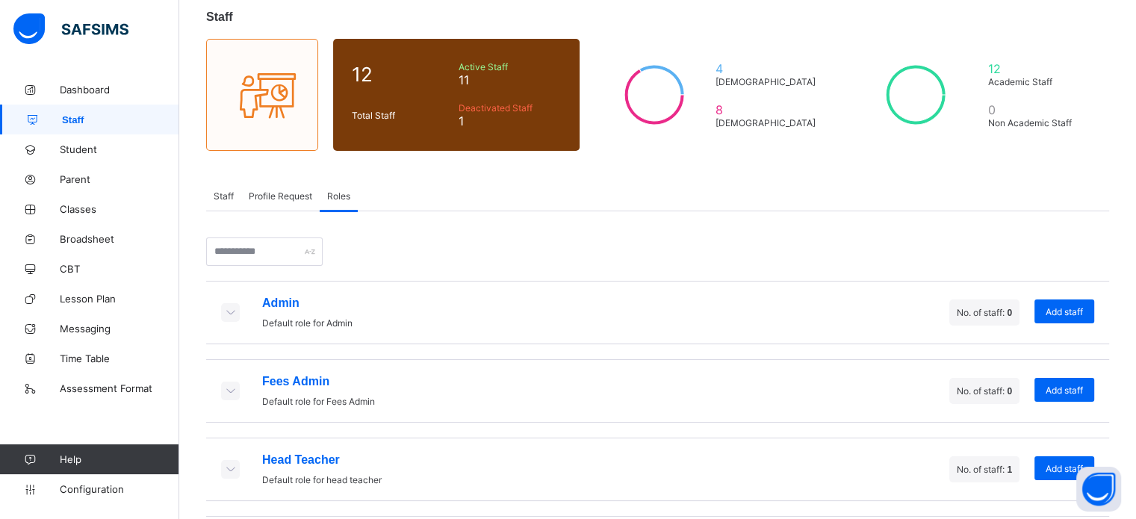
click at [229, 204] on div "Staff" at bounding box center [223, 196] width 35 height 30
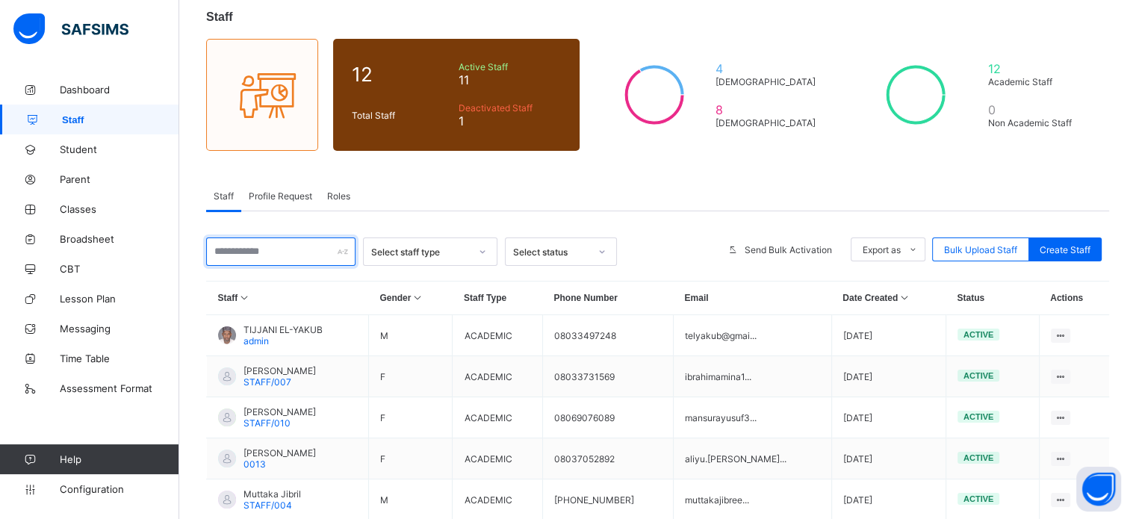
click at [251, 253] on input "text" at bounding box center [280, 252] width 149 height 28
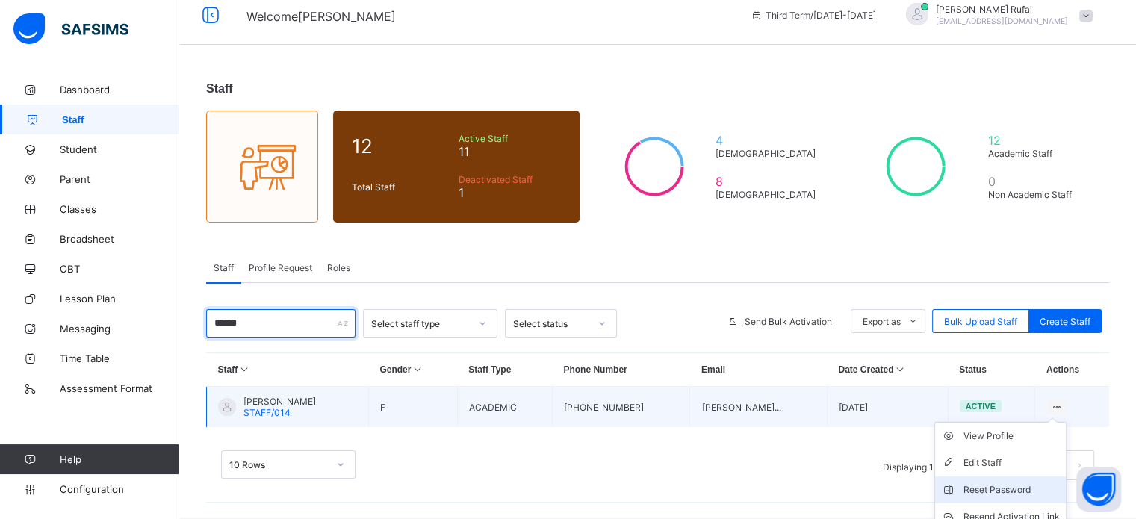
scroll to position [81, 0]
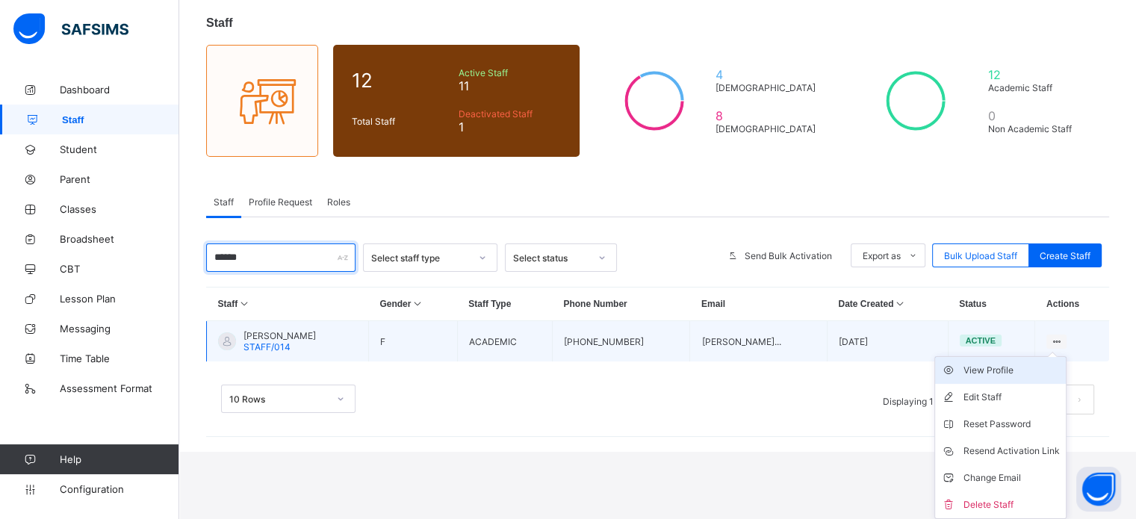
type input "******"
click at [1006, 373] on div "View Profile" at bounding box center [1012, 370] width 96 height 15
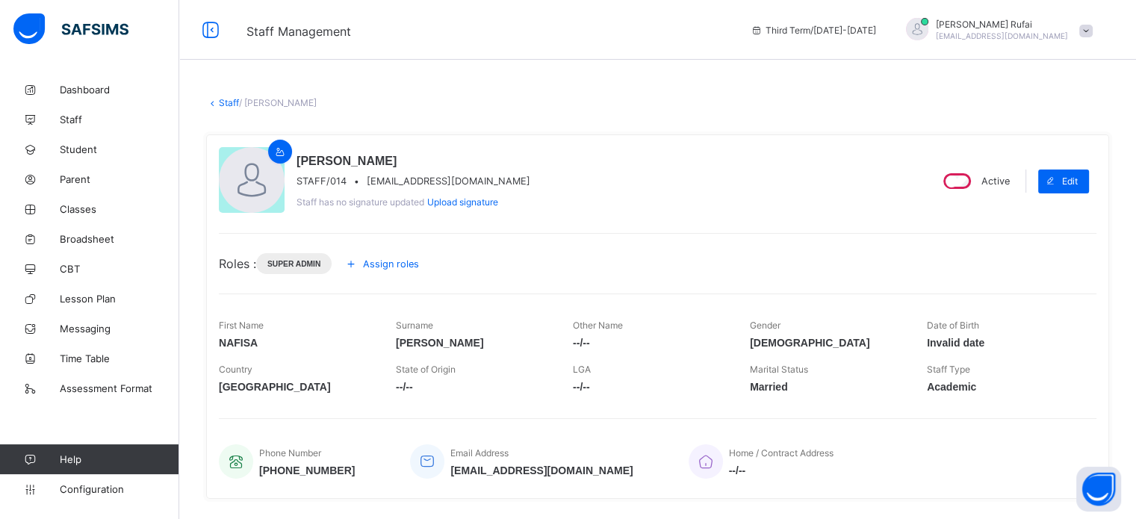
click at [430, 183] on span "[EMAIL_ADDRESS][DOMAIN_NAME]" at bounding box center [449, 181] width 164 height 11
click at [430, 183] on span "abdulrahmannafisa21@gmail.com" at bounding box center [449, 181] width 164 height 11
copy span "abdulrahmannafisa21@gmail.com"
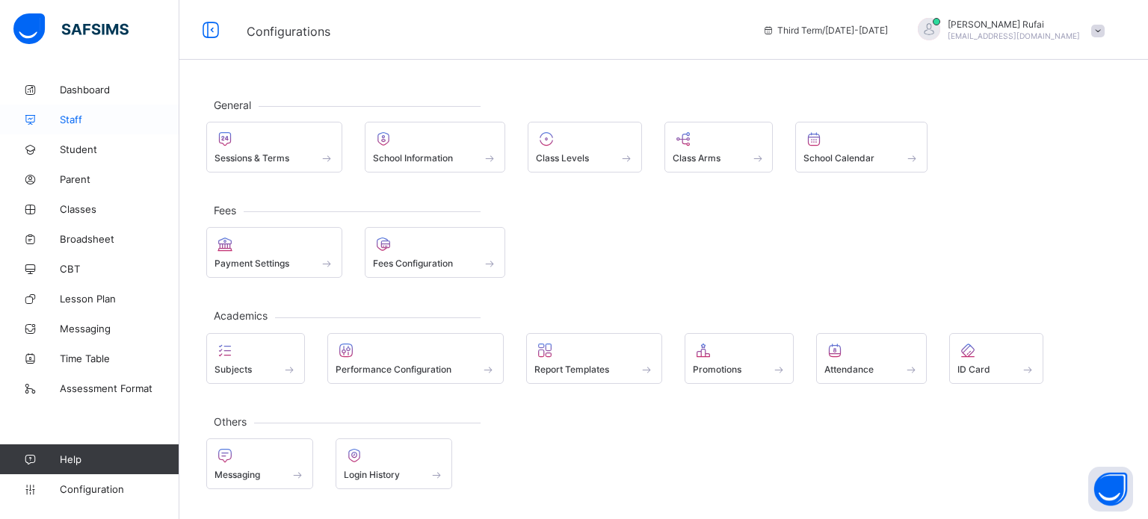
drag, startPoint x: 75, startPoint y: 115, endPoint x: 79, endPoint y: 128, distance: 13.5
click at [75, 114] on span "Staff" at bounding box center [120, 120] width 120 height 12
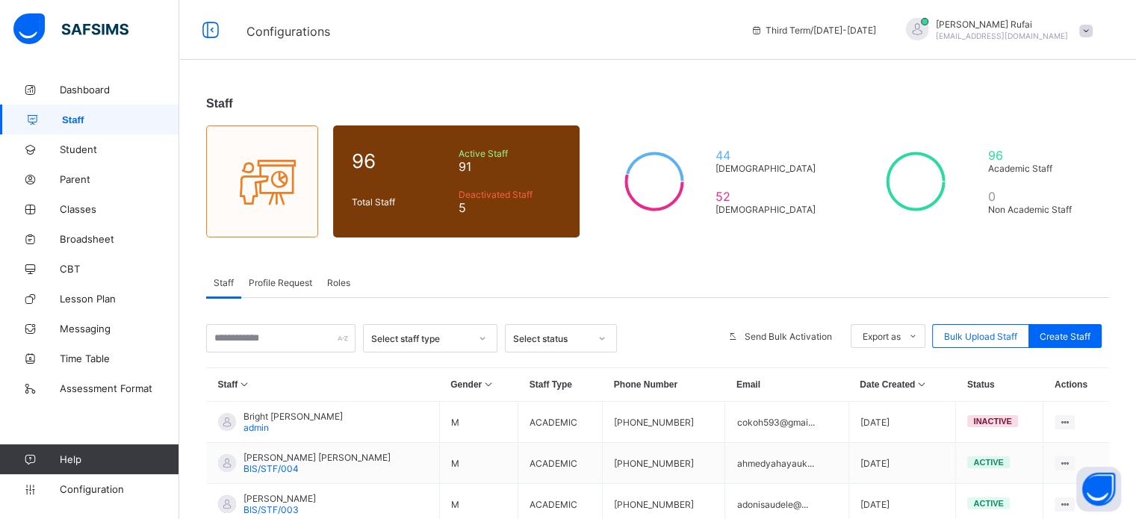
click at [332, 282] on span "Roles" at bounding box center [338, 282] width 23 height 11
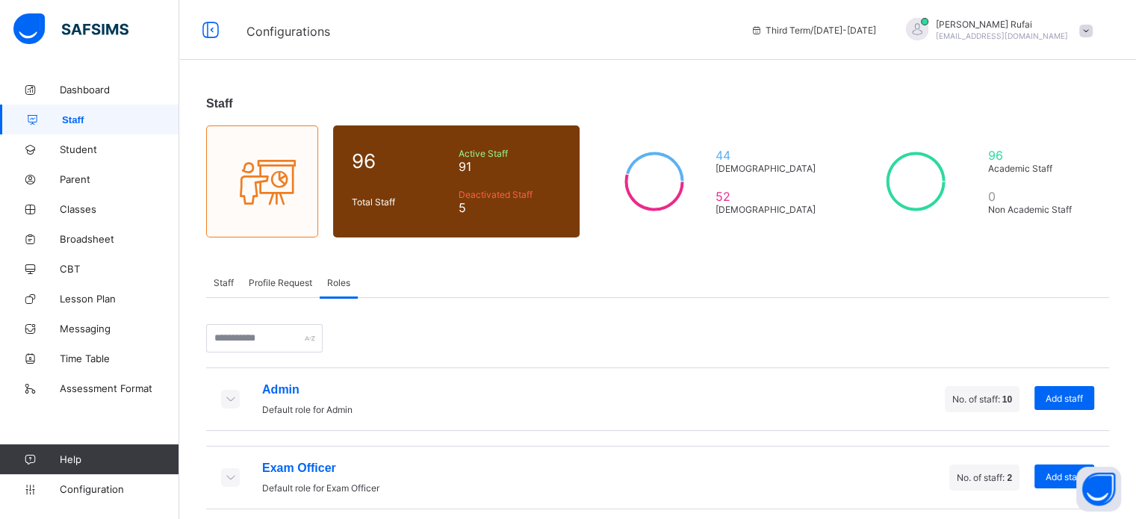
click at [230, 397] on icon at bounding box center [230, 398] width 16 height 13
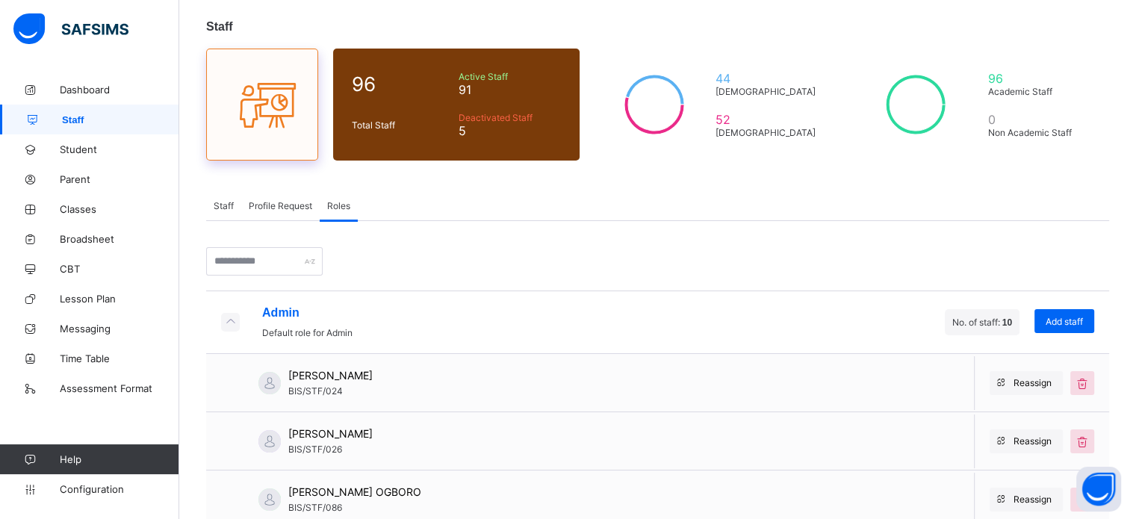
scroll to position [75, 0]
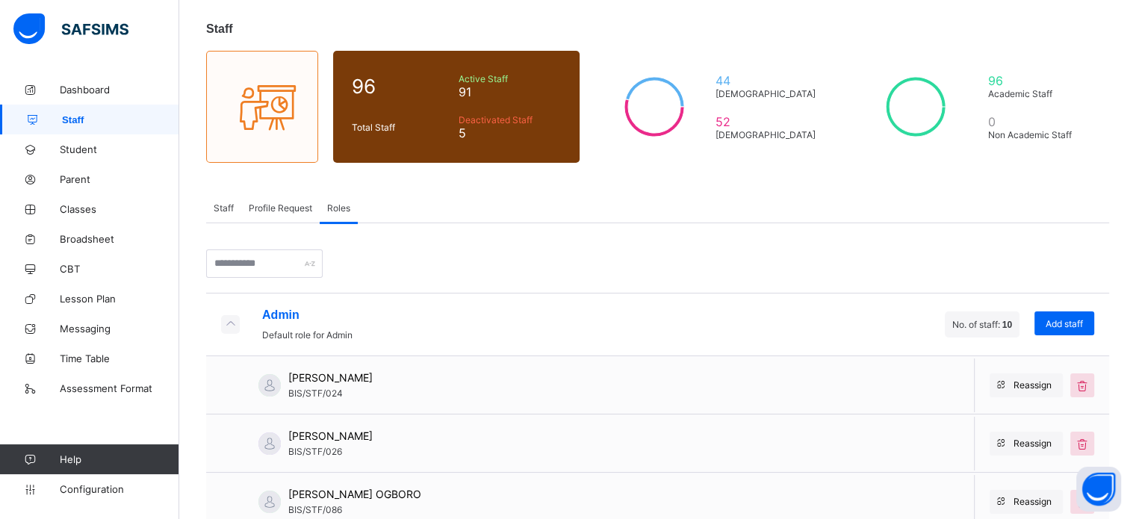
click at [231, 201] on div "Staff" at bounding box center [223, 208] width 35 height 30
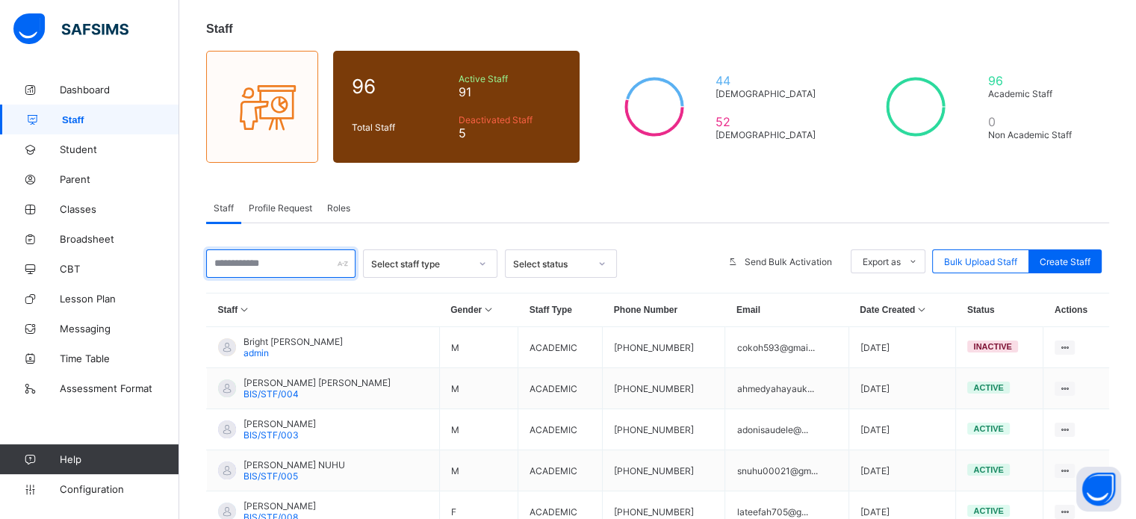
click at [266, 268] on input "text" at bounding box center [280, 264] width 149 height 28
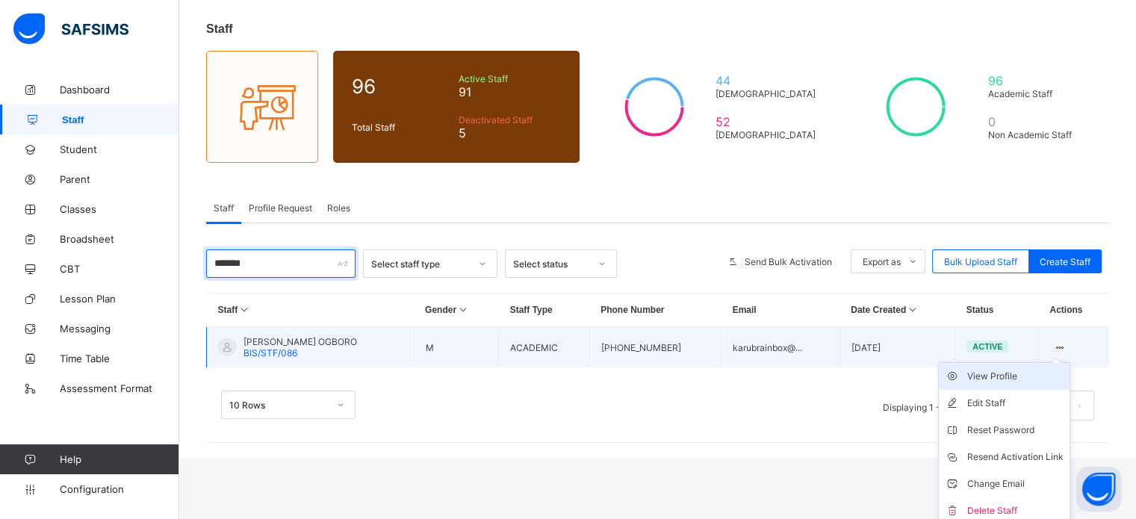
type input "*******"
click at [1027, 373] on div "View Profile" at bounding box center [1016, 376] width 96 height 15
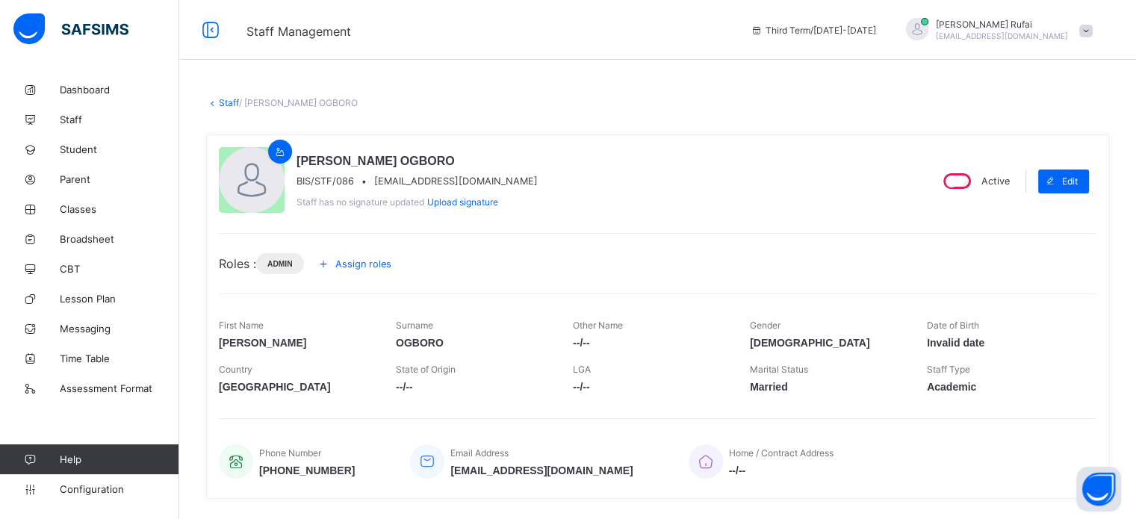
click at [438, 181] on span "karubrainbox@gmail.com" at bounding box center [456, 181] width 164 height 11
copy span "karubrainbox@gmail.com"
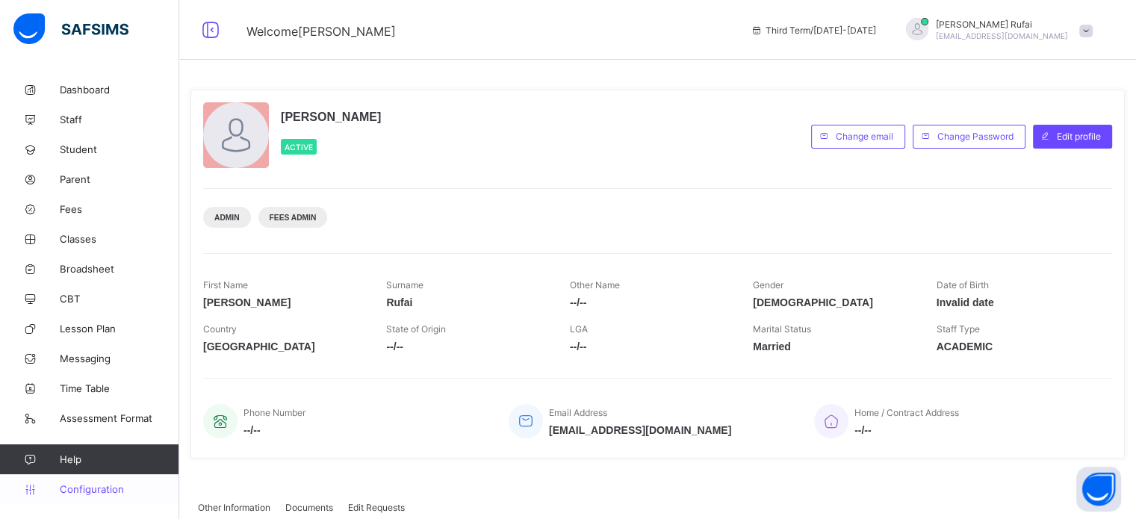
click at [100, 494] on span "Configuration" at bounding box center [119, 489] width 119 height 12
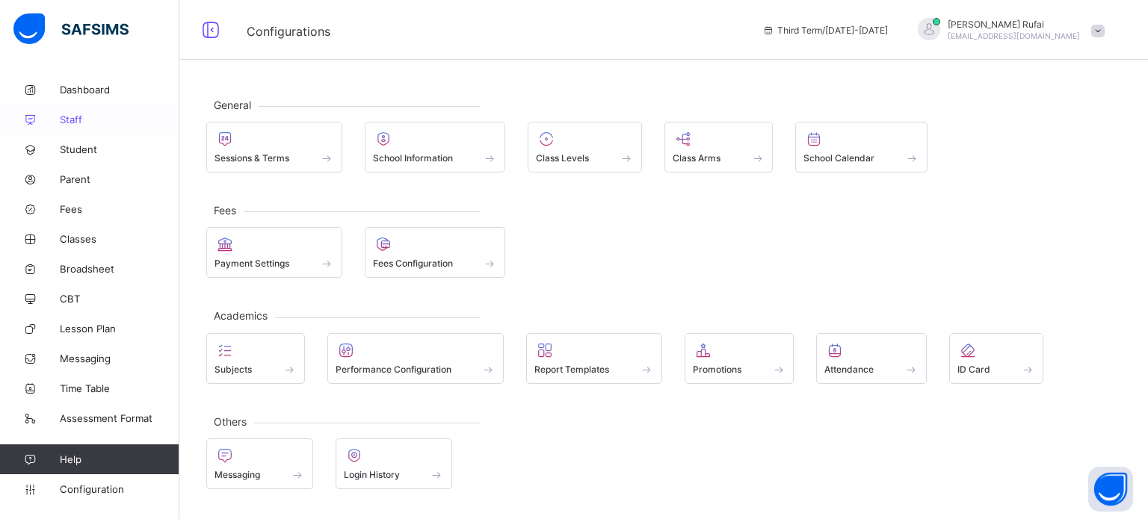
click at [80, 126] on link "Staff" at bounding box center [89, 120] width 179 height 30
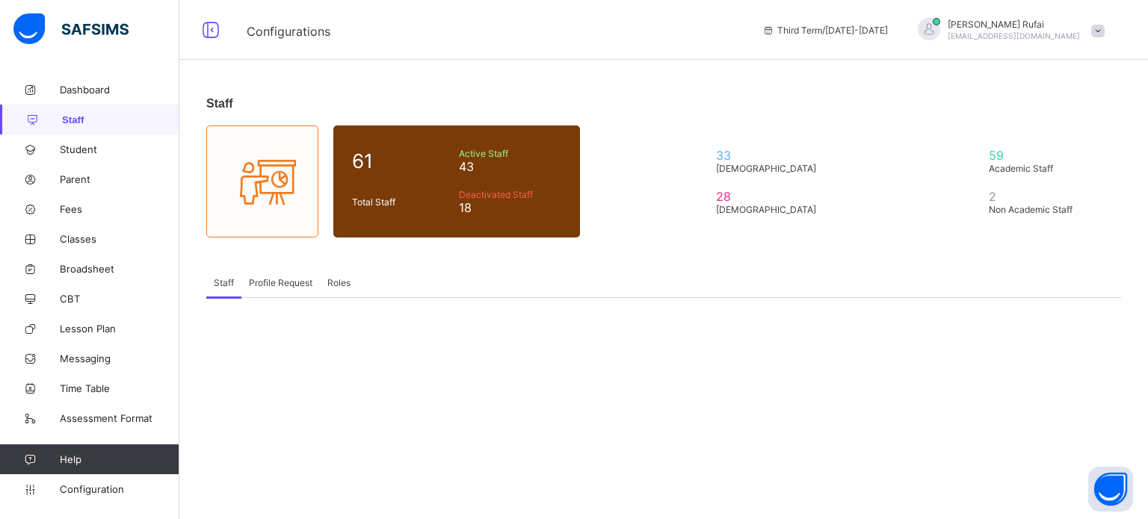
click at [339, 285] on span "Roles" at bounding box center [338, 282] width 23 height 11
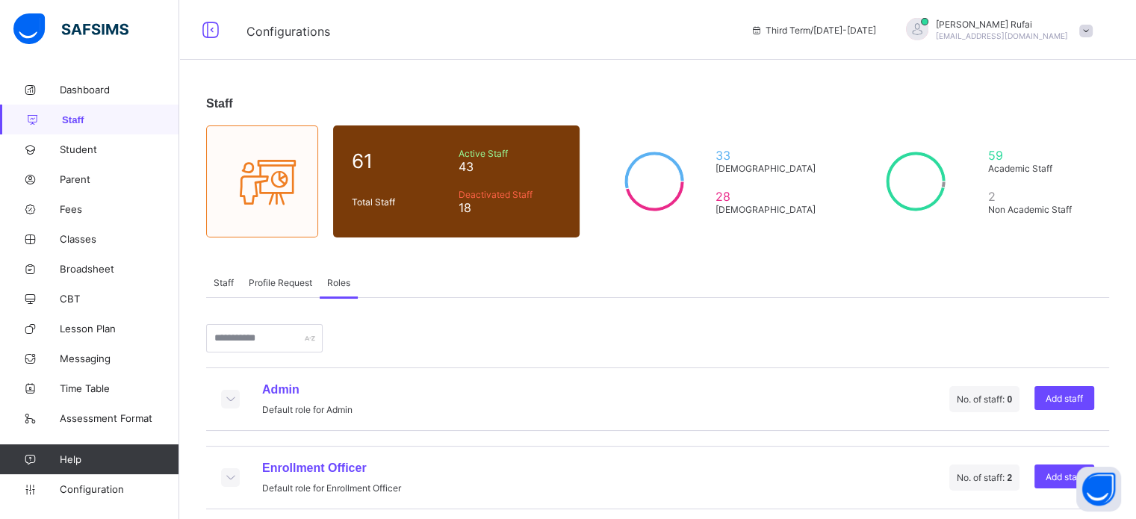
click at [229, 398] on icon at bounding box center [230, 398] width 16 height 13
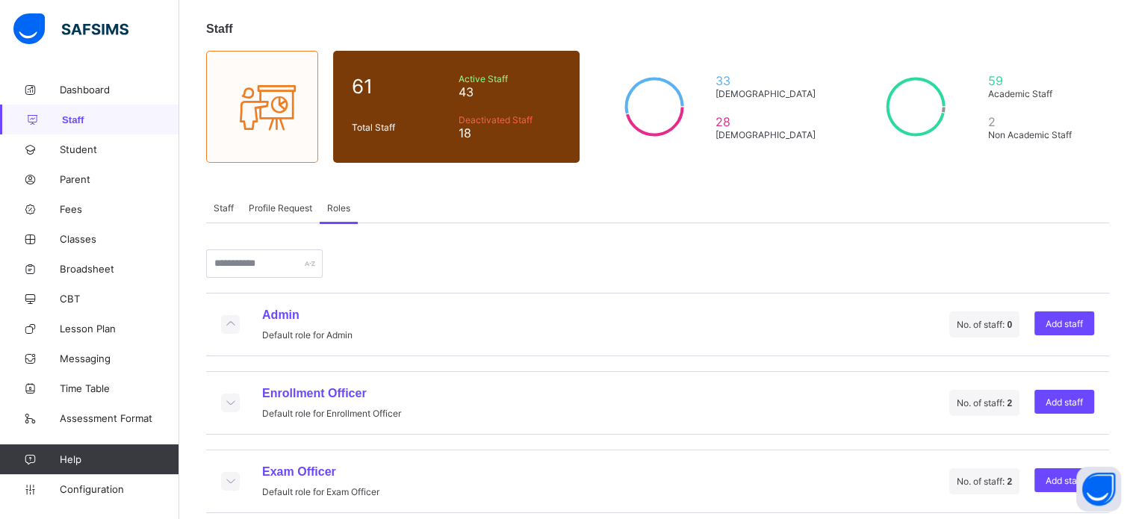
scroll to position [149, 0]
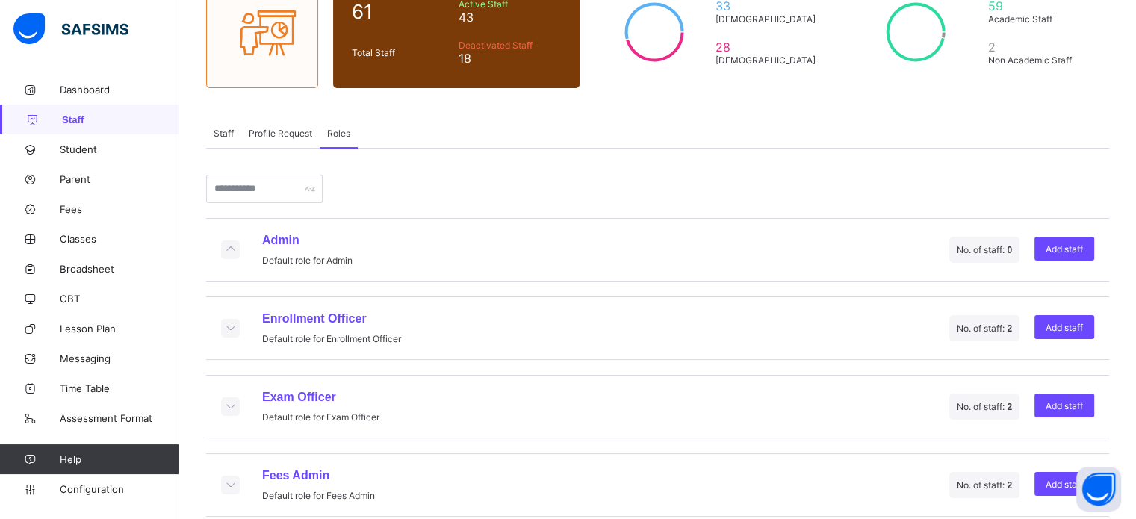
click at [226, 252] on icon at bounding box center [230, 249] width 16 height 13
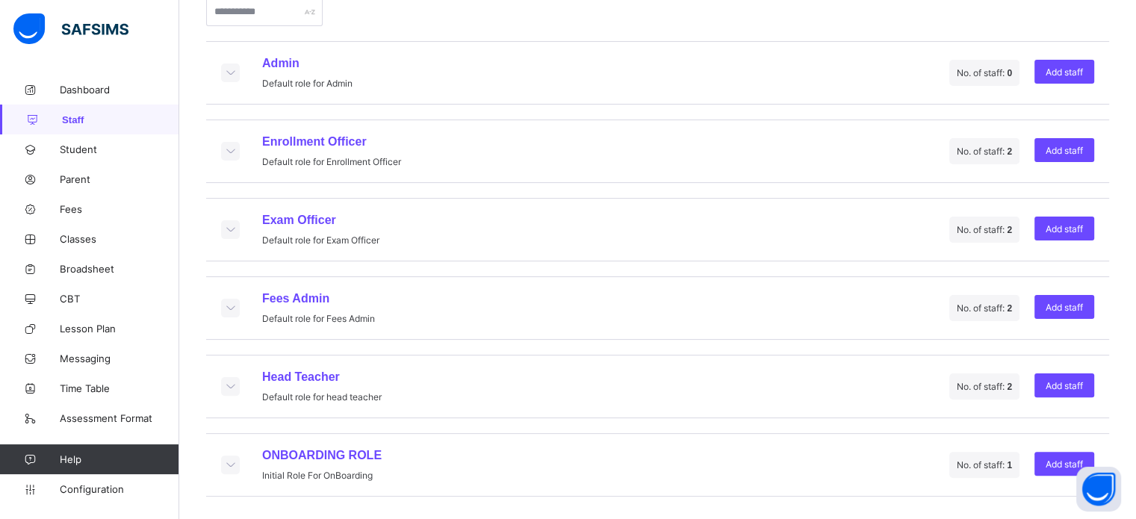
scroll to position [332, 0]
click at [232, 147] on icon at bounding box center [230, 150] width 16 height 13
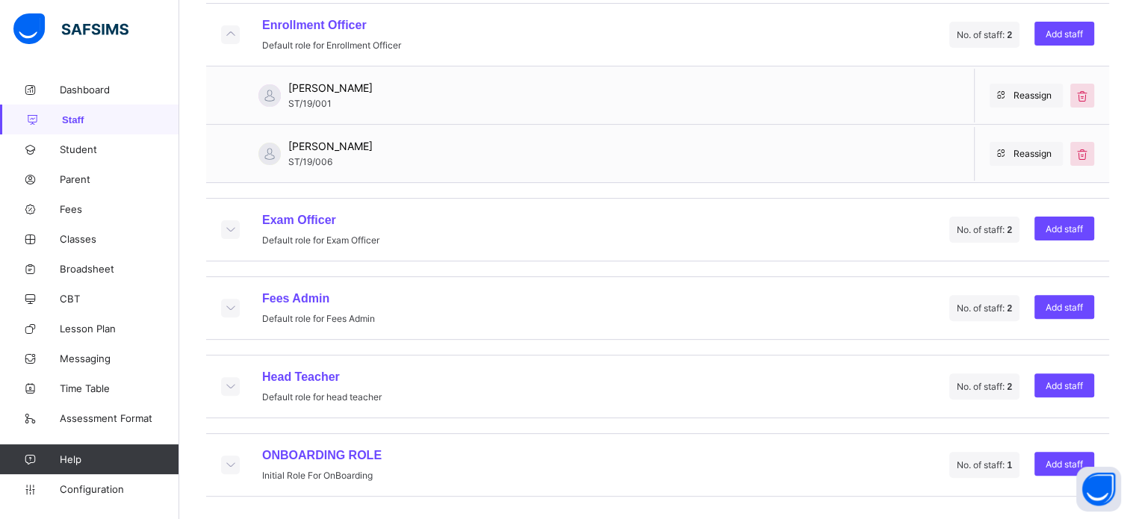
scroll to position [448, 0]
click at [232, 304] on icon at bounding box center [230, 307] width 16 height 13
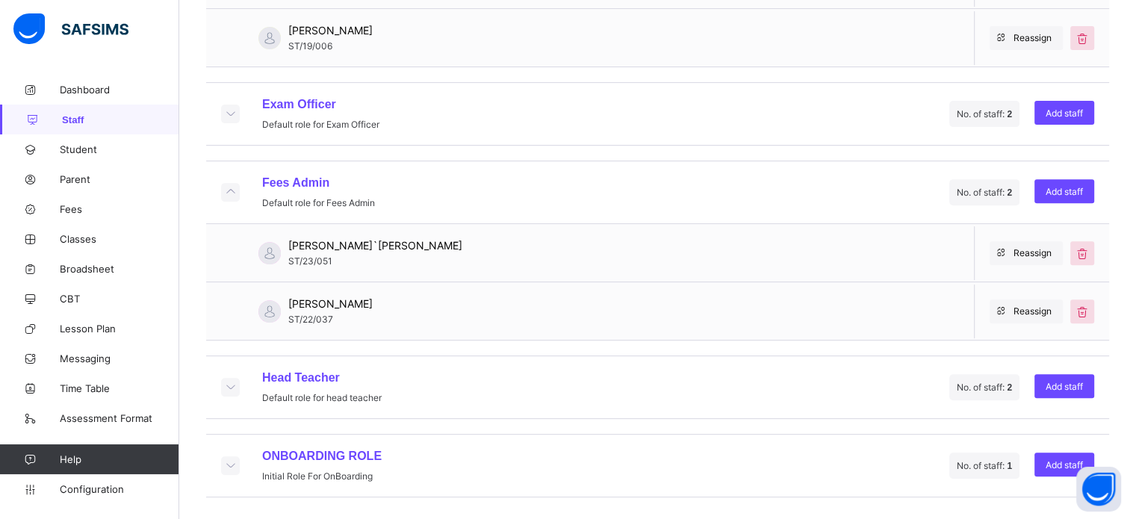
scroll to position [564, 0]
click at [303, 247] on span "[PERSON_NAME]`[PERSON_NAME]" at bounding box center [375, 244] width 174 height 13
click at [87, 146] on span "Student" at bounding box center [120, 149] width 120 height 12
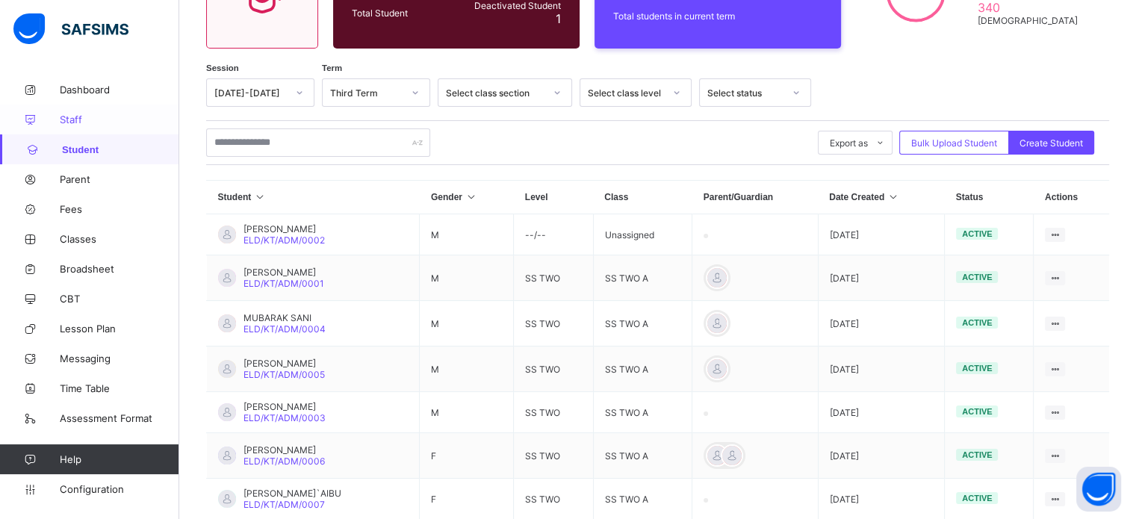
scroll to position [185, 0]
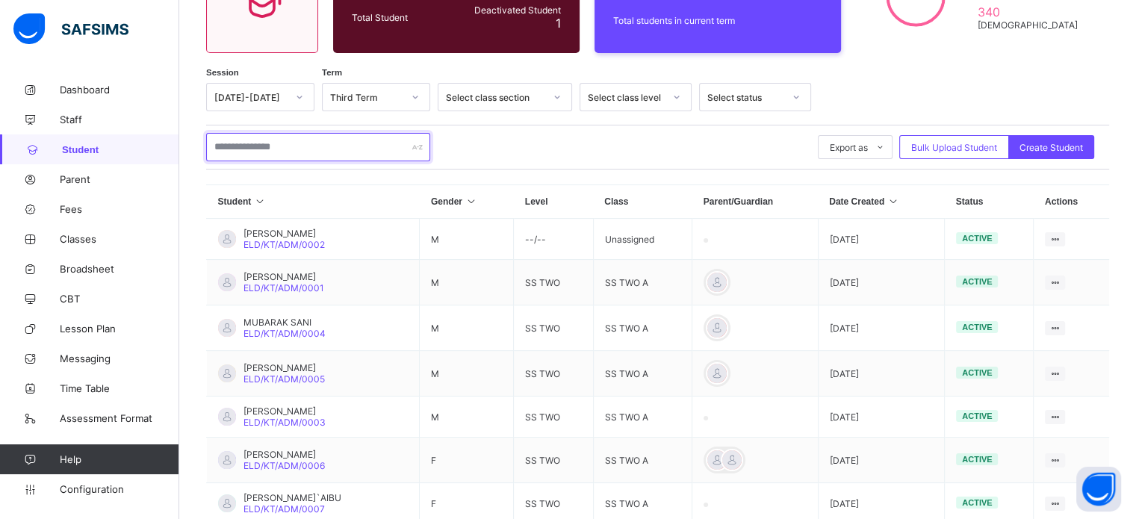
click at [264, 141] on input "text" at bounding box center [318, 147] width 224 height 28
click at [102, 107] on link "Staff" at bounding box center [89, 120] width 179 height 30
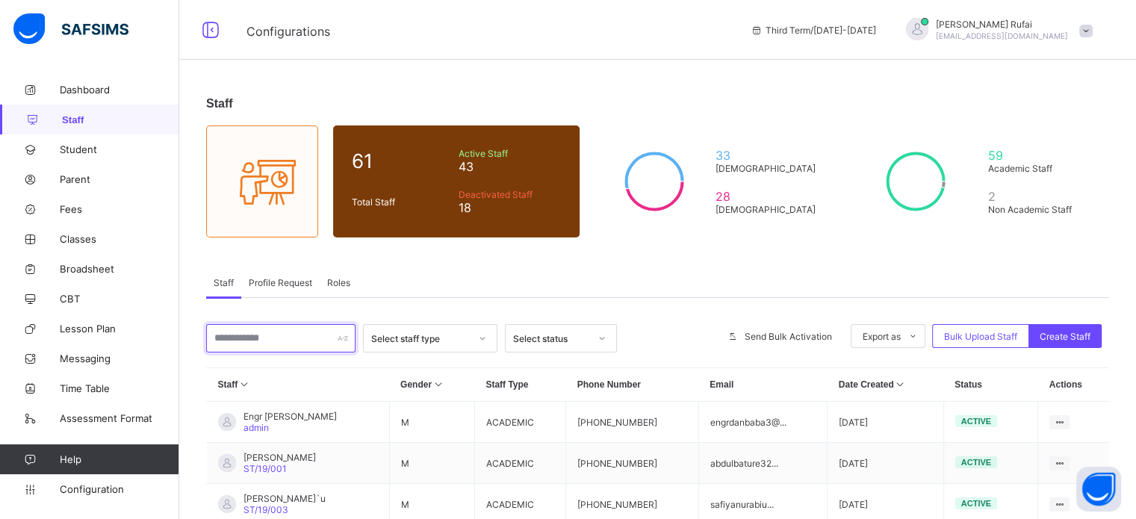
click at [282, 331] on input "text" at bounding box center [280, 338] width 149 height 28
type input "*****"
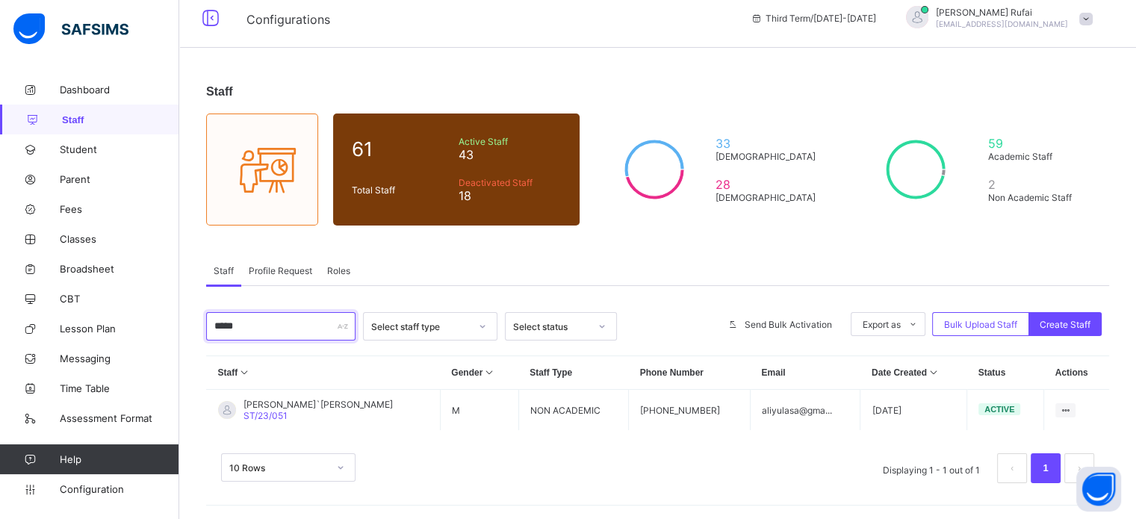
scroll to position [15, 0]
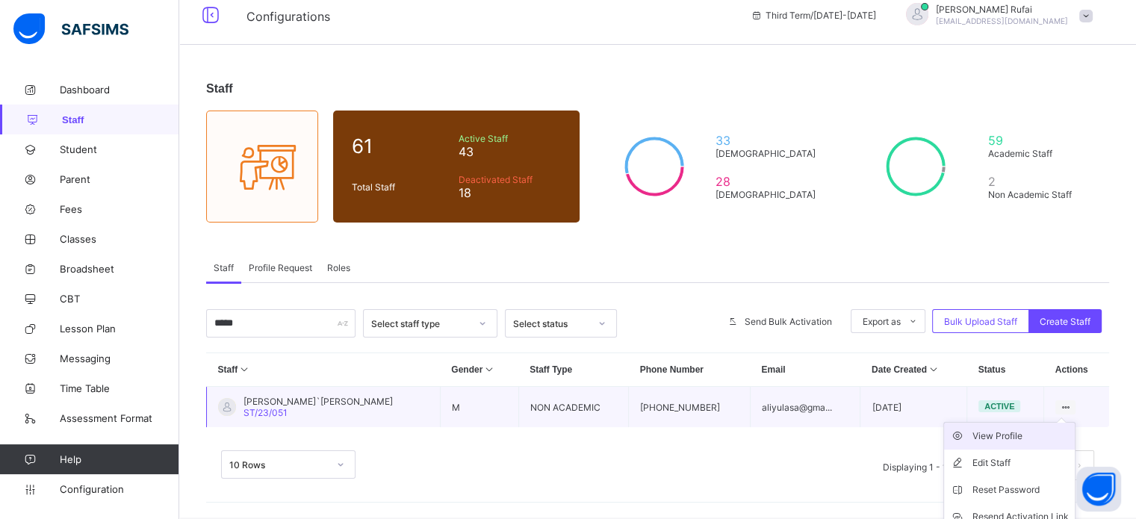
click at [1017, 445] on li "View Profile" at bounding box center [1009, 436] width 131 height 27
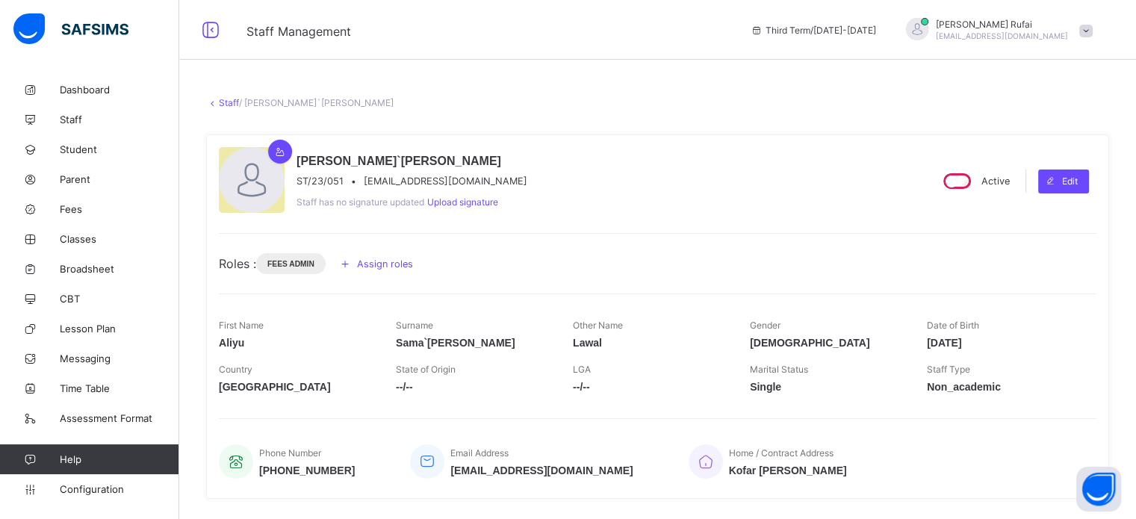
click at [436, 185] on span "[EMAIL_ADDRESS][DOMAIN_NAME]" at bounding box center [446, 181] width 164 height 11
click at [433, 182] on span "[EMAIL_ADDRESS][DOMAIN_NAME]" at bounding box center [446, 181] width 164 height 11
click at [432, 182] on span "[EMAIL_ADDRESS][DOMAIN_NAME]" at bounding box center [446, 181] width 164 height 11
click at [427, 179] on span "[EMAIL_ADDRESS][DOMAIN_NAME]" at bounding box center [446, 181] width 164 height 11
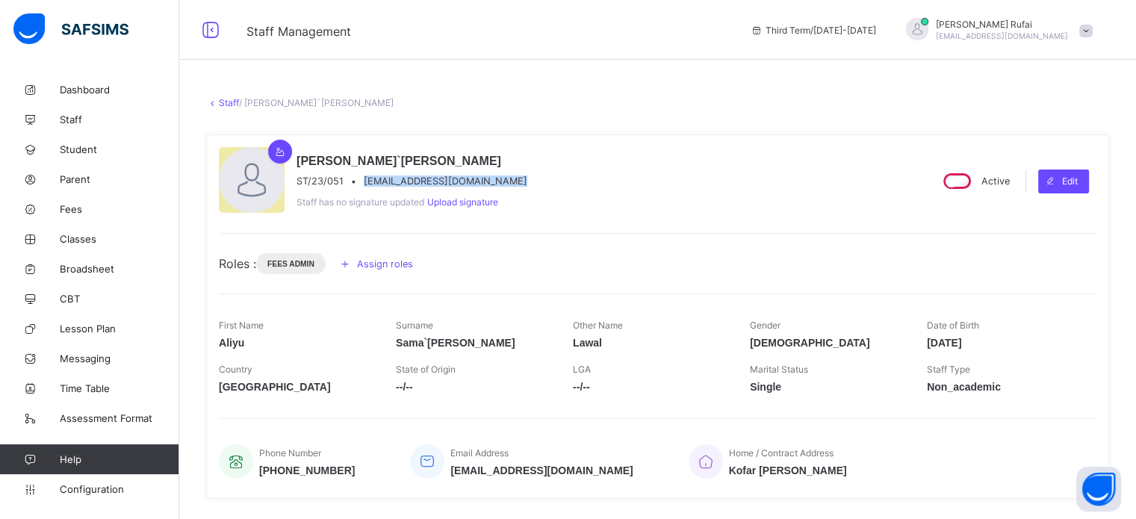
click at [427, 176] on span "[EMAIL_ADDRESS][DOMAIN_NAME]" at bounding box center [446, 181] width 164 height 11
drag, startPoint x: 427, startPoint y: 176, endPoint x: 397, endPoint y: 179, distance: 30.9
click at [397, 179] on span "[EMAIL_ADDRESS][DOMAIN_NAME]" at bounding box center [446, 181] width 164 height 11
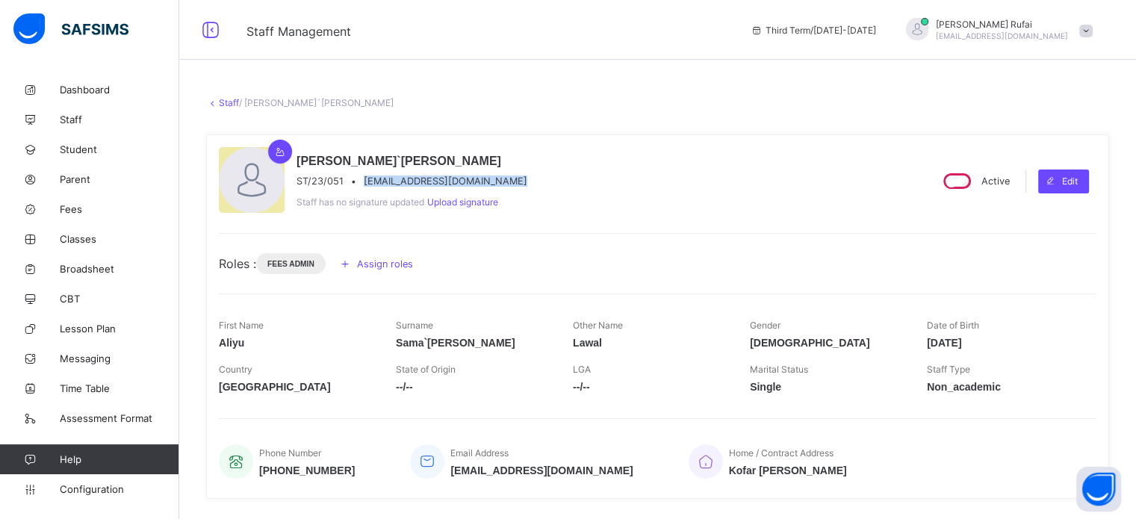
click at [397, 179] on span "[EMAIL_ADDRESS][DOMAIN_NAME]" at bounding box center [446, 181] width 164 height 11
copy span "[EMAIL_ADDRESS][DOMAIN_NAME]"
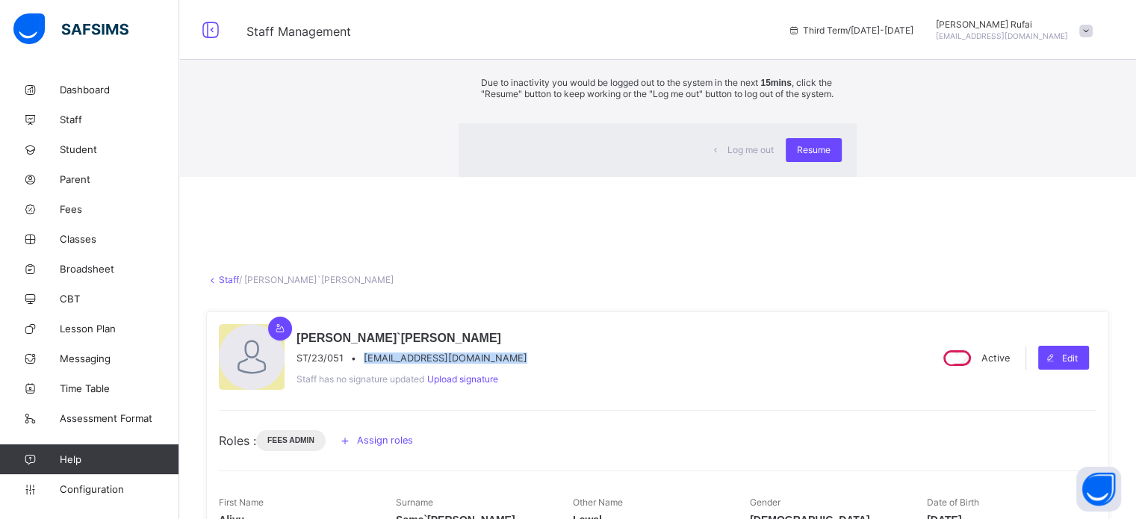
click at [786, 162] on div "Resume" at bounding box center [814, 150] width 56 height 24
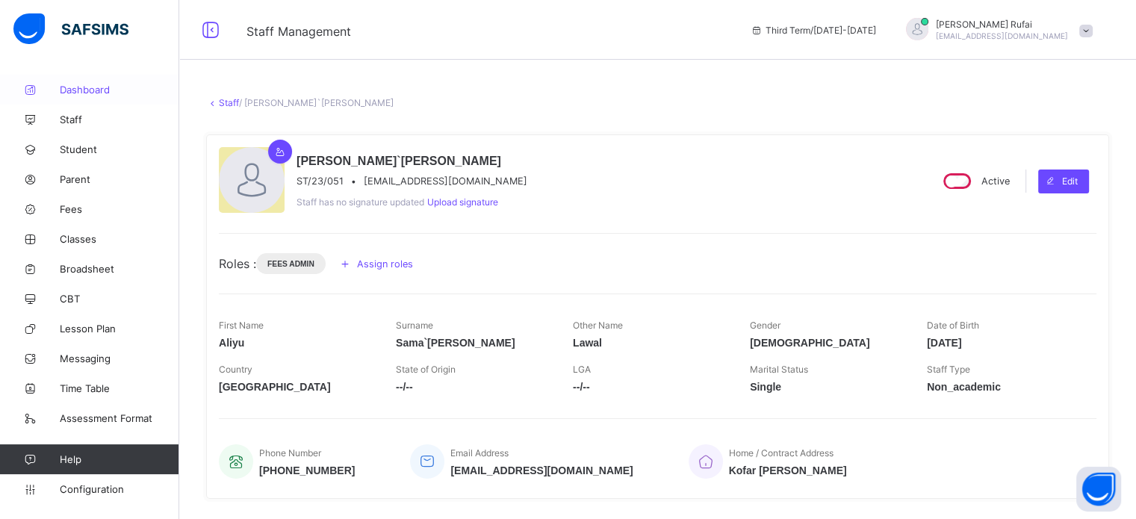
click at [84, 79] on link "Dashboard" at bounding box center [89, 90] width 179 height 30
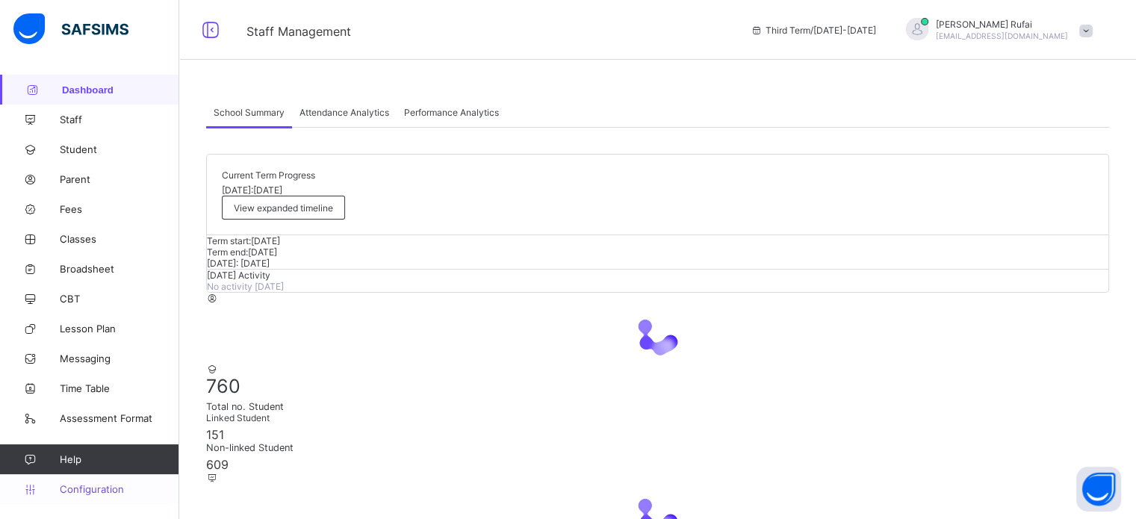
click at [105, 495] on span "Configuration" at bounding box center [119, 489] width 119 height 12
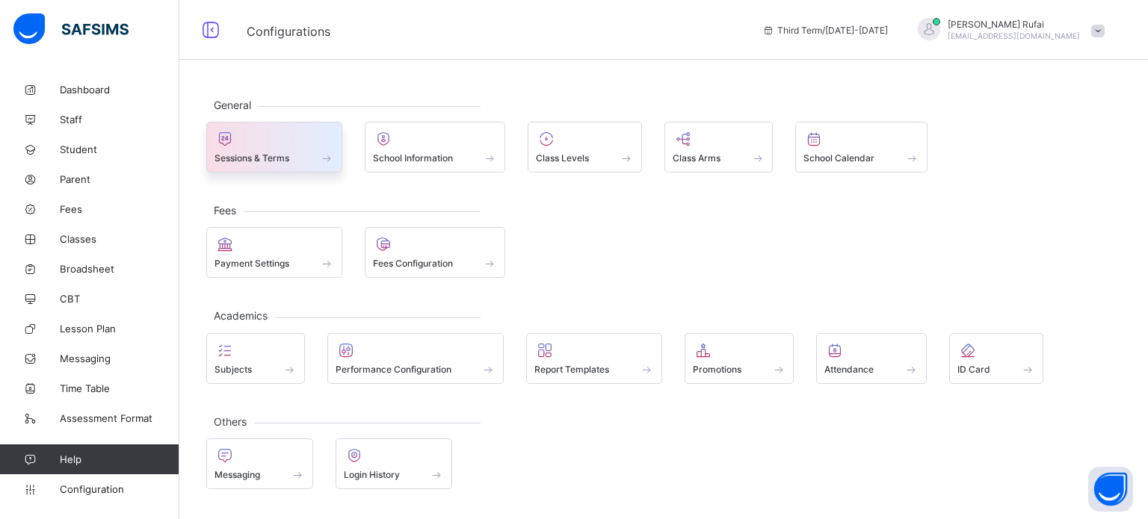
click at [247, 155] on span "Sessions & Terms" at bounding box center [251, 157] width 75 height 11
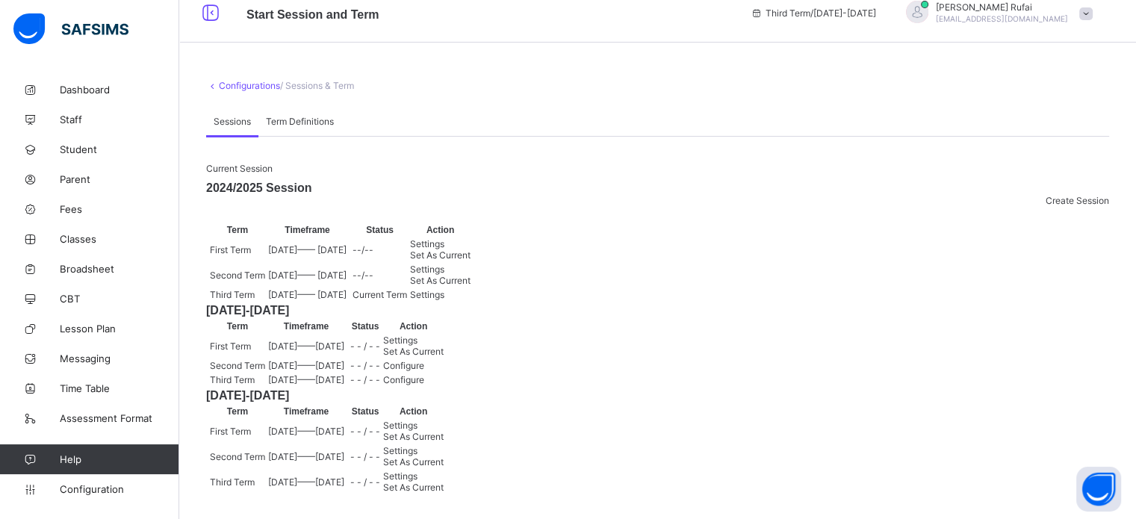
scroll to position [224, 0]
click at [116, 490] on span "Configuration" at bounding box center [119, 489] width 119 height 12
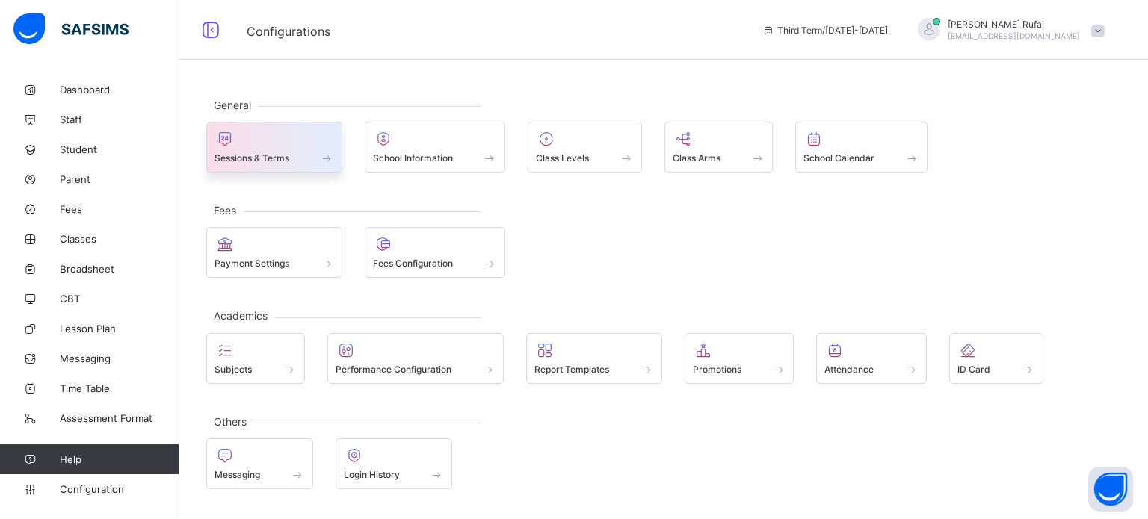
click at [263, 150] on span at bounding box center [274, 150] width 120 height 4
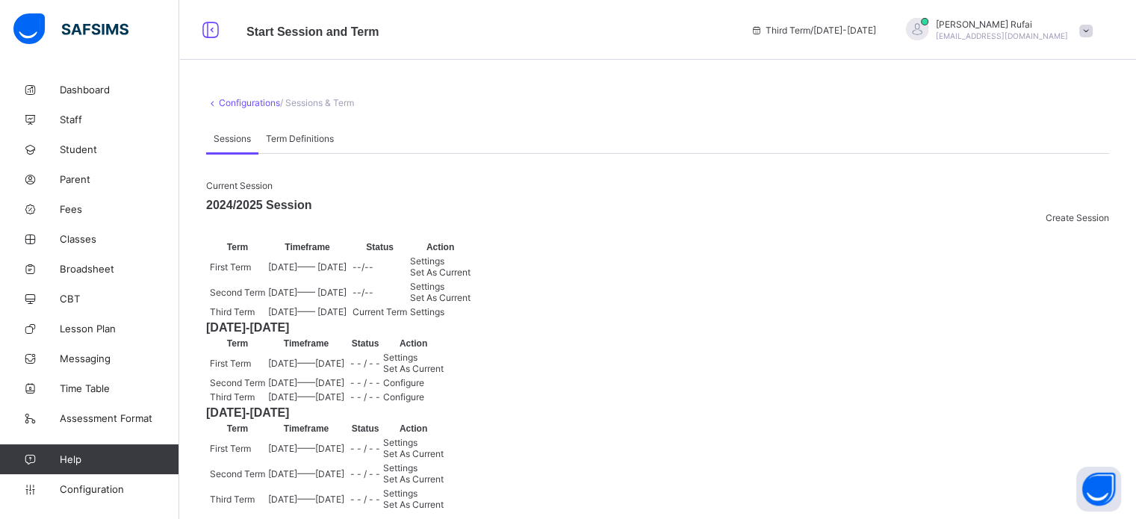
click at [445, 318] on span "Settings" at bounding box center [427, 311] width 34 height 11
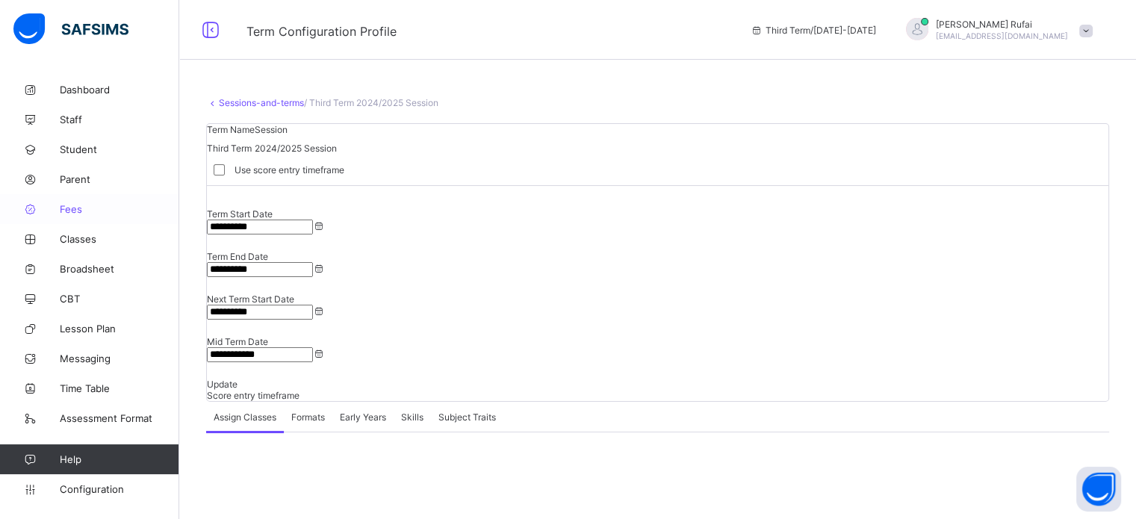
click at [71, 217] on link "Fees" at bounding box center [89, 209] width 179 height 30
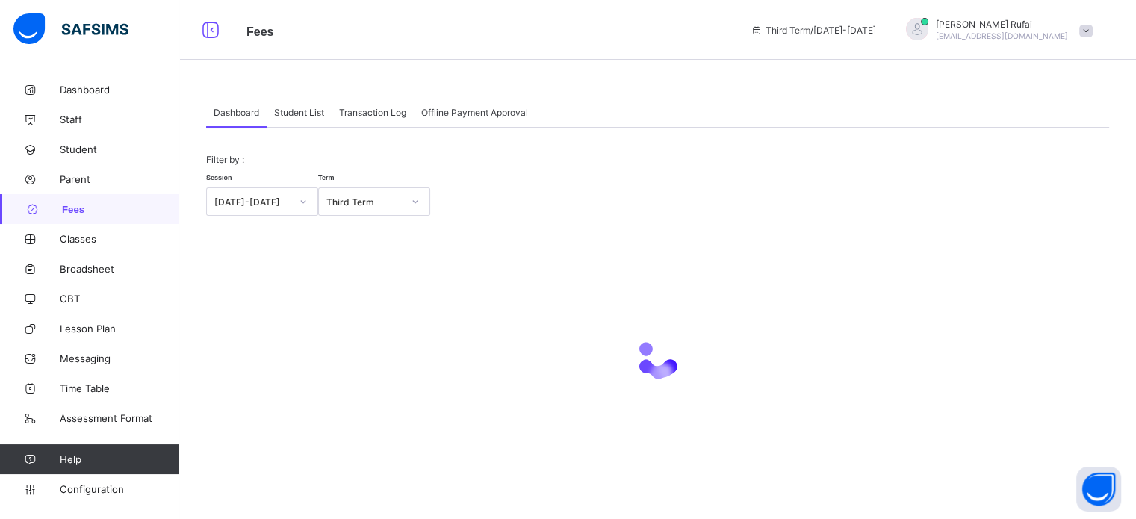
click at [305, 114] on span "Student List" at bounding box center [299, 112] width 50 height 11
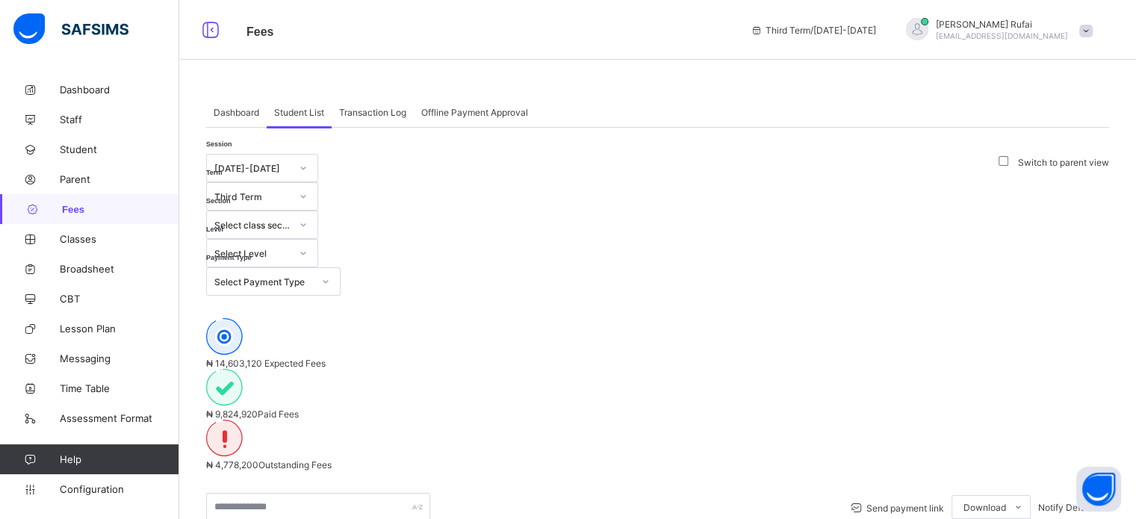
click at [305, 110] on span "Student List" at bounding box center [299, 112] width 50 height 11
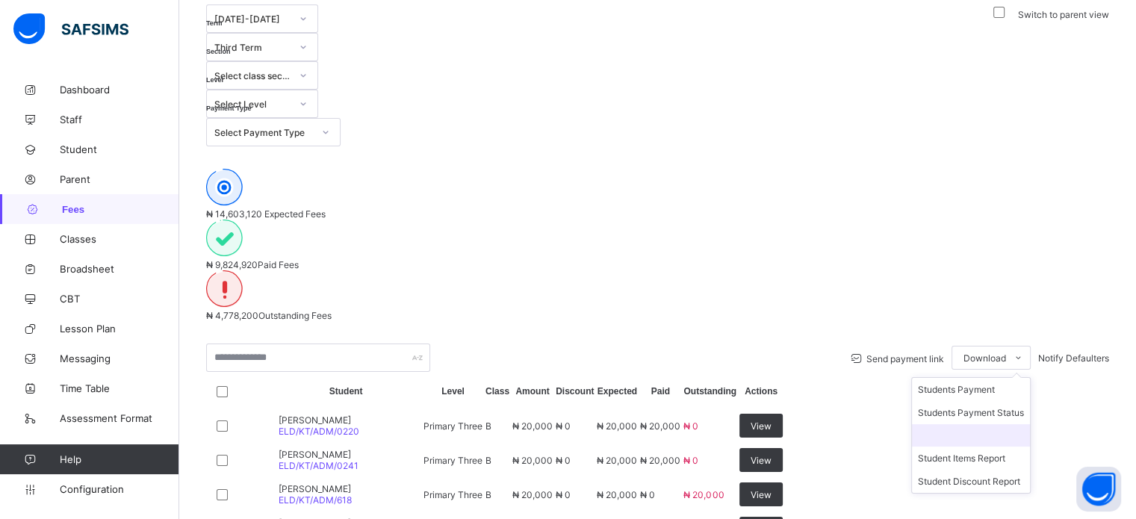
scroll to position [75, 0]
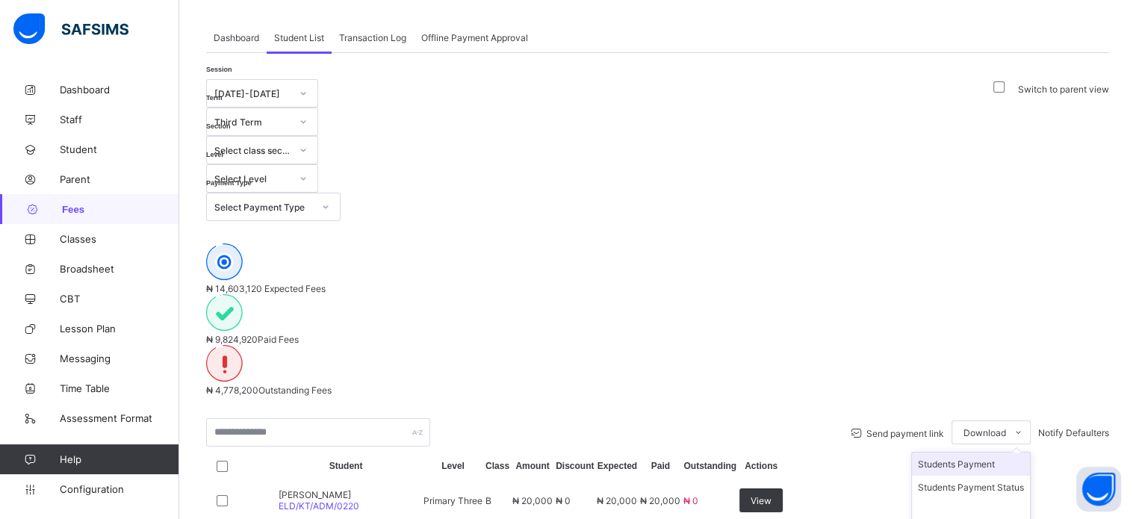
click at [949, 453] on li "Students Payment" at bounding box center [971, 464] width 118 height 23
click at [945, 453] on li "Students Payment" at bounding box center [971, 464] width 118 height 23
click at [942, 453] on li "Students Payment" at bounding box center [971, 464] width 118 height 23
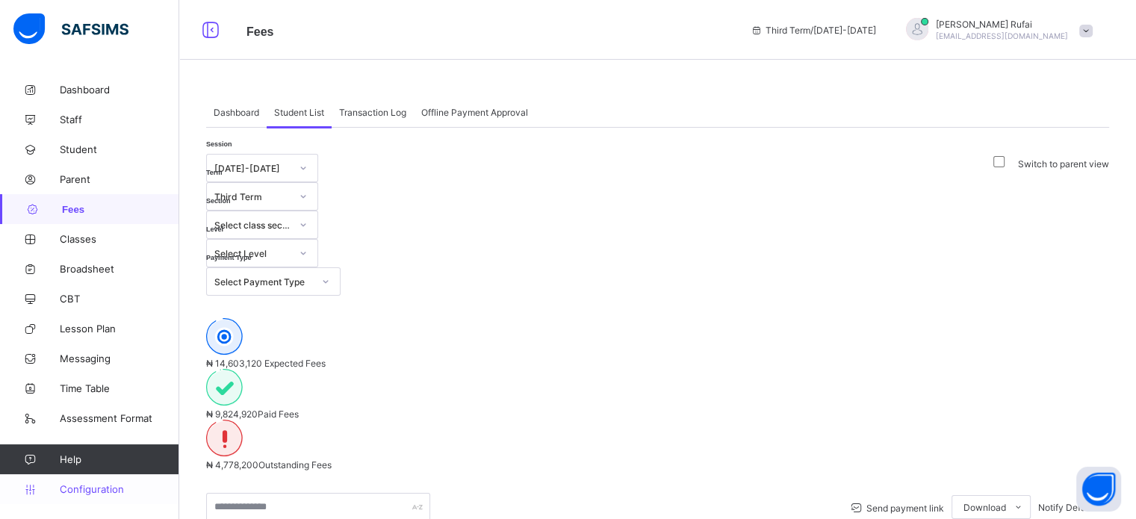
drag, startPoint x: 116, startPoint y: 487, endPoint x: 120, endPoint y: 496, distance: 10.0
click at [116, 486] on span "Configuration" at bounding box center [119, 489] width 119 height 12
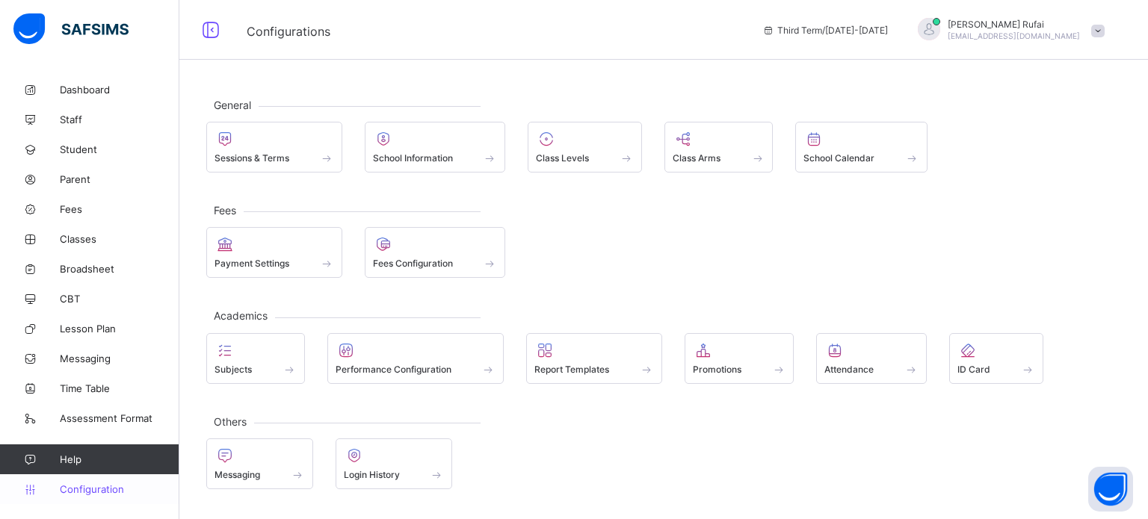
click at [114, 490] on span "Configuration" at bounding box center [119, 489] width 119 height 12
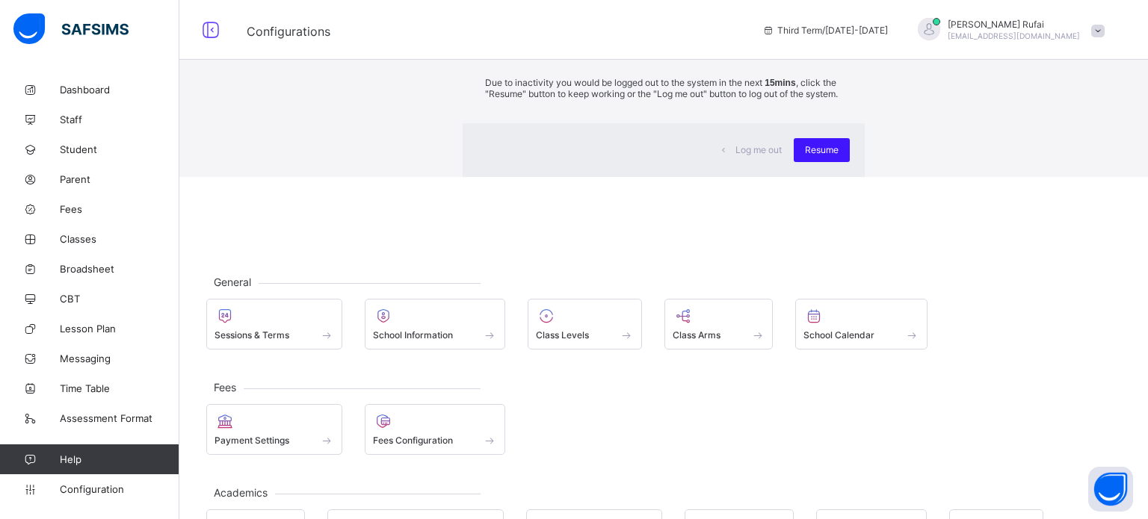
click at [793, 162] on div "Resume" at bounding box center [821, 150] width 56 height 24
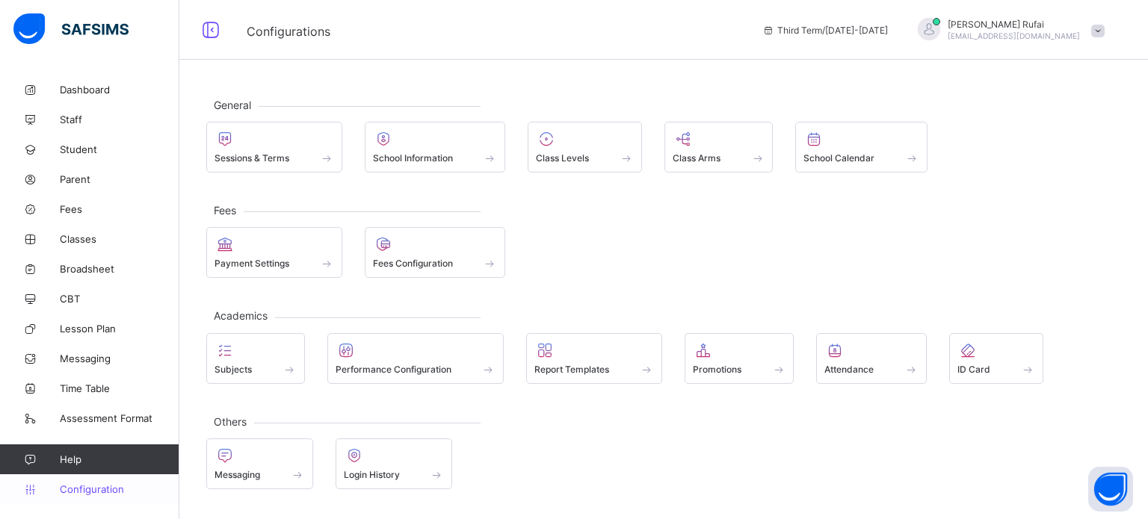
click at [90, 492] on span "Configuration" at bounding box center [119, 489] width 119 height 12
click at [90, 486] on span "Configuration" at bounding box center [119, 489] width 119 height 12
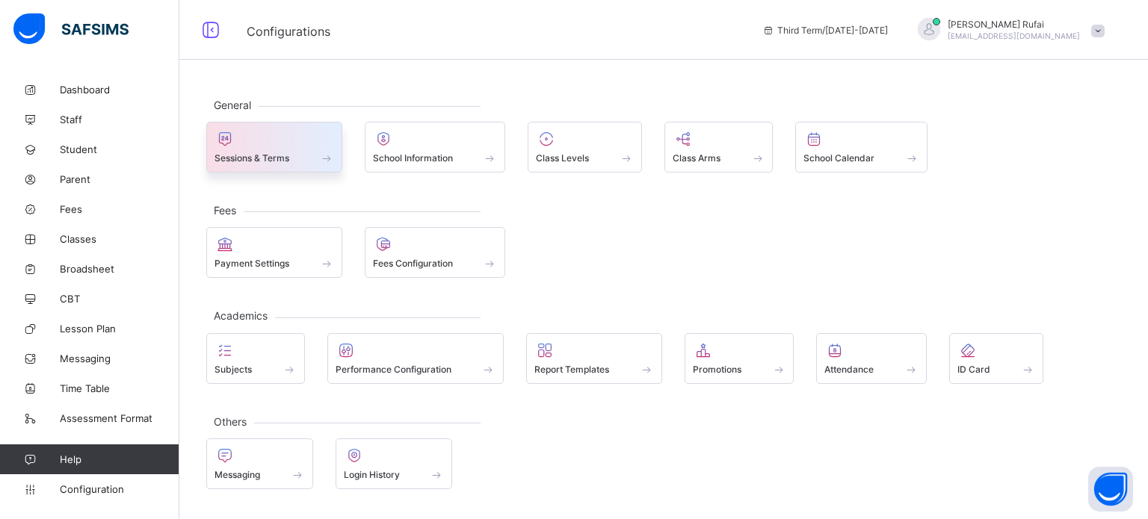
click at [282, 148] on span at bounding box center [274, 150] width 120 height 4
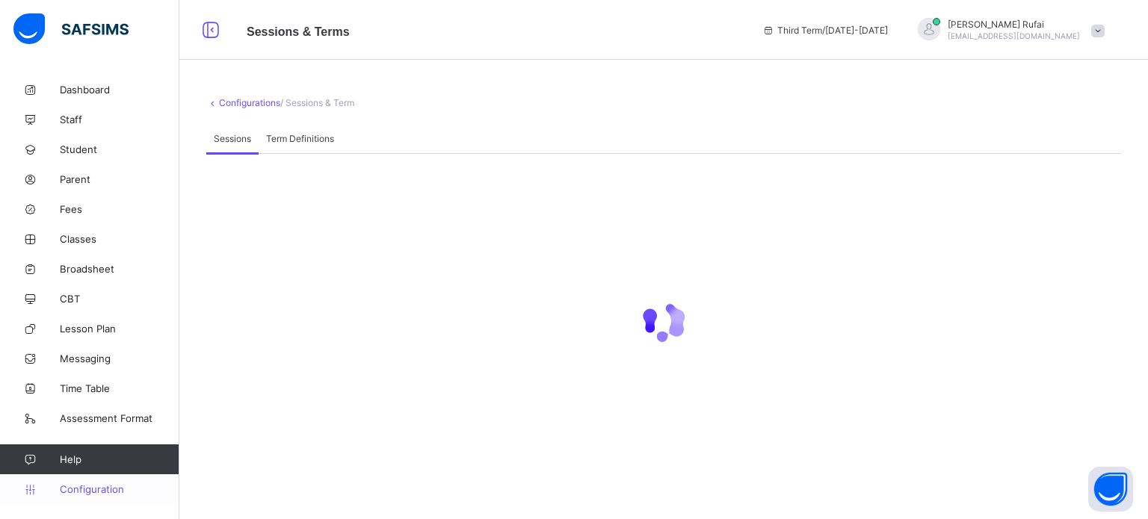
click at [101, 486] on span "Configuration" at bounding box center [119, 489] width 119 height 12
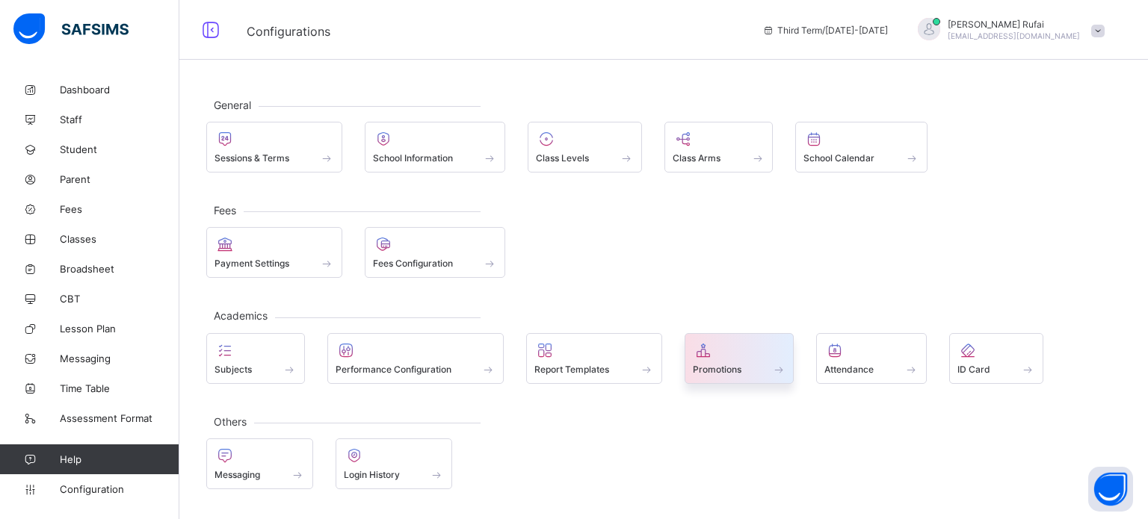
click at [714, 368] on span "Promotions" at bounding box center [717, 369] width 49 height 11
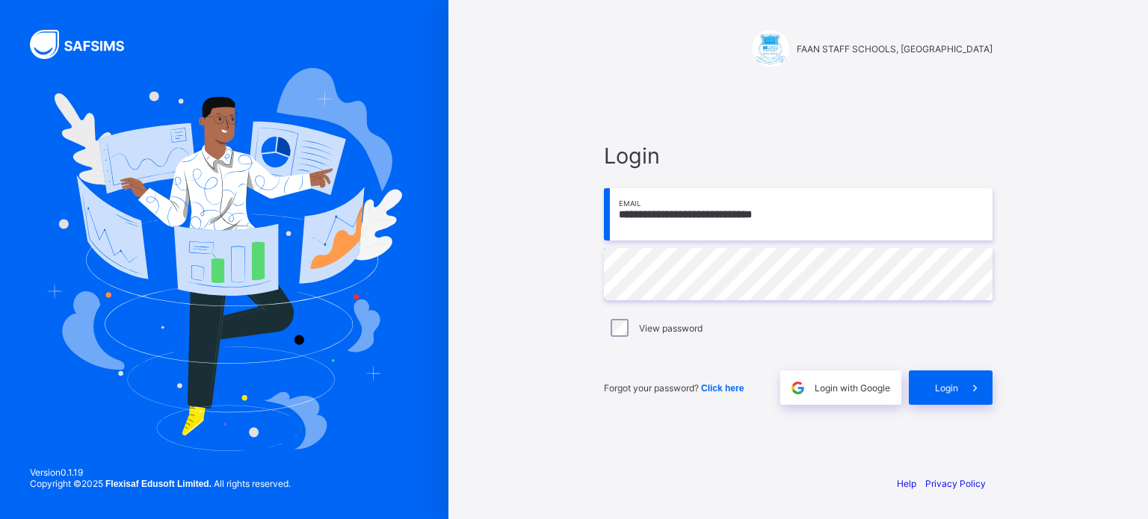
click at [706, 217] on input "**********" at bounding box center [798, 214] width 389 height 52
type input "**********"
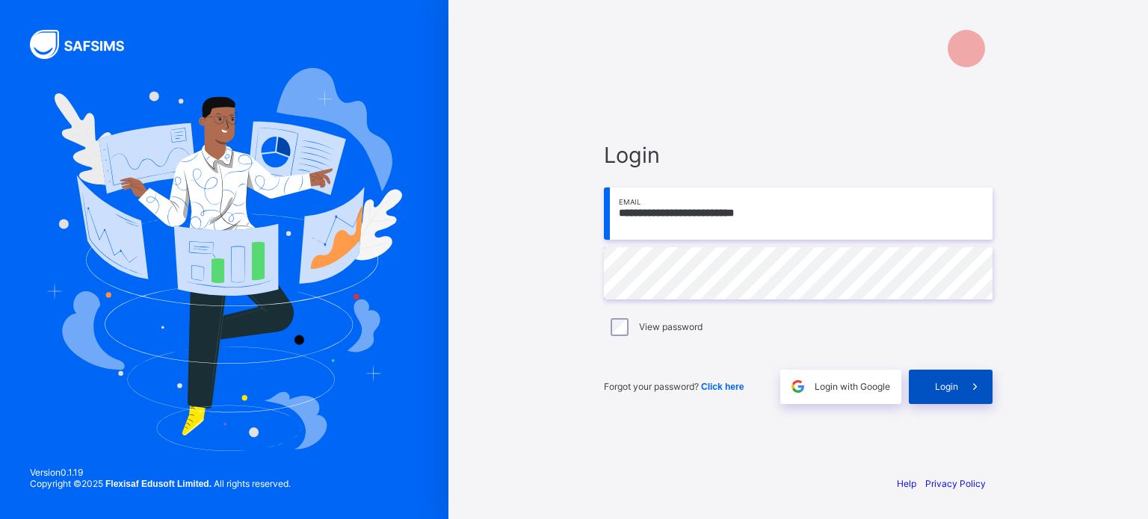
click at [925, 398] on div "Login" at bounding box center [951, 387] width 84 height 34
click at [697, 220] on input "email" at bounding box center [798, 214] width 389 height 52
type input "**********"
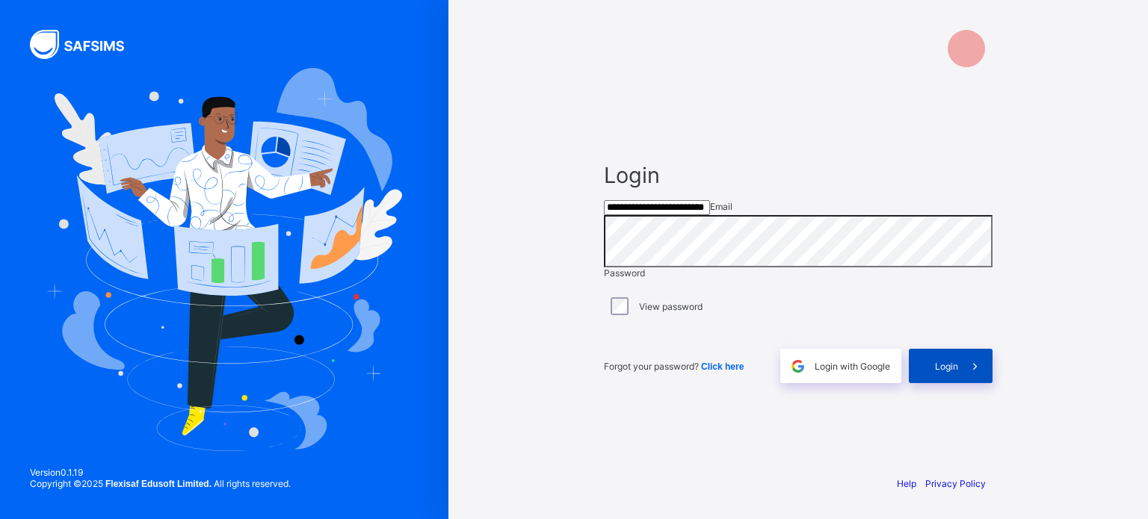
click at [951, 372] on span "Login" at bounding box center [946, 366] width 23 height 11
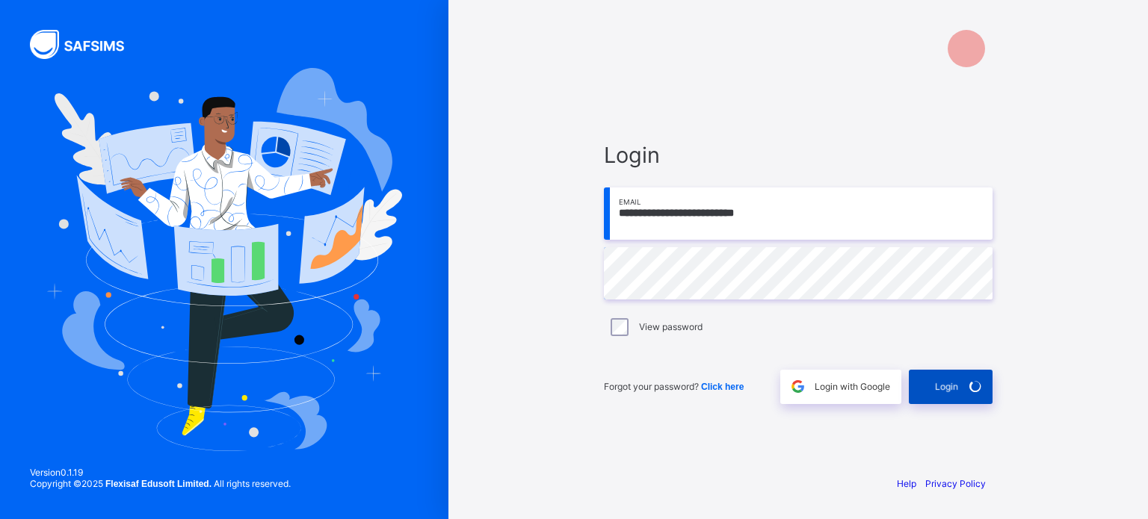
click at [940, 384] on span "Login" at bounding box center [946, 386] width 23 height 11
click at [936, 392] on div "Login" at bounding box center [951, 387] width 84 height 34
